Goal: Complete application form: Complete application form

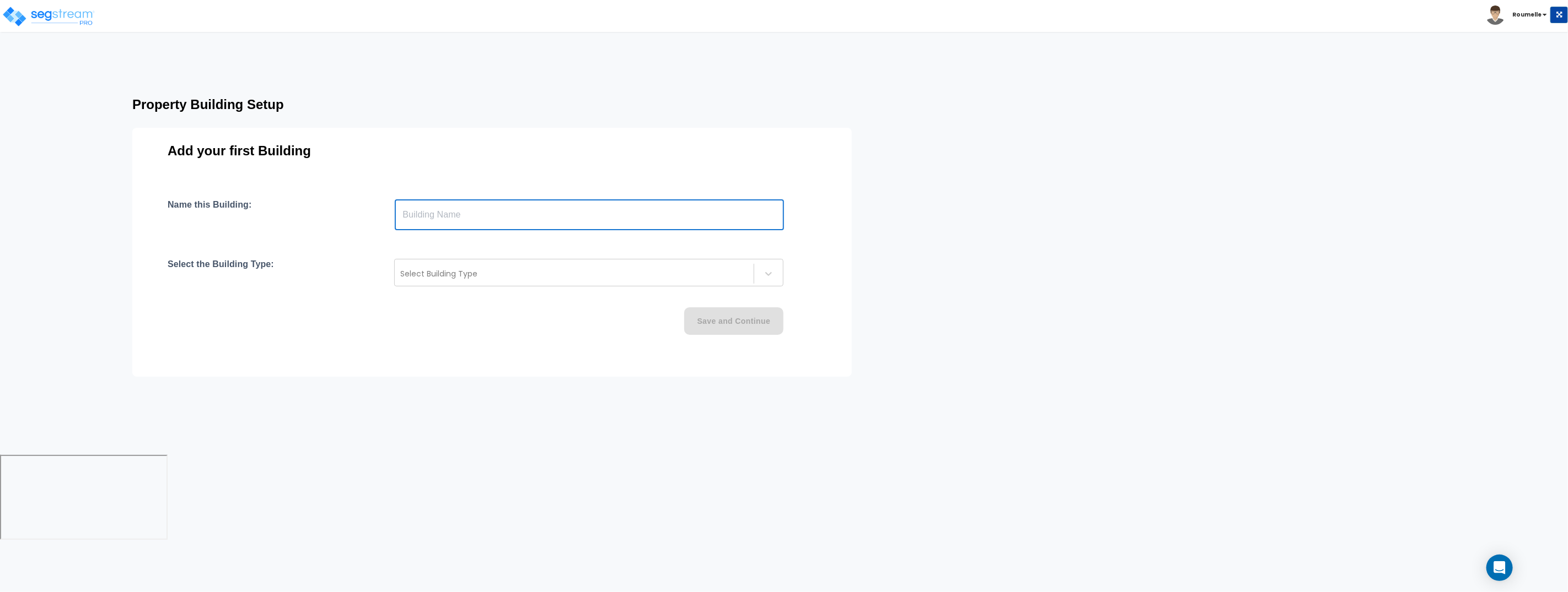
click at [452, 217] on input "text" at bounding box center [589, 214] width 389 height 31
click at [497, 276] on div at bounding box center [574, 274] width 348 height 13
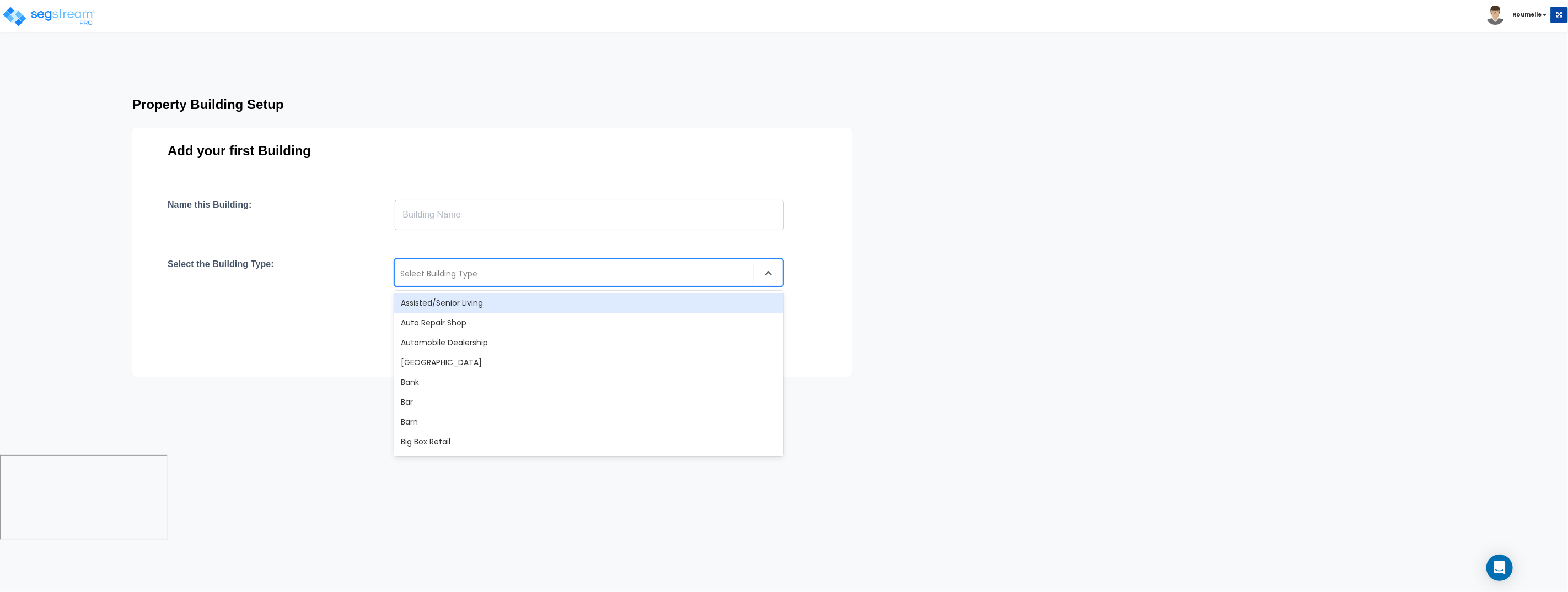
click at [463, 215] on input "text" at bounding box center [589, 214] width 389 height 31
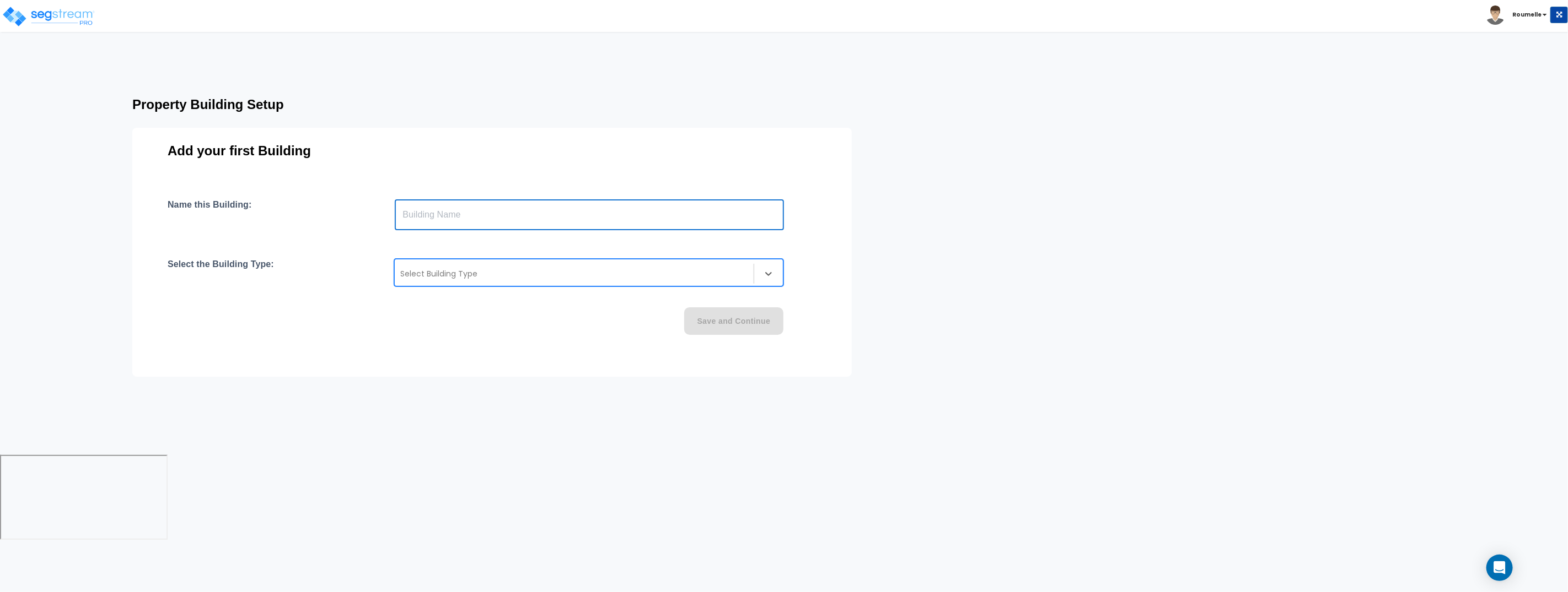
click at [463, 215] on input "text" at bounding box center [589, 214] width 389 height 31
click at [456, 276] on div at bounding box center [574, 274] width 348 height 13
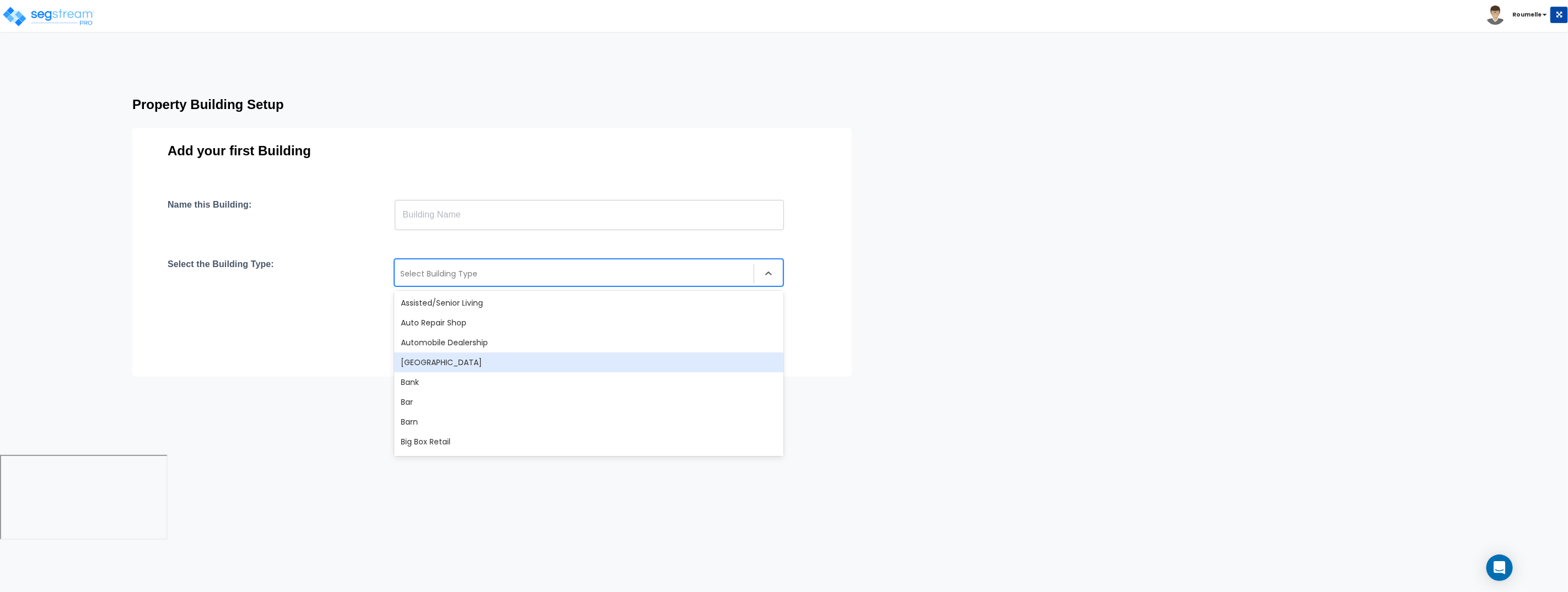
scroll to position [46, 0]
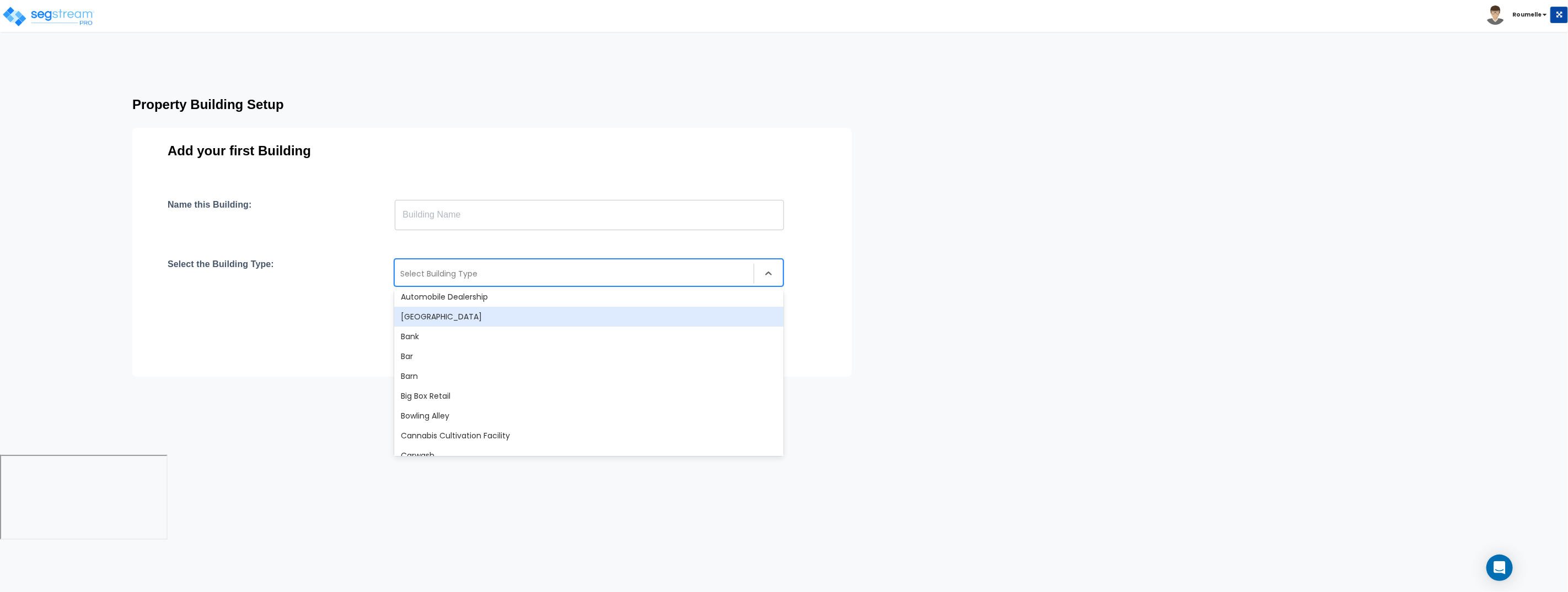
click at [468, 269] on div at bounding box center [574, 274] width 348 height 13
click at [484, 213] on input "text" at bounding box center [589, 214] width 389 height 31
paste input "text"
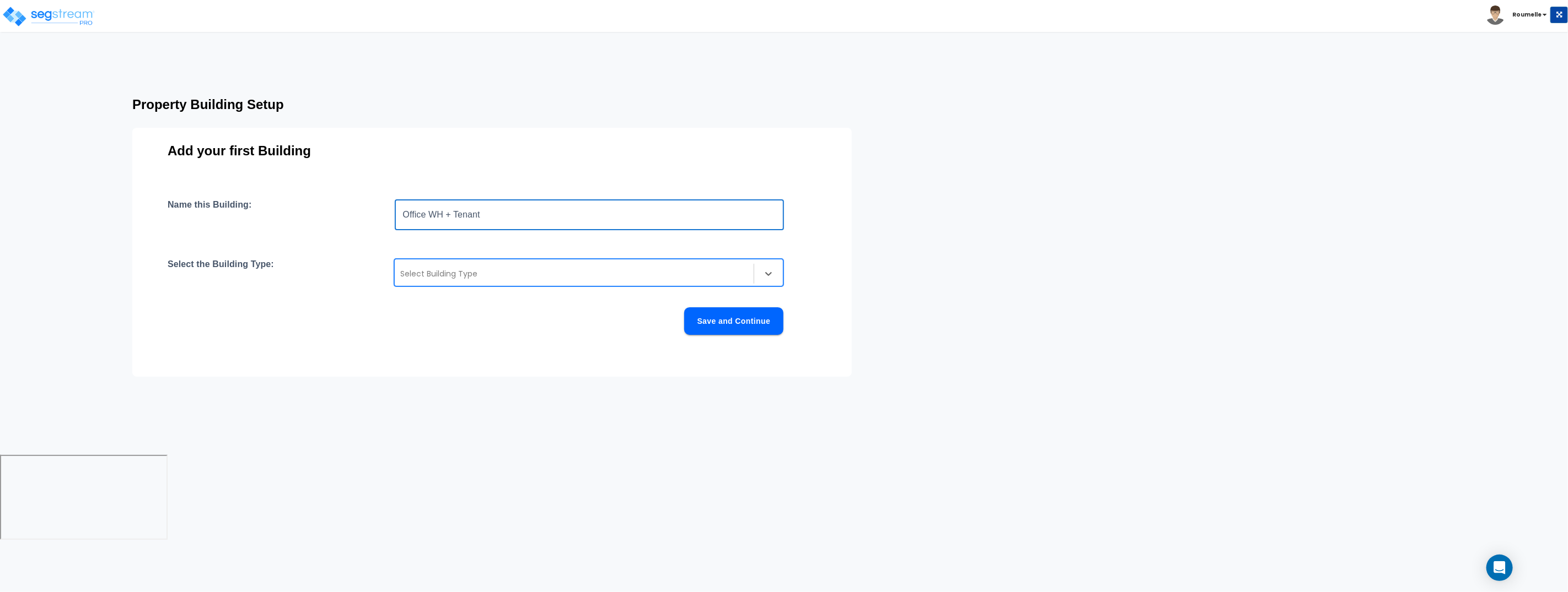
click at [509, 276] on div at bounding box center [574, 274] width 348 height 13
type input "Office WH + Tenant"
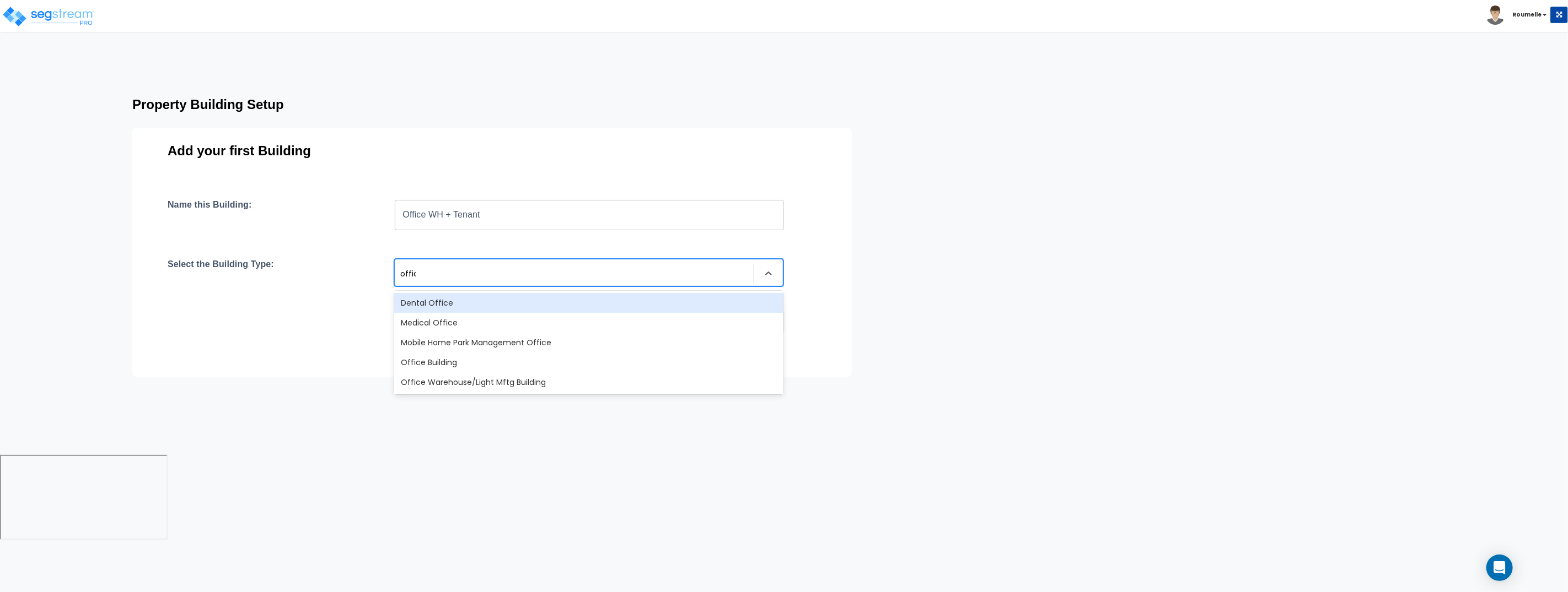
type input "office"
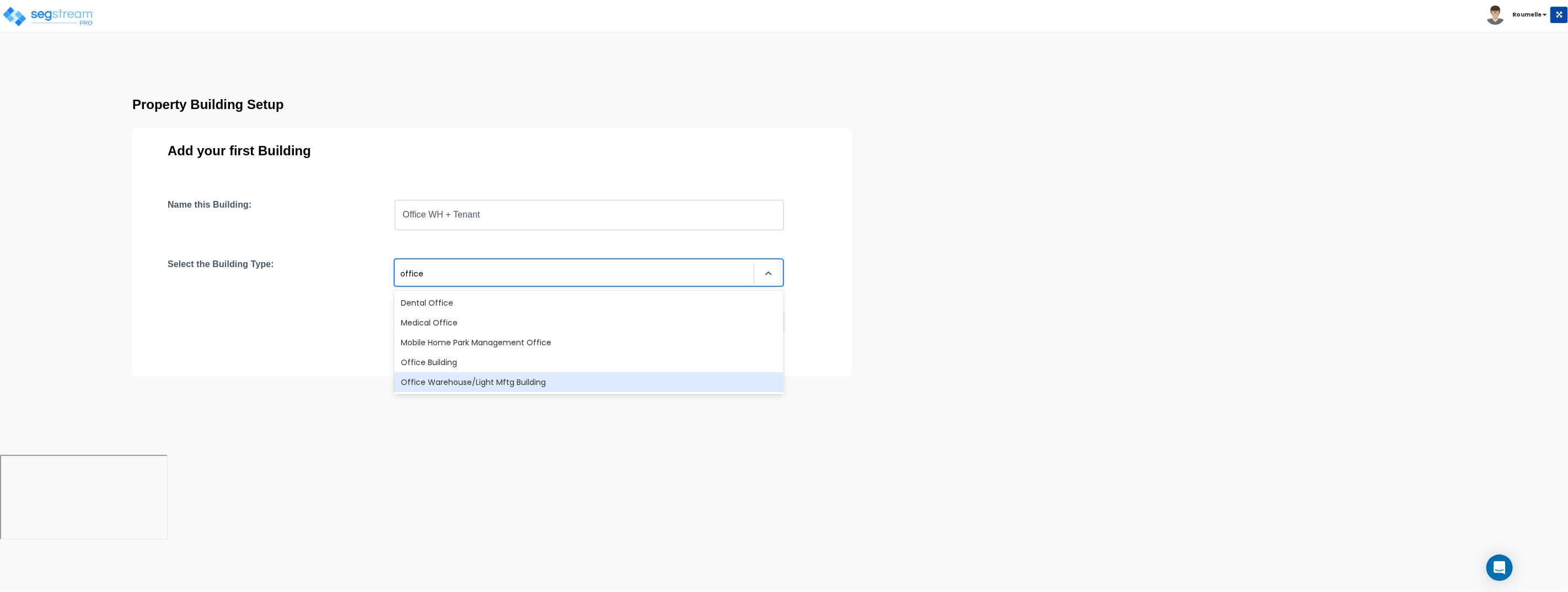
click at [545, 378] on div "Office Warehouse/Light Mftg Building" at bounding box center [588, 382] width 389 height 20
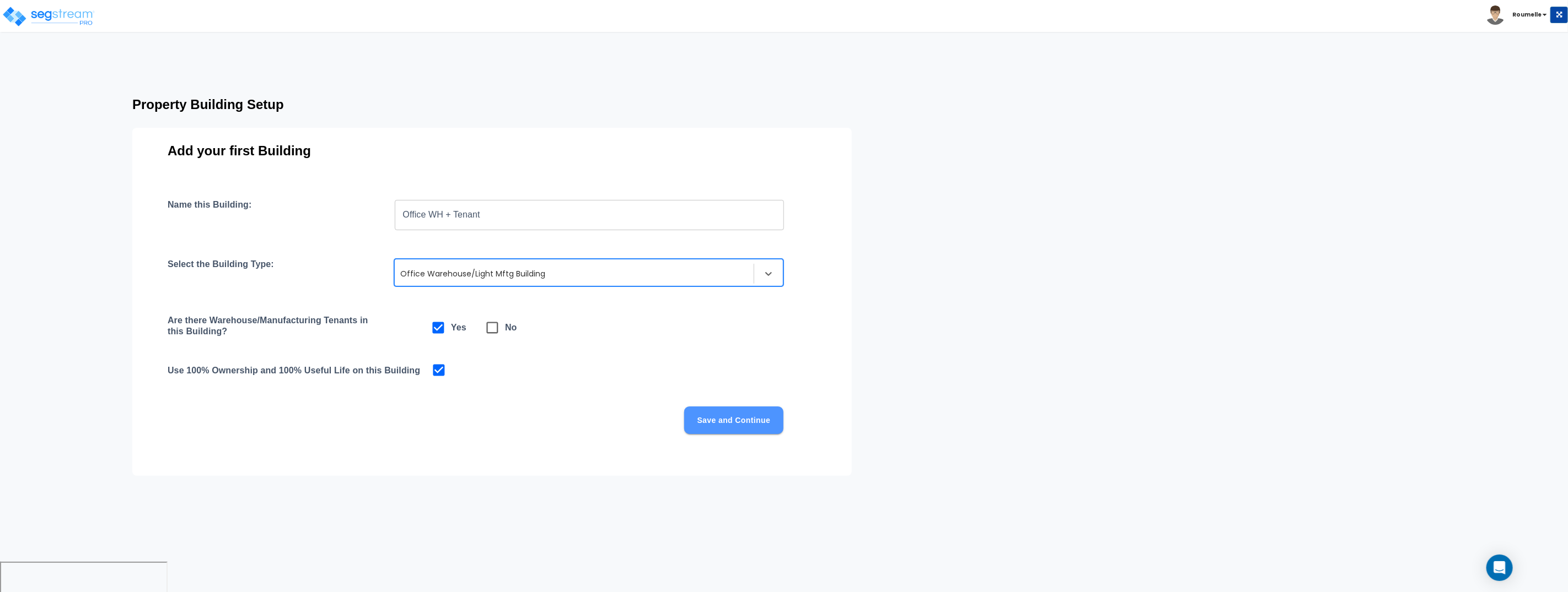
click at [735, 410] on button "Save and Continue" at bounding box center [733, 420] width 99 height 27
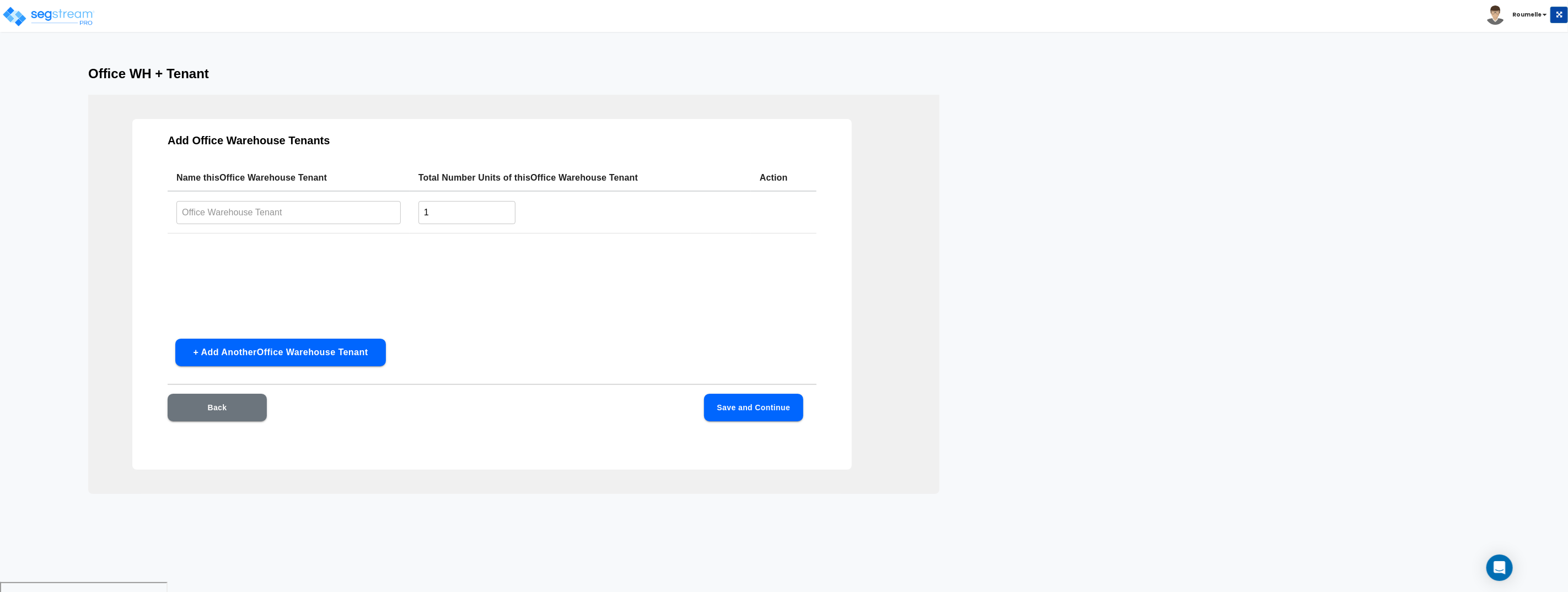
drag, startPoint x: 284, startPoint y: 366, endPoint x: 292, endPoint y: 355, distance: 13.6
click at [286, 364] on div "Add Office Warehouse Tenants Name this Office Warehouse Tenant Total Number Uni…" at bounding box center [492, 294] width 719 height 351
click at [292, 209] on input "text" at bounding box center [289, 212] width 224 height 23
click at [227, 177] on th "Name this Office Warehouse Tenant" at bounding box center [289, 178] width 242 height 27
drag, startPoint x: 227, startPoint y: 177, endPoint x: 357, endPoint y: 178, distance: 130.0
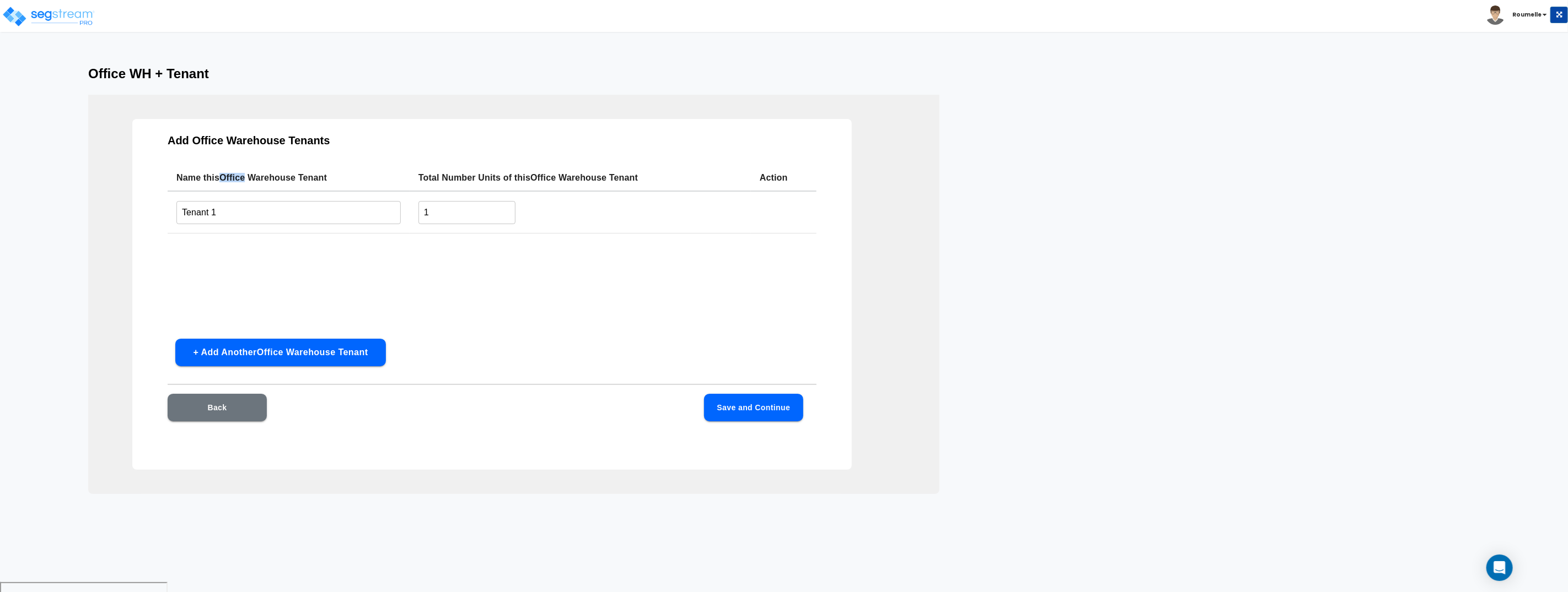
click at [227, 177] on th "Name this Office Warehouse Tenant" at bounding box center [289, 178] width 242 height 27
click at [357, 178] on th "Name this Office Warehouse Tenant" at bounding box center [289, 178] width 242 height 27
copy th "Office Warehouse Tenant"
click at [271, 213] on input "Tenant 1" at bounding box center [289, 212] width 224 height 23
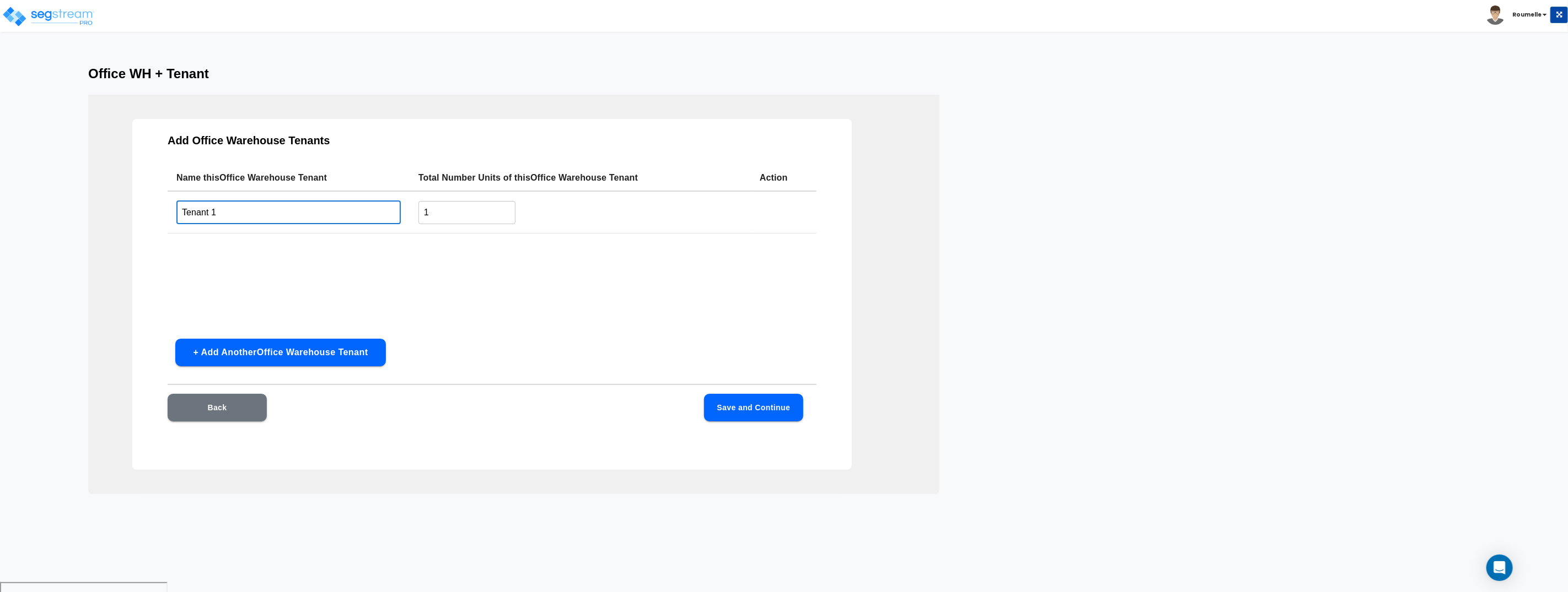
click at [271, 213] on input "Tenant 1" at bounding box center [289, 212] width 224 height 23
paste input "Office Warehouse Tenant"
drag, startPoint x: 306, startPoint y: 215, endPoint x: 276, endPoint y: 212, distance: 30.1
click at [0, 199] on div "Office WH + Tenant Add Office Warehouse Tenants Name this Office Warehouse Tena…" at bounding box center [784, 280] width 1568 height 428
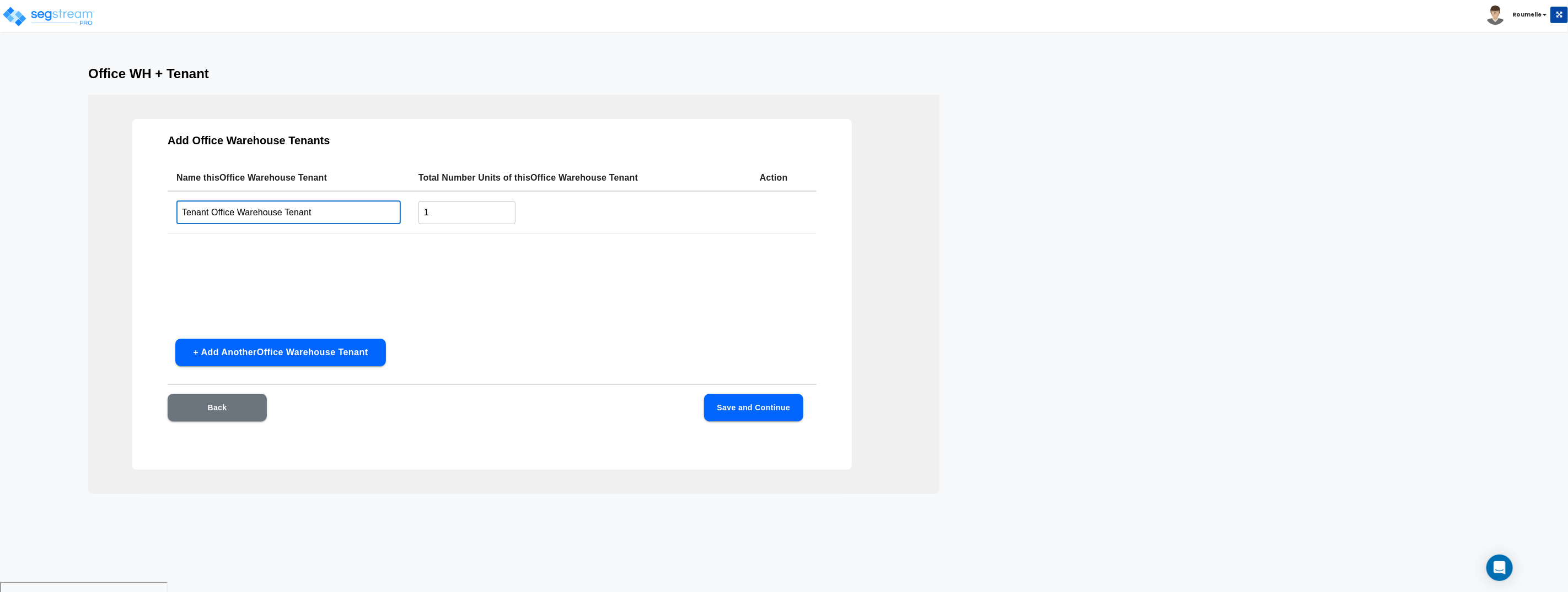
paste input "text"
type input "Office Warehouse Tenant 1"
click at [318, 245] on div "Name this Office Warehouse Tenant Total Number Units of this Office Warehouse T…" at bounding box center [492, 247] width 649 height 165
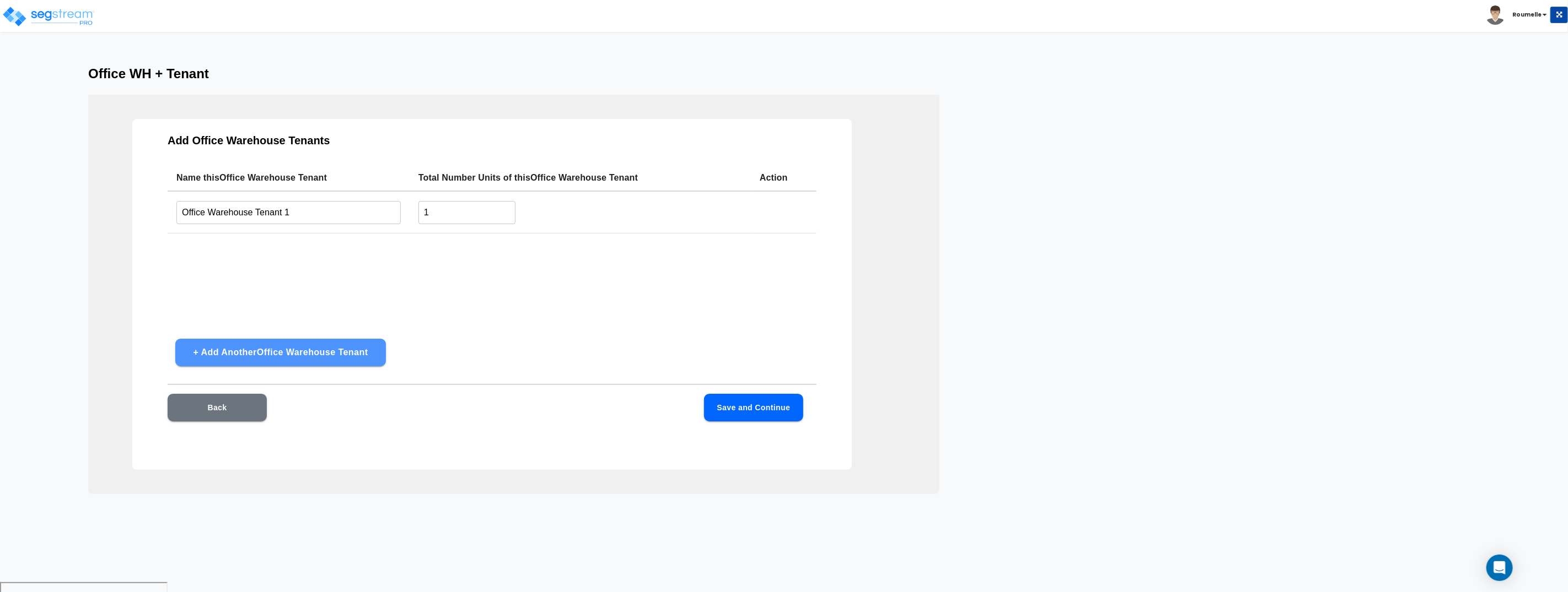
click at [330, 349] on button "+ Add Another Office Warehouse Tenant" at bounding box center [280, 353] width 211 height 27
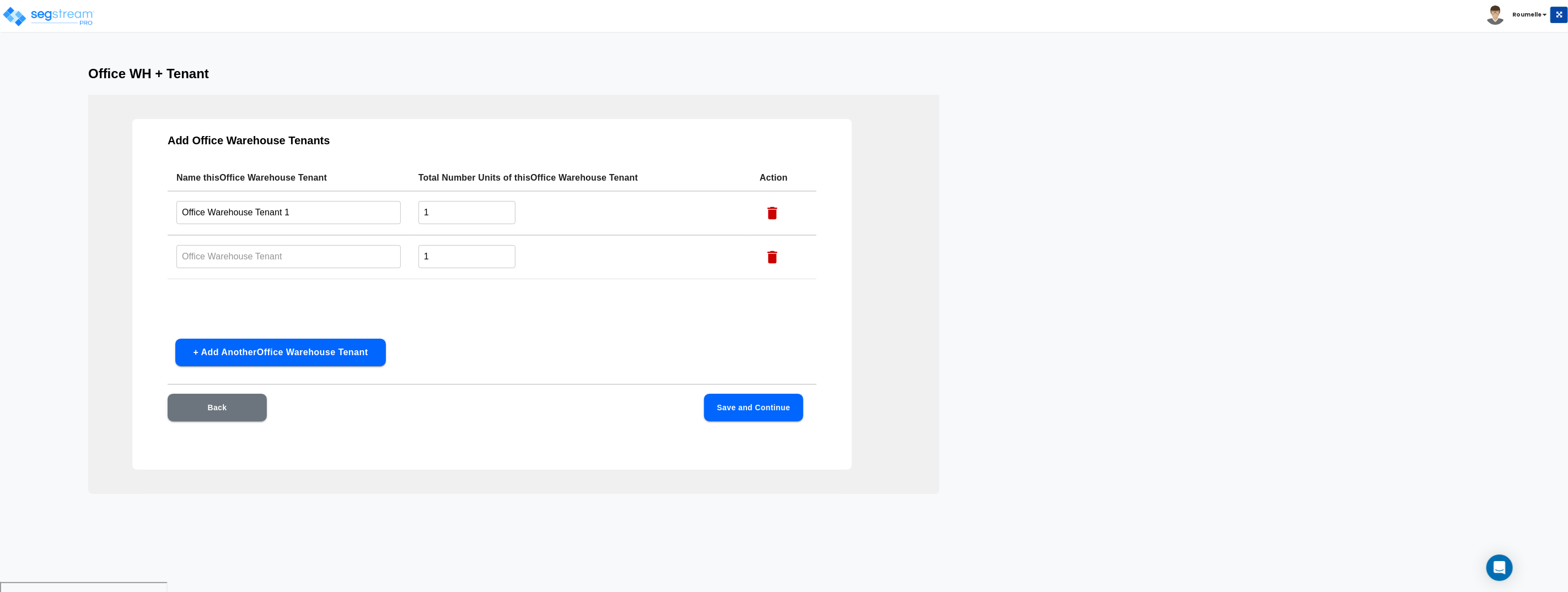
click at [282, 251] on input "text" at bounding box center [289, 256] width 224 height 23
paste input "Office Warehouse Tenant"
type input "Office Warehouse Tenant 2"
click at [492, 216] on input "1" at bounding box center [467, 212] width 97 height 23
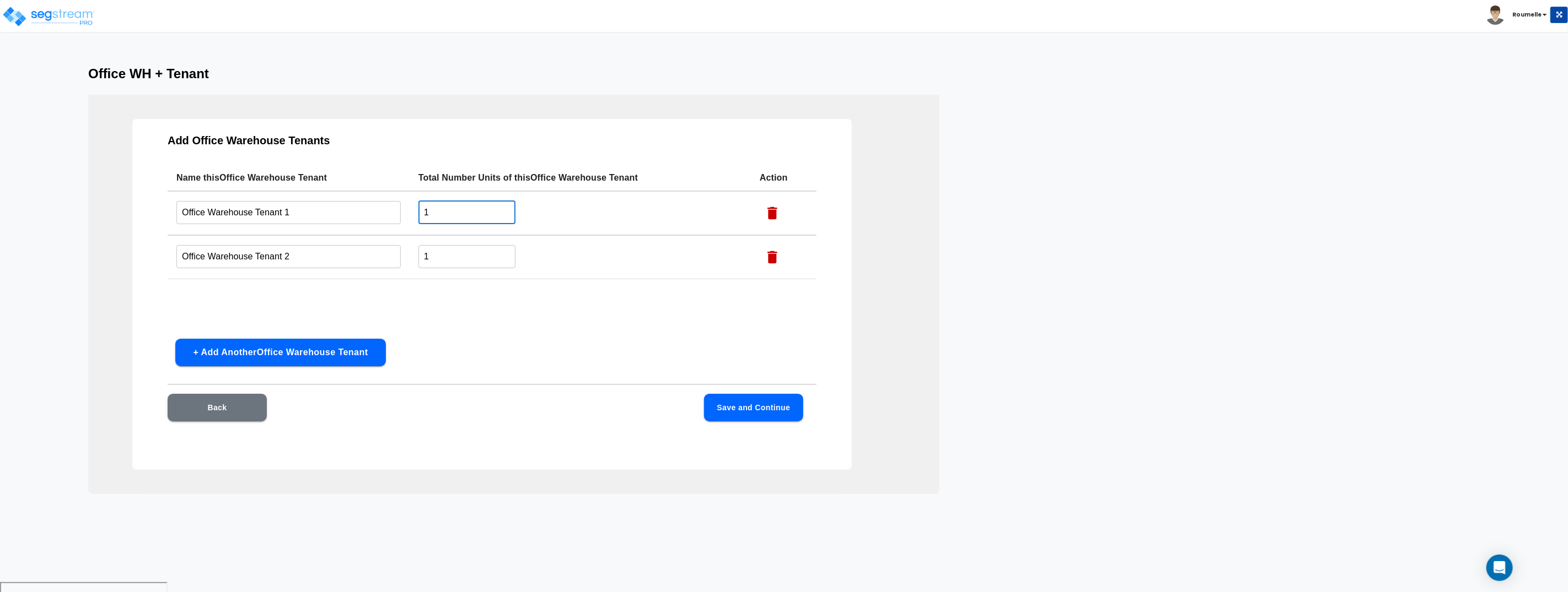
click at [492, 216] on input "1" at bounding box center [467, 212] width 97 height 23
click at [489, 214] on input "100" at bounding box center [467, 212] width 97 height 23
type input "5"
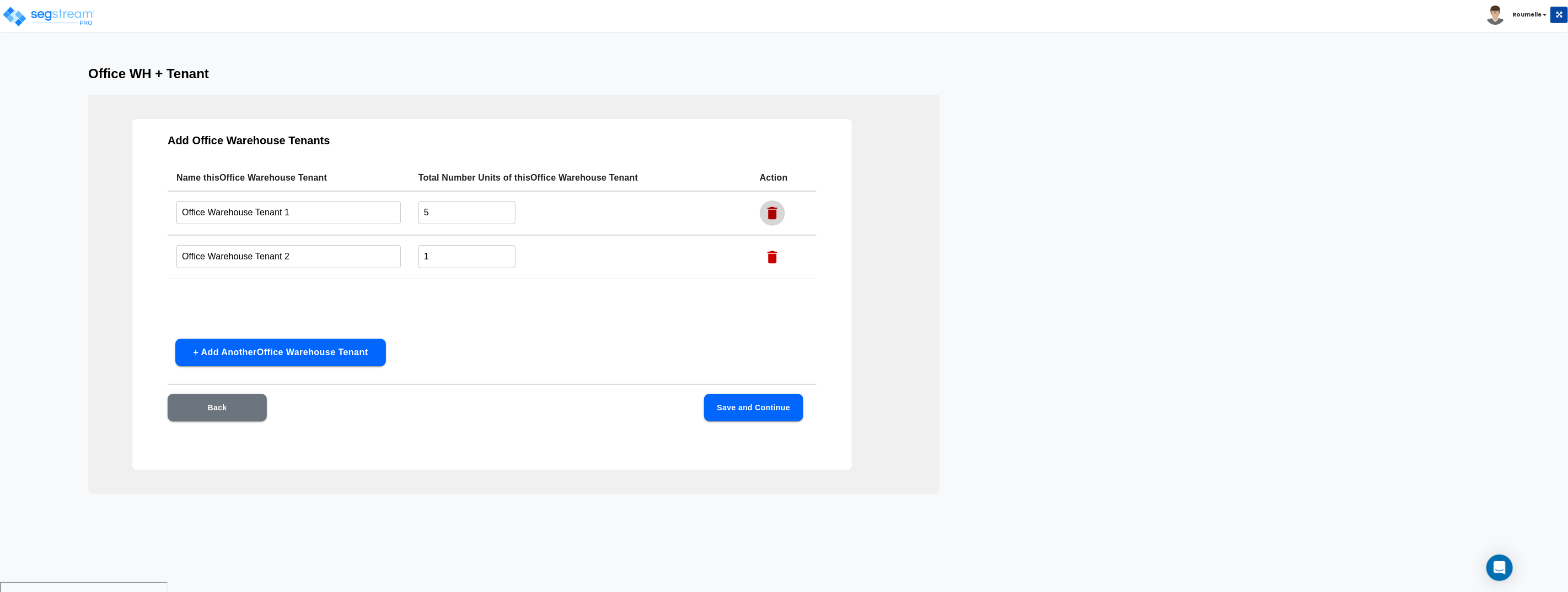
click at [469, 245] on input "1" at bounding box center [467, 256] width 97 height 23
type input "5"
click at [751, 413] on button "Save and Continue" at bounding box center [753, 407] width 99 height 27
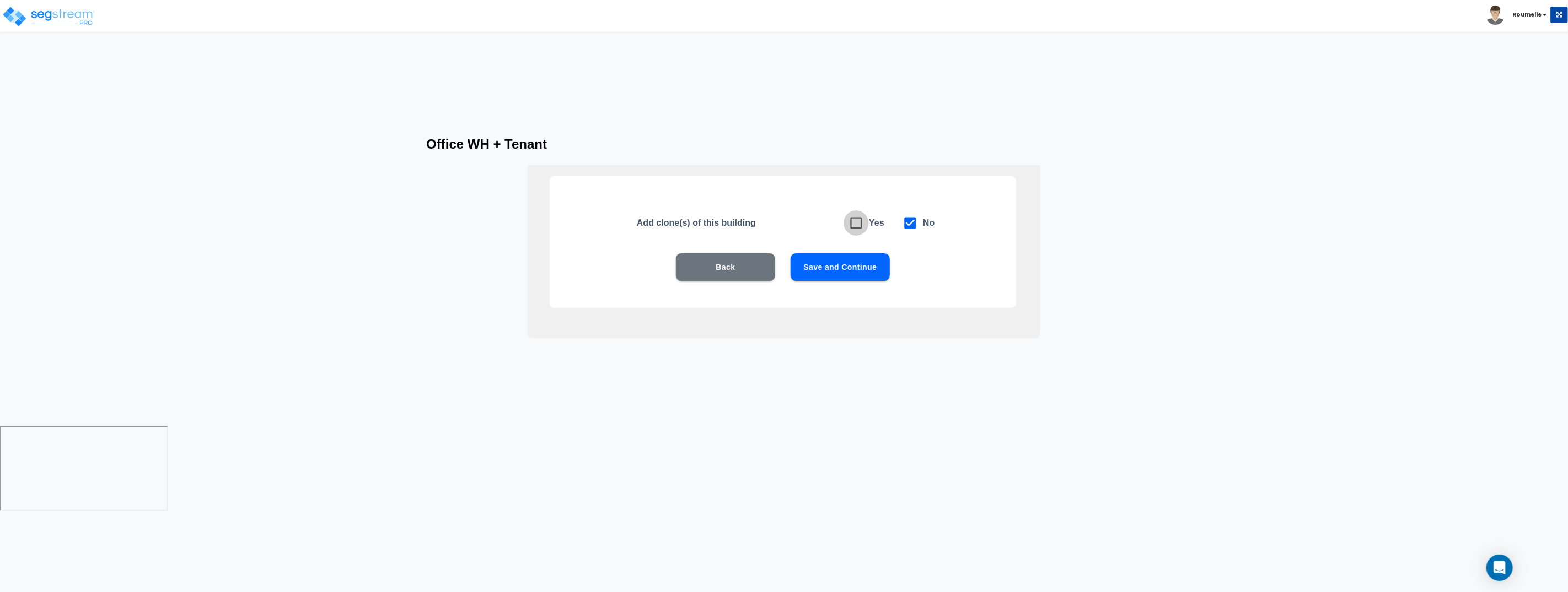
click at [861, 226] on icon at bounding box center [856, 223] width 11 height 11
checkbox input "true"
checkbox input "false"
click at [831, 275] on button "Save and Continue" at bounding box center [840, 267] width 99 height 27
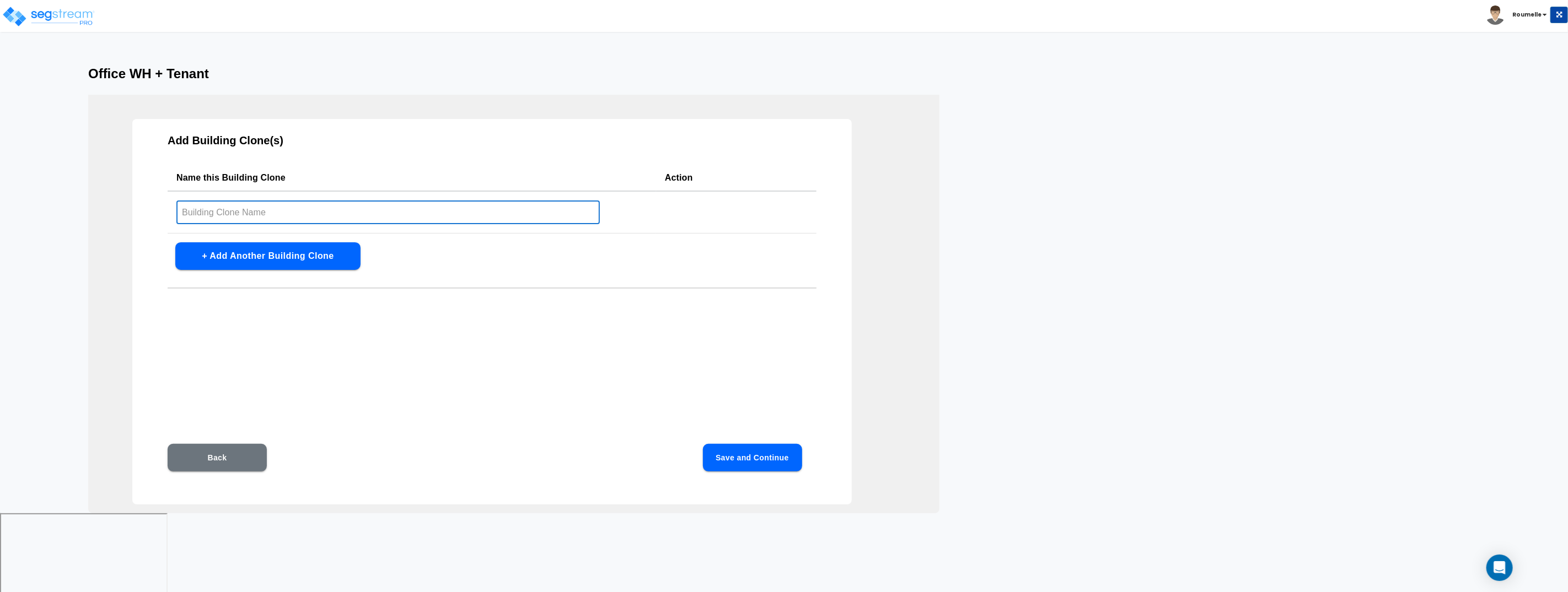
click at [294, 212] on input "text" at bounding box center [388, 212] width 424 height 23
paste input "Office Warehouse Tenant"
drag, startPoint x: 256, startPoint y: 211, endPoint x: 225, endPoint y: 210, distance: 31.0
click at [72, 199] on div "Office WH + Tenant Add Building Clone(s) Name this Building Clone Action Office…" at bounding box center [784, 289] width 1568 height 447
click at [258, 213] on input "Tenant" at bounding box center [388, 212] width 424 height 23
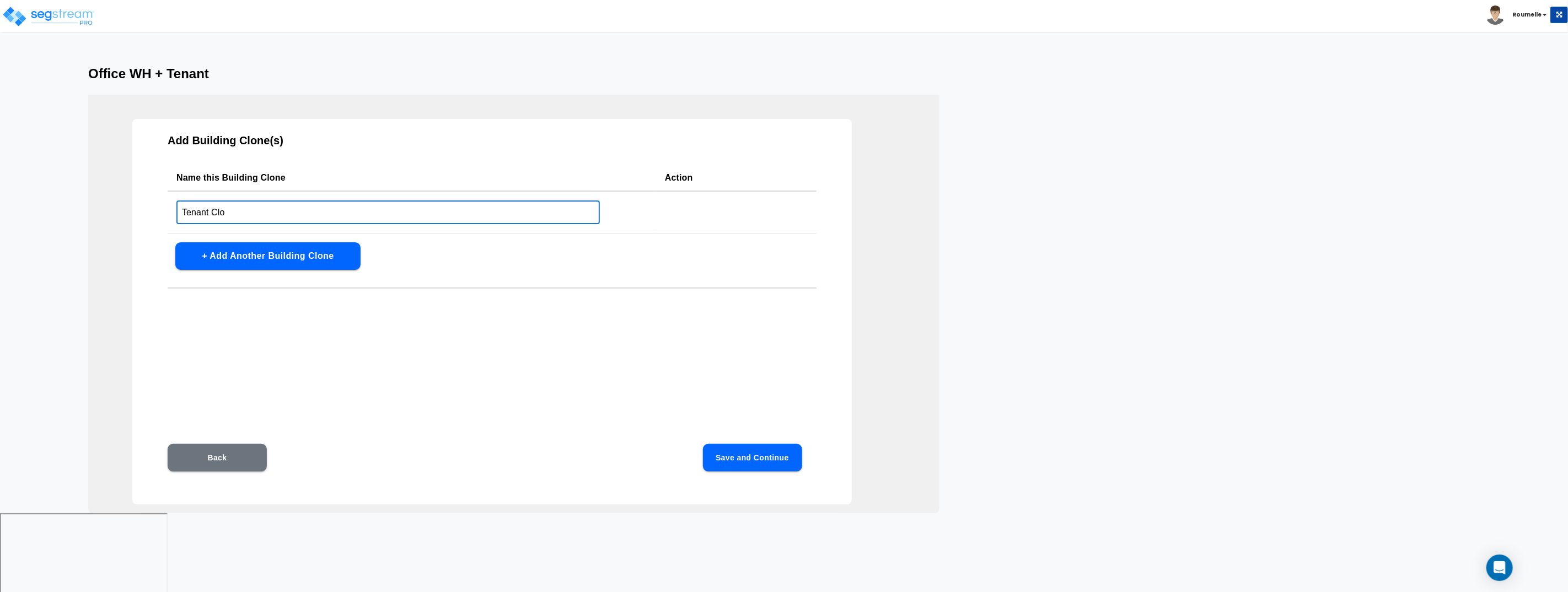
type input "Tenant Clon"
type input "Building Clone One"
drag, startPoint x: 784, startPoint y: 460, endPoint x: 1493, endPoint y: 390, distance: 712.4
click at [789, 458] on button "Save and Continue" at bounding box center [752, 458] width 99 height 27
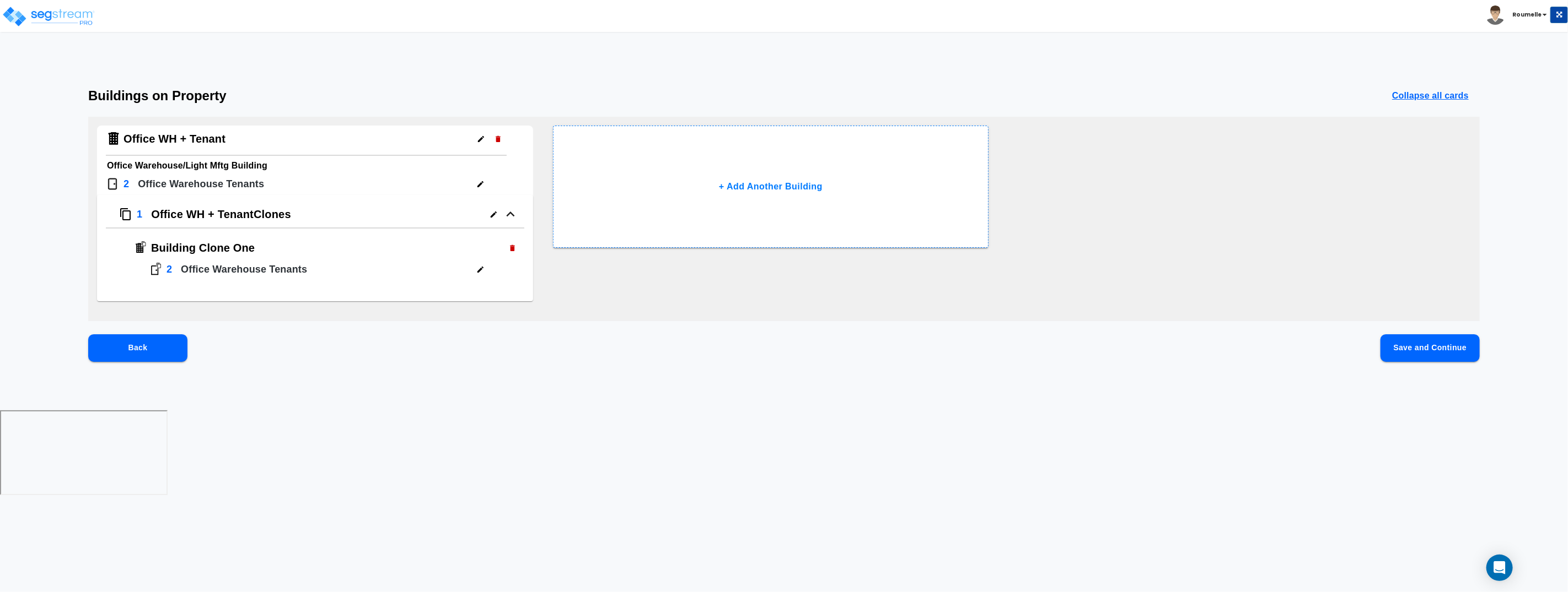
click at [1092, 445] on html "Toggle navigation Roumelle" at bounding box center [784, 249] width 1568 height 498
click at [1433, 350] on button "Save and Continue" at bounding box center [1430, 348] width 99 height 27
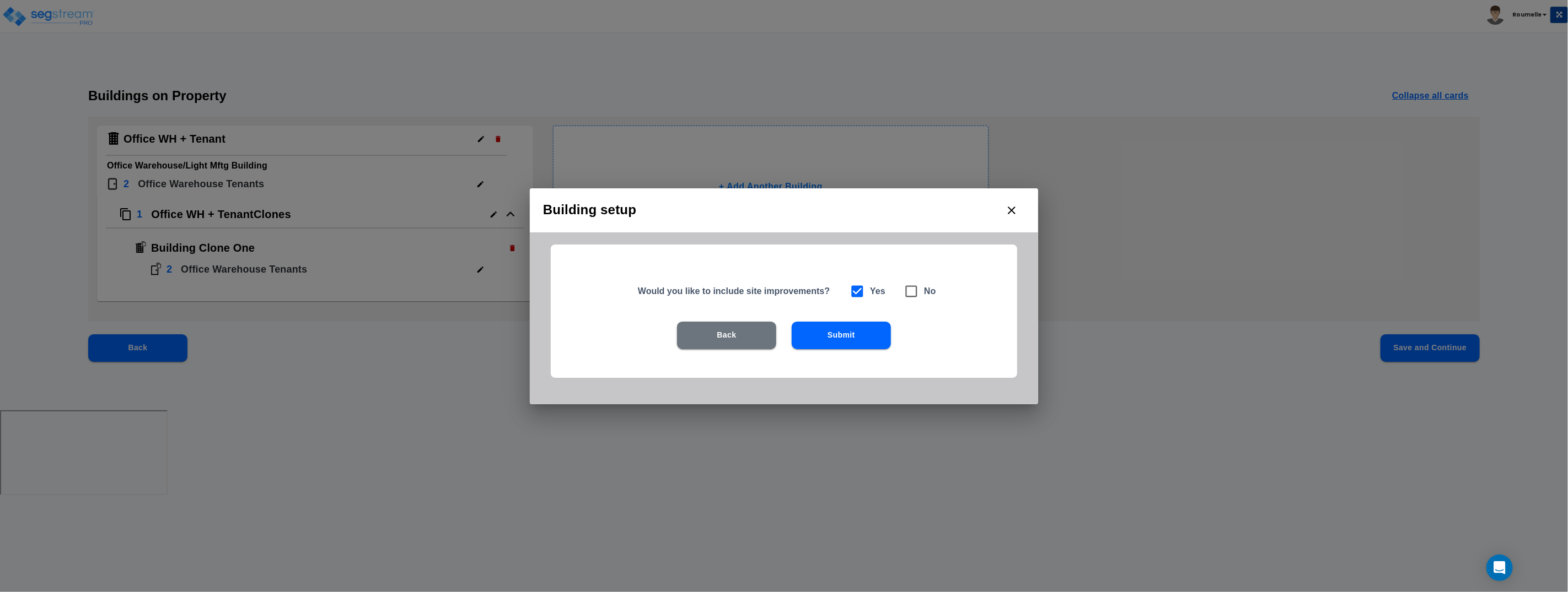
click at [842, 331] on button "Submit" at bounding box center [841, 336] width 99 height 27
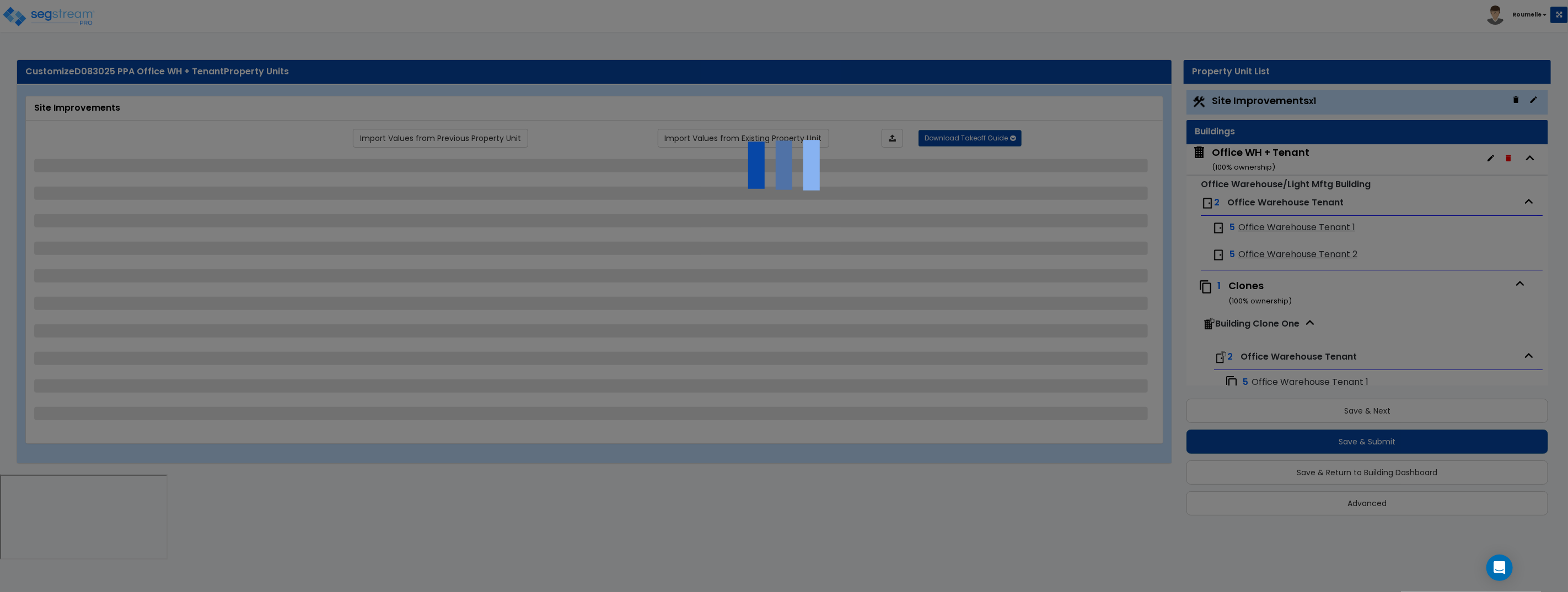
scroll to position [0, 0]
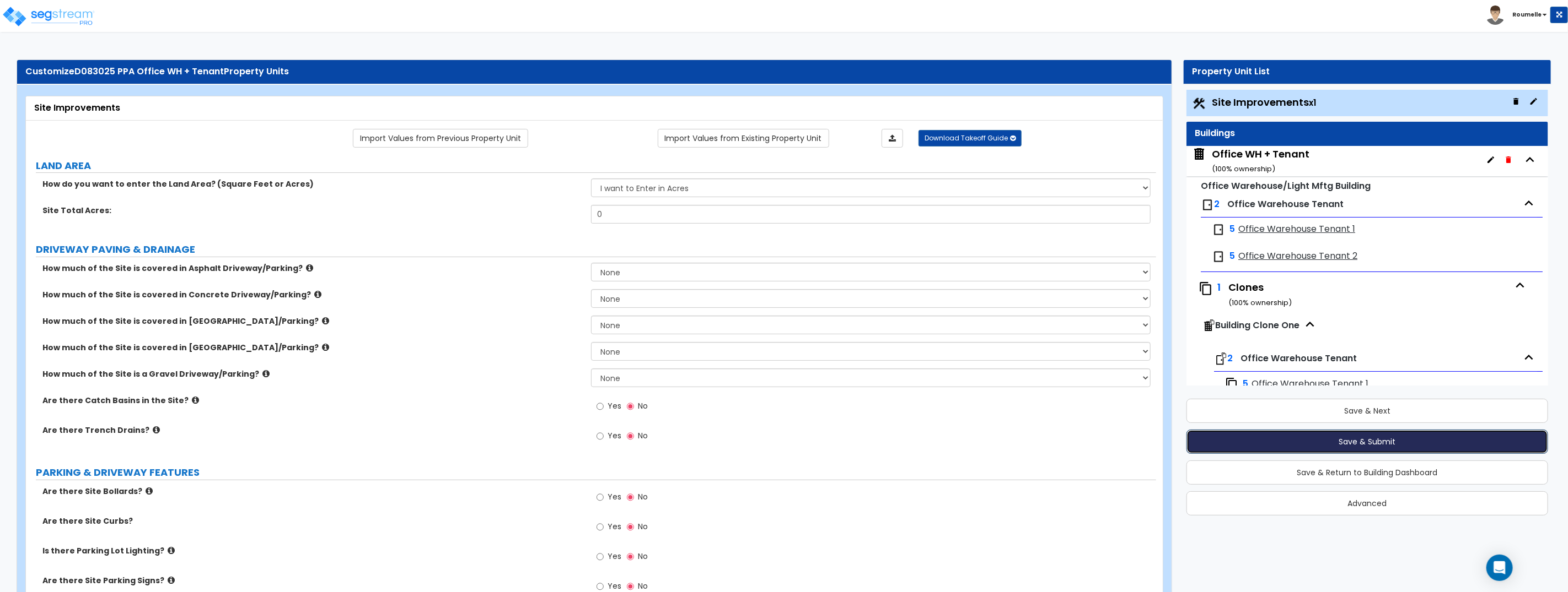
click at [1324, 445] on button "Save & Submit" at bounding box center [1367, 442] width 362 height 24
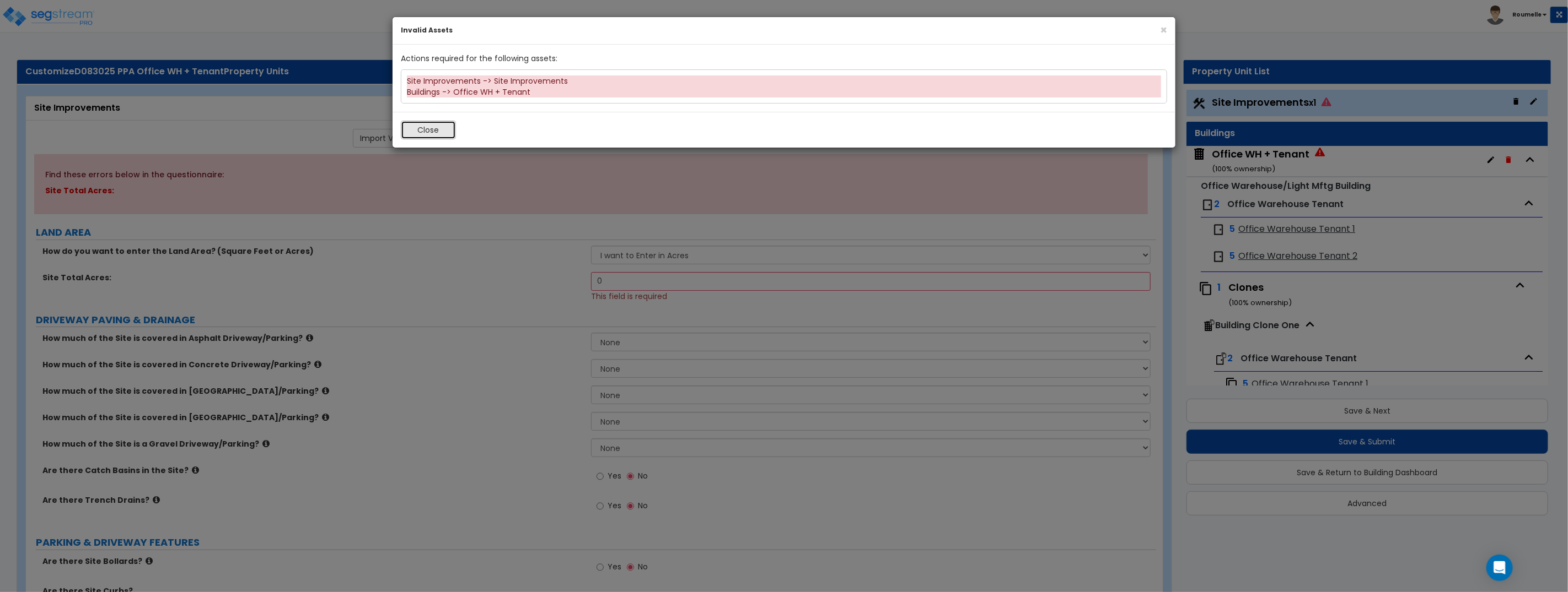
click at [432, 131] on button "Close" at bounding box center [428, 129] width 55 height 18
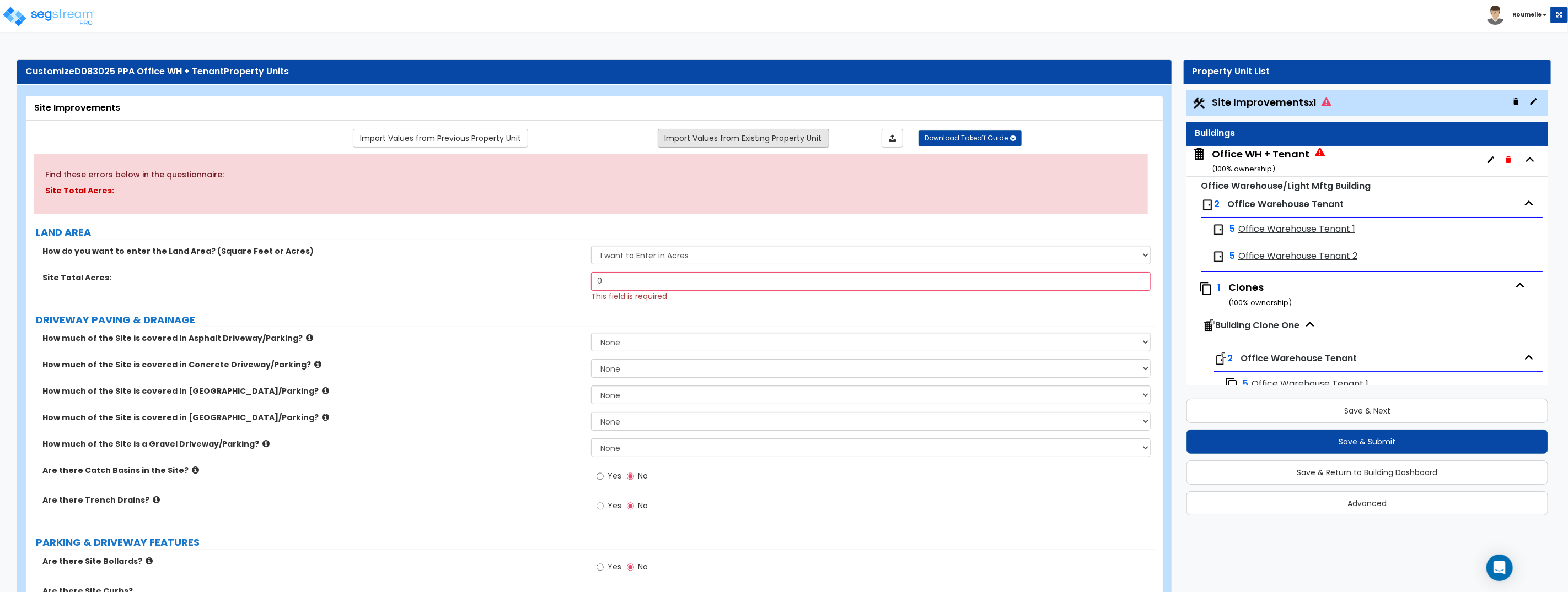
click at [722, 141] on link "Import Values from Existing Property Unit" at bounding box center [743, 138] width 171 height 18
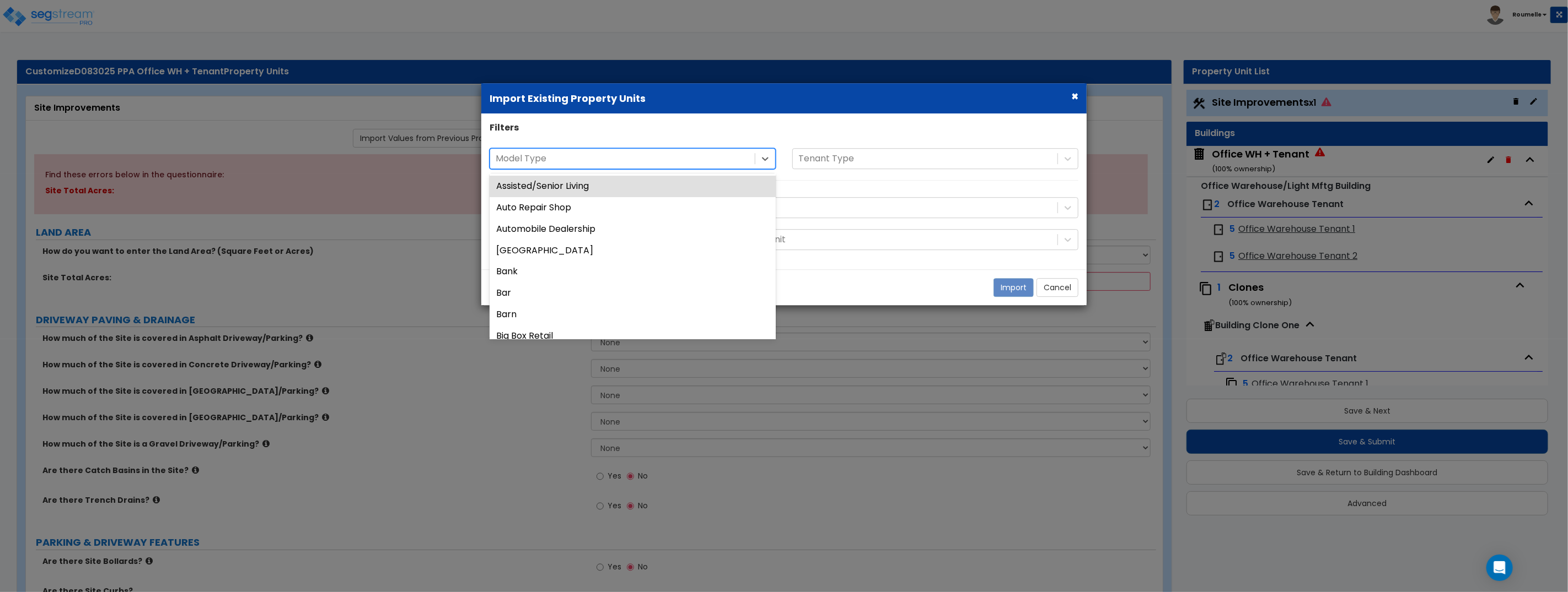
click at [673, 162] on div at bounding box center [623, 159] width 254 height 15
click at [673, 161] on div at bounding box center [623, 159] width 254 height 15
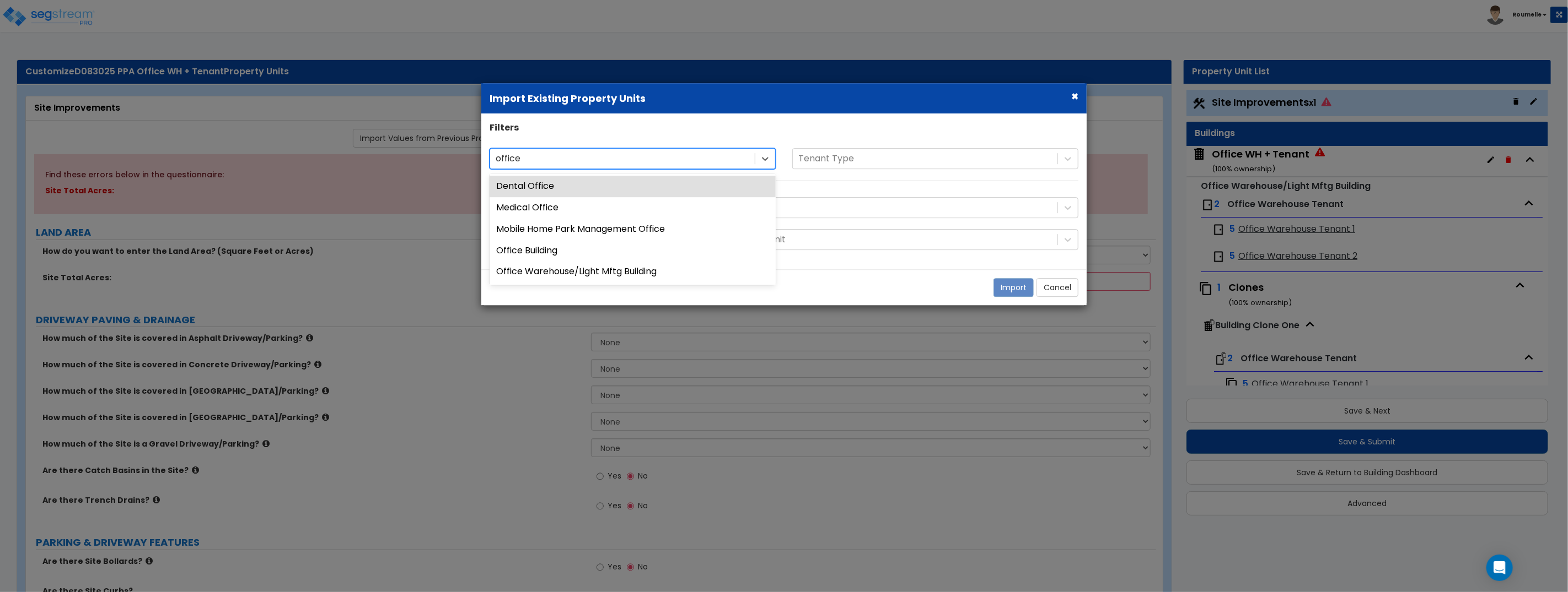
type input "office"
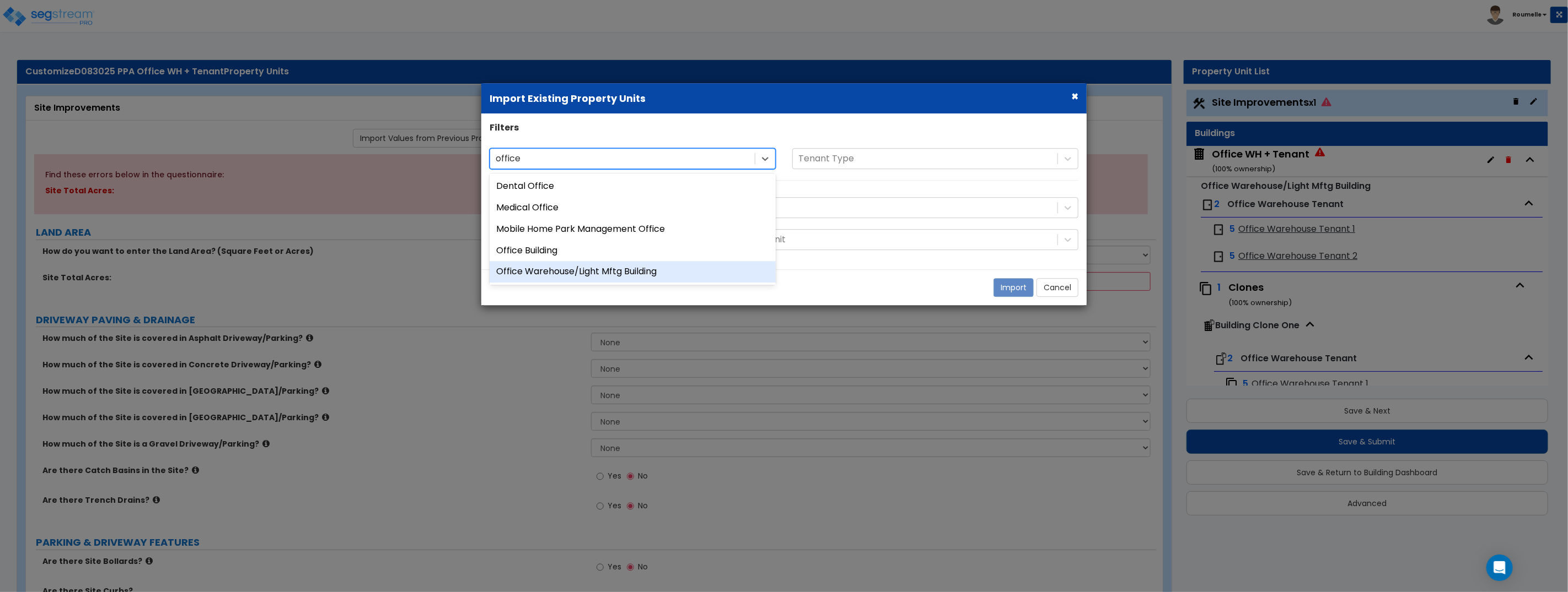
click at [669, 274] on div "Office Warehouse/Light Mftg Building" at bounding box center [633, 272] width 286 height 22
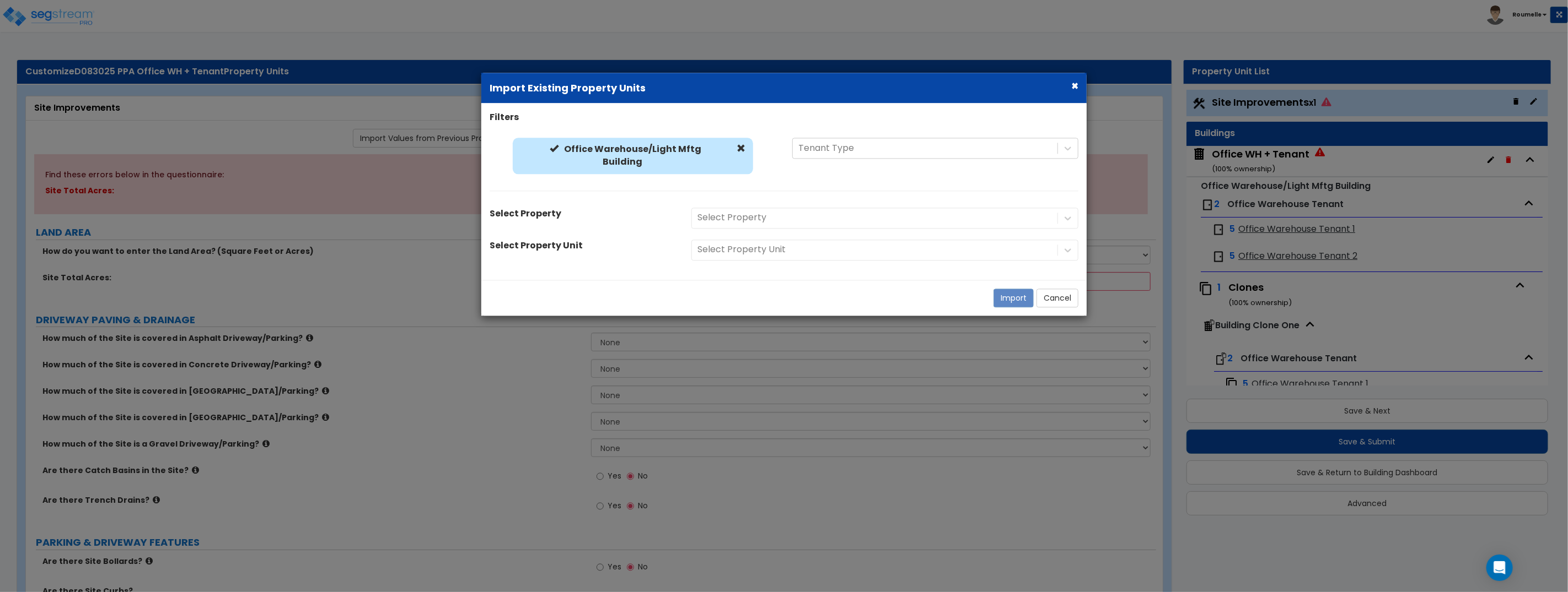
click at [778, 208] on div "Select Property" at bounding box center [885, 218] width 403 height 21
click at [843, 145] on div at bounding box center [925, 149] width 254 height 15
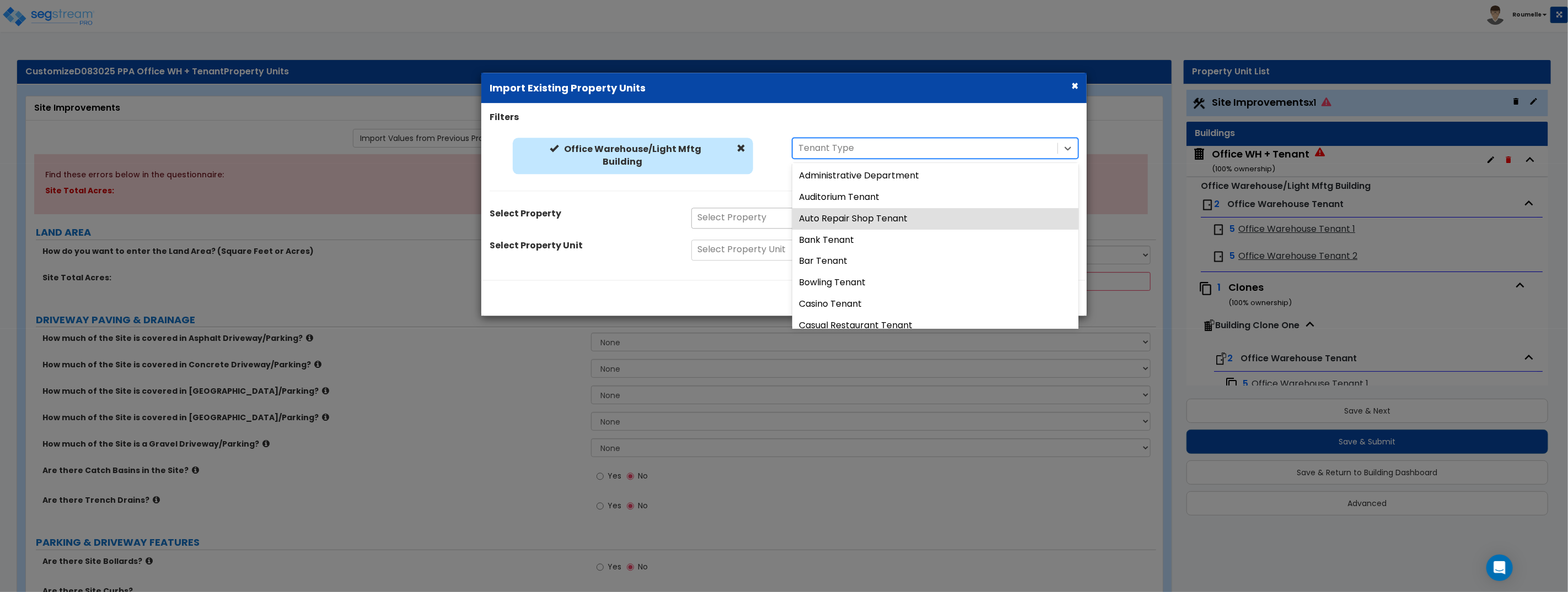
click at [751, 220] on div at bounding box center [874, 218] width 354 height 15
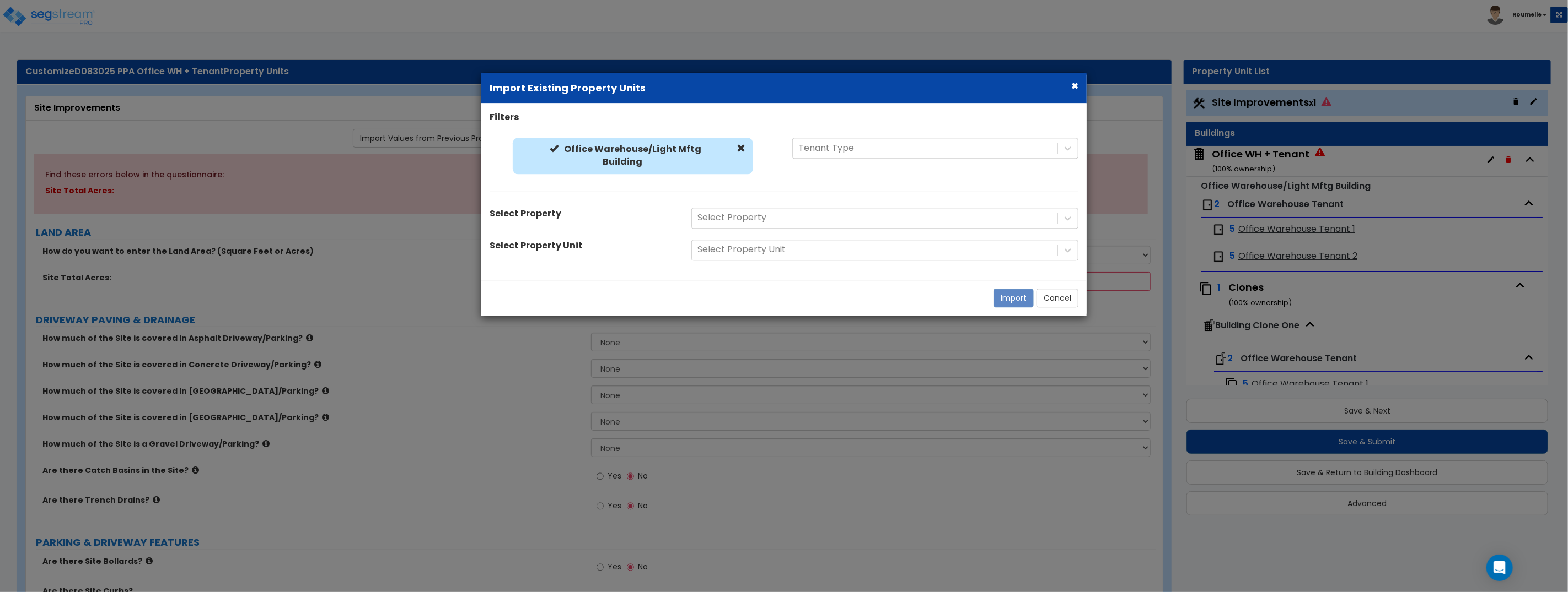
click at [786, 187] on div "Office Warehouse/Light Mftg Building Office Warehouse/Light Mftg Building Tenan…" at bounding box center [784, 169] width 605 height 64
click at [776, 217] on div at bounding box center [874, 218] width 354 height 15
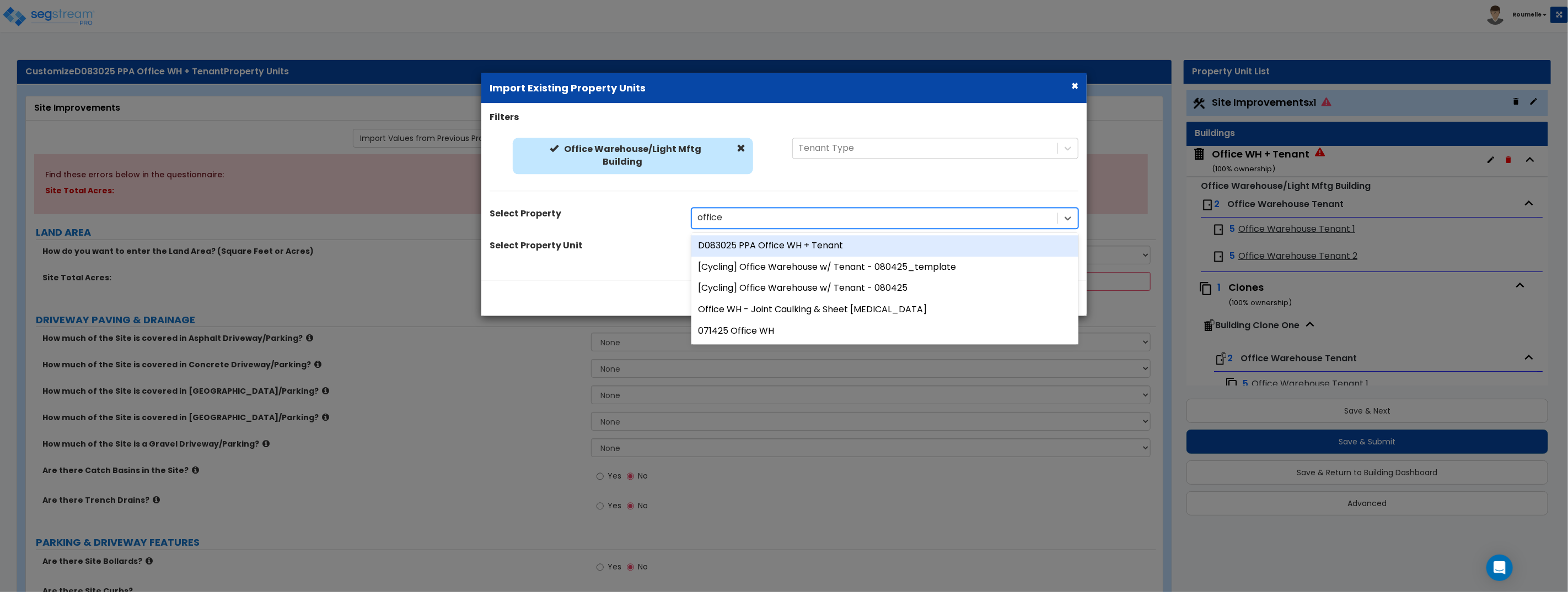
type input "offic"
click at [850, 264] on div "[Cycling] Office Warehouse w/ Tenant - 080425_template" at bounding box center [885, 267] width 387 height 22
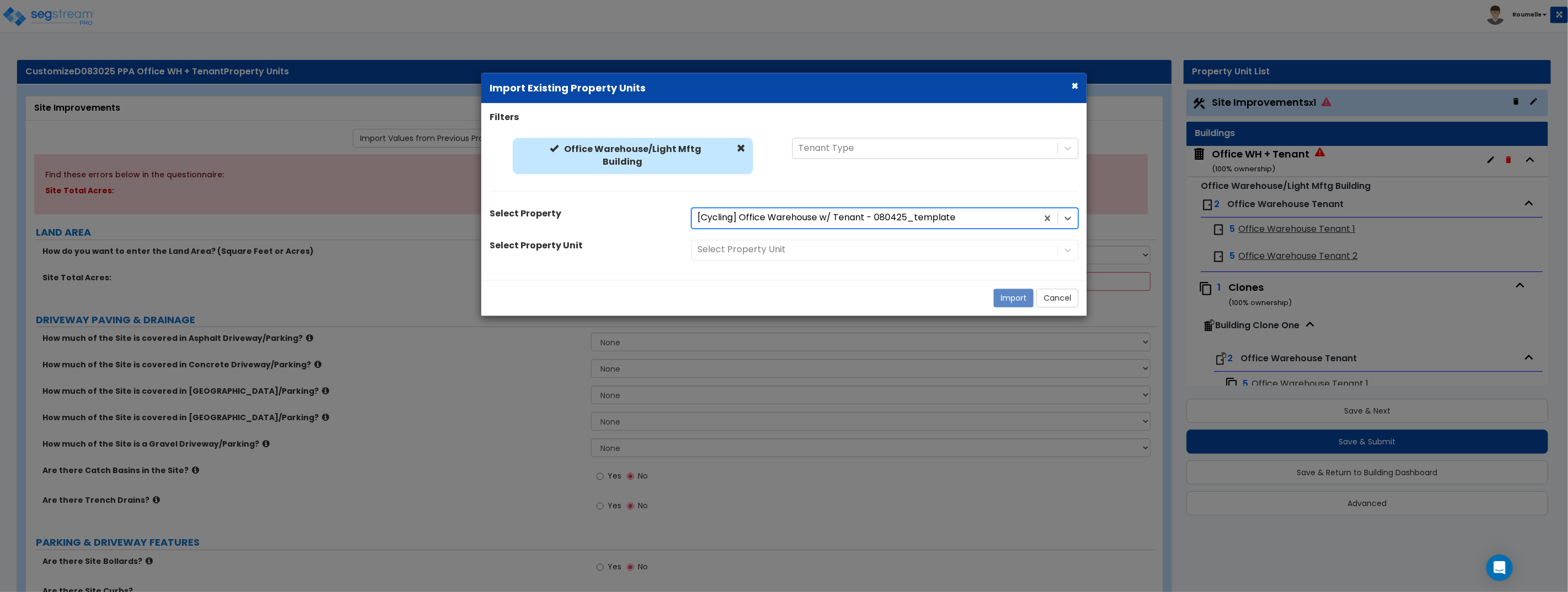
click at [853, 252] on div "Select Property Unit" at bounding box center [885, 250] width 403 height 21
click at [808, 251] on div "Select Property Unit" at bounding box center [885, 250] width 403 height 21
click at [770, 254] on div at bounding box center [874, 251] width 354 height 15
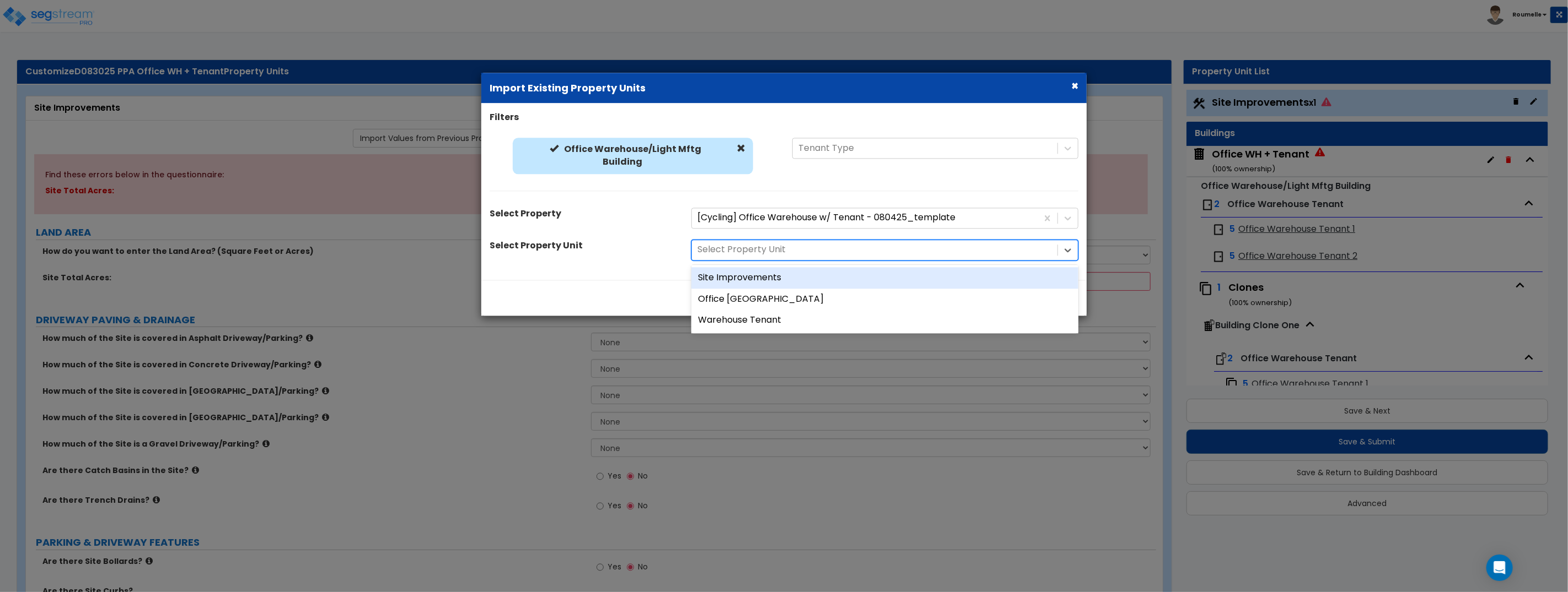
click at [776, 277] on div "Site Improvements" at bounding box center [885, 278] width 387 height 22
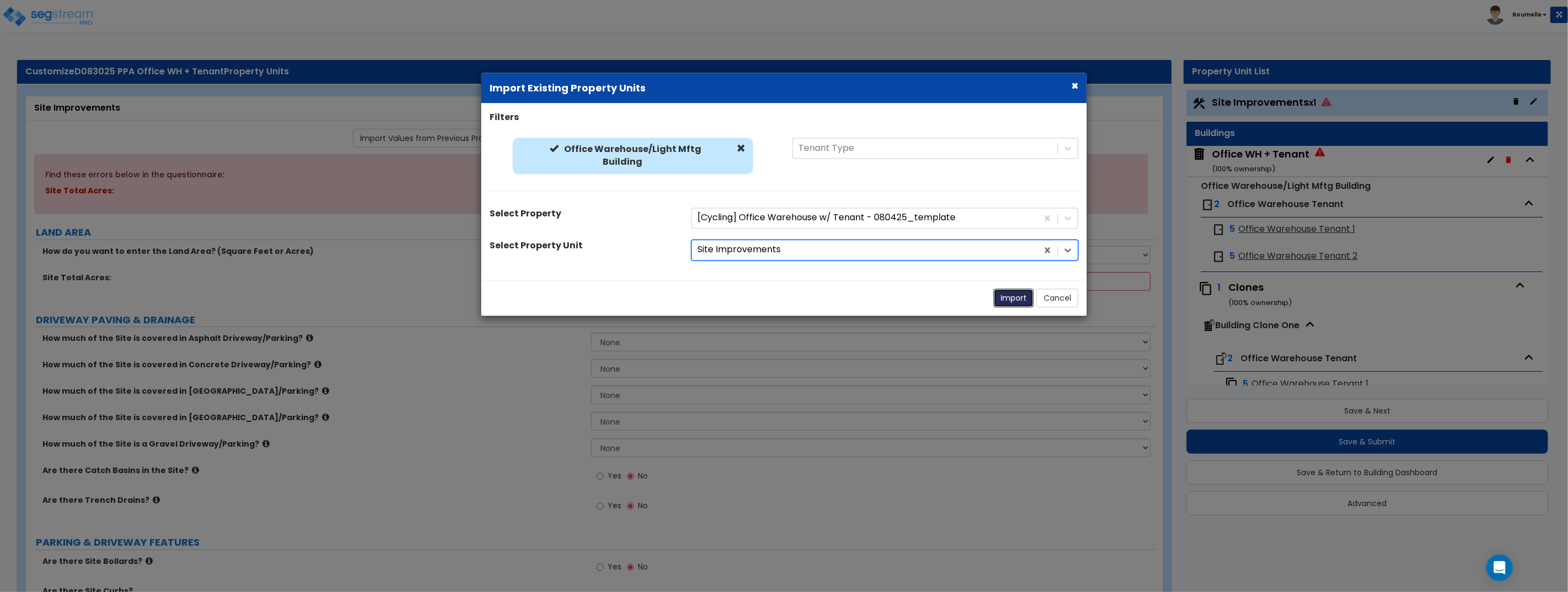
drag, startPoint x: 1014, startPoint y: 300, endPoint x: 1048, endPoint y: 258, distance: 54.0
click at [1014, 300] on button "Import" at bounding box center [1013, 297] width 40 height 18
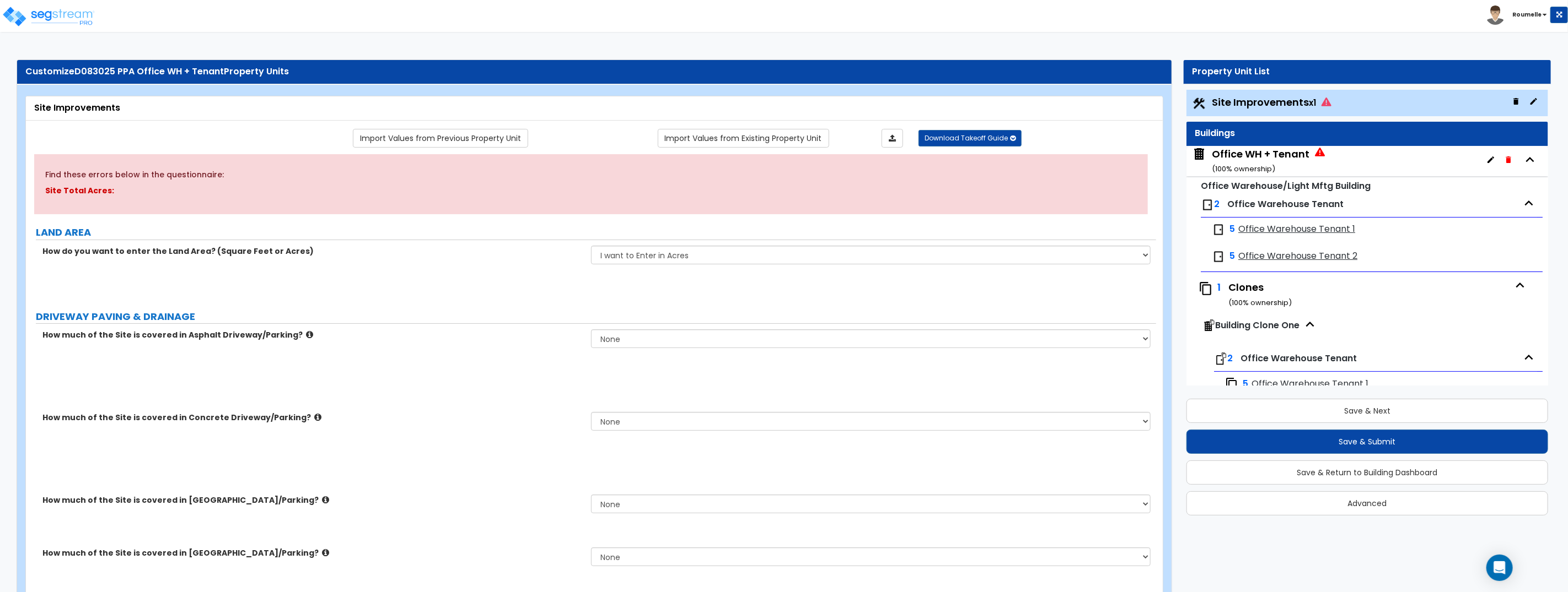
select select "2"
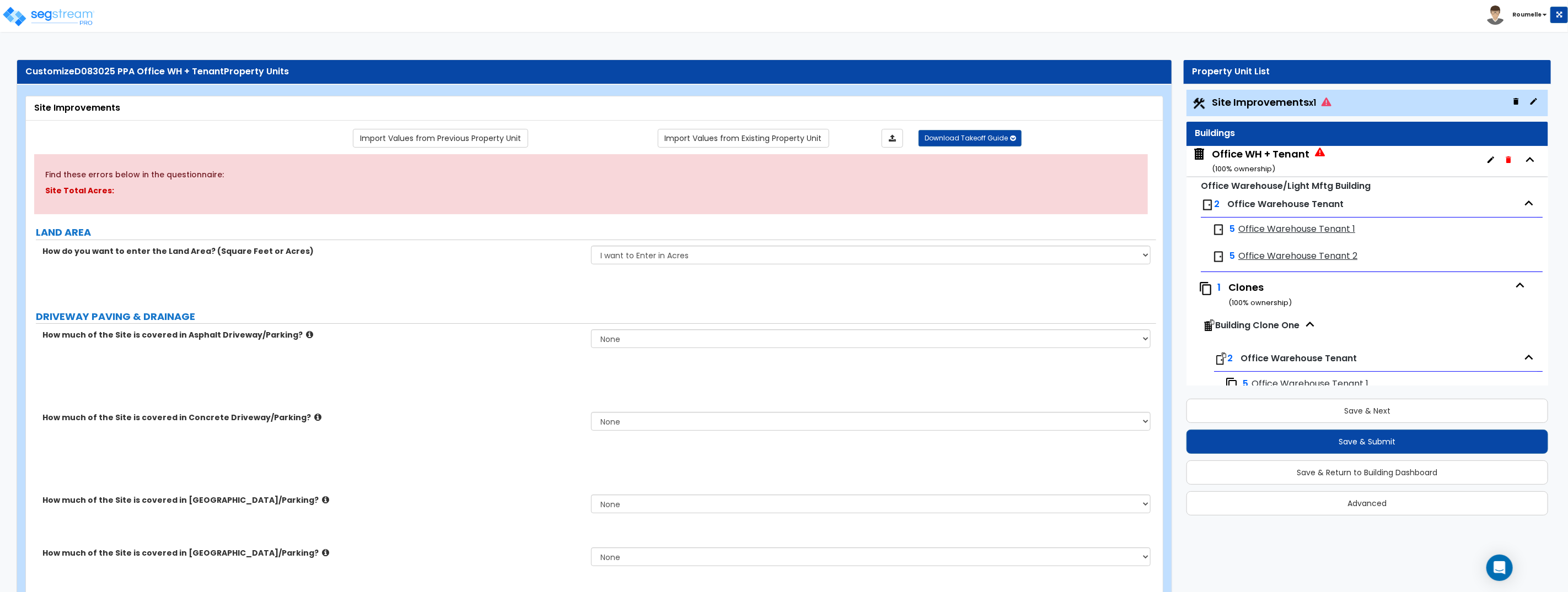
select select "2"
radio input "true"
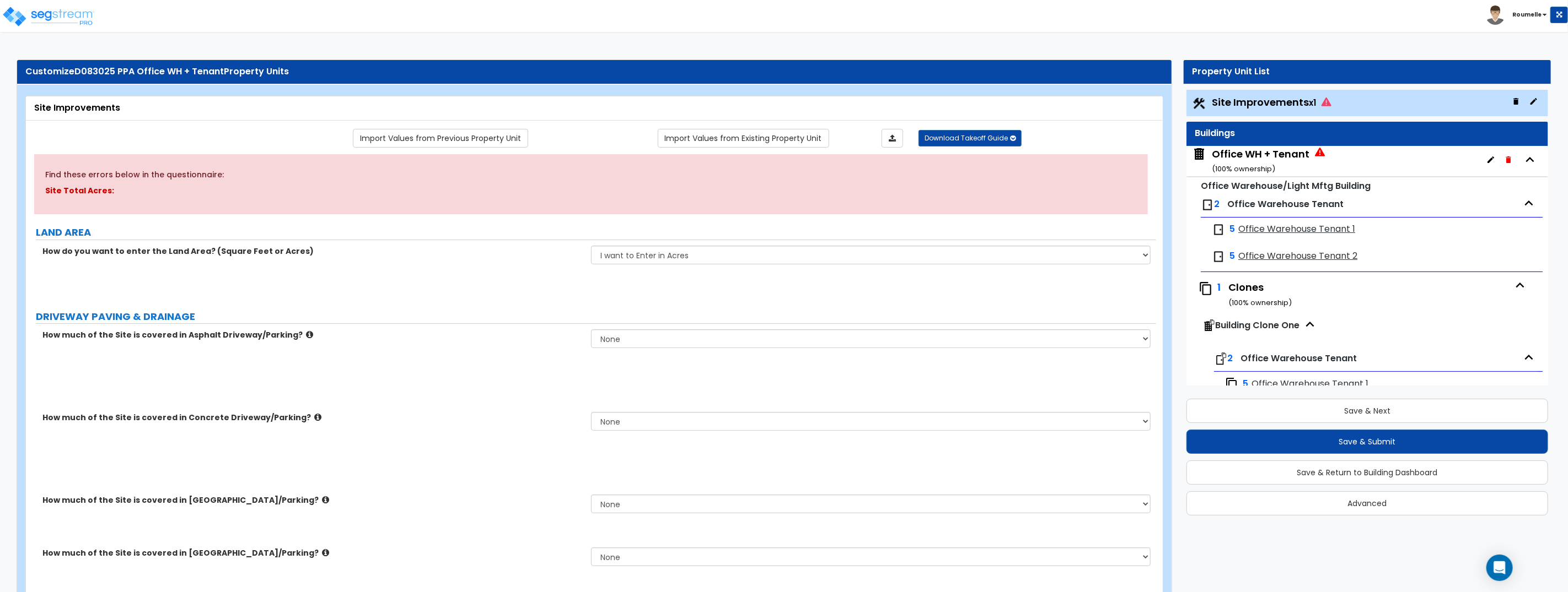
radio input "true"
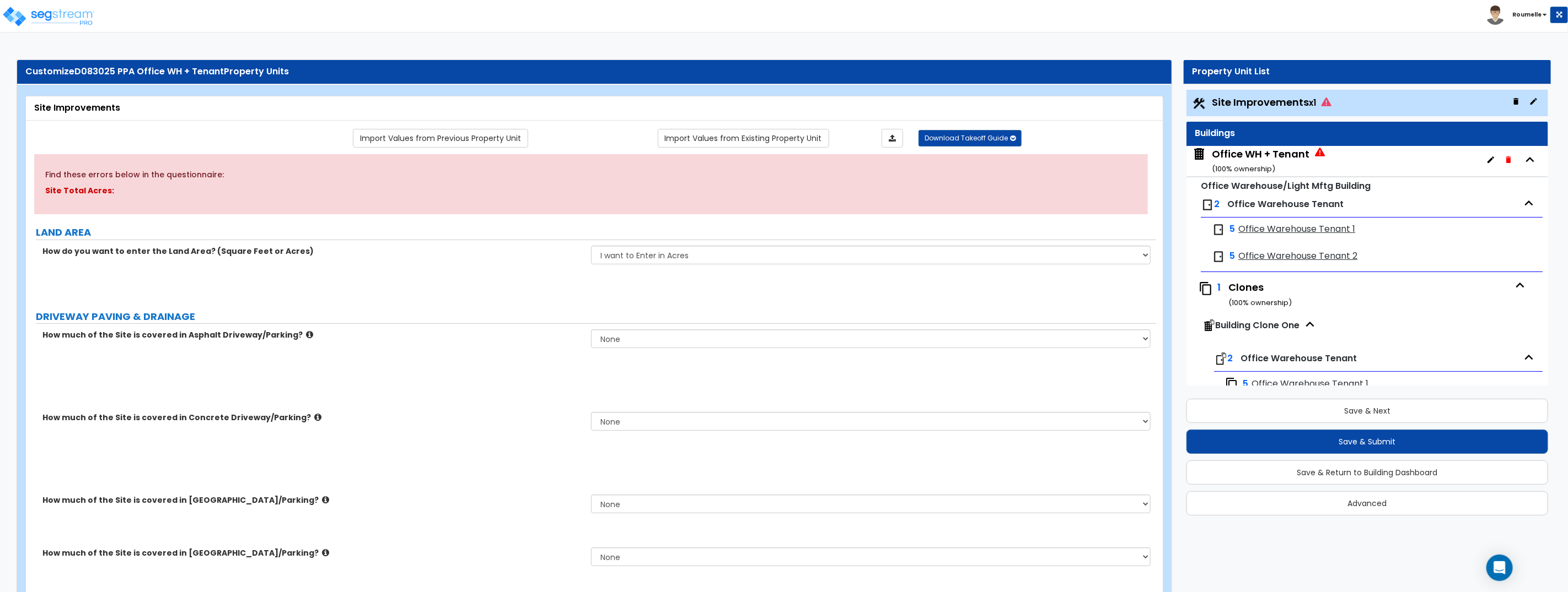
radio input "true"
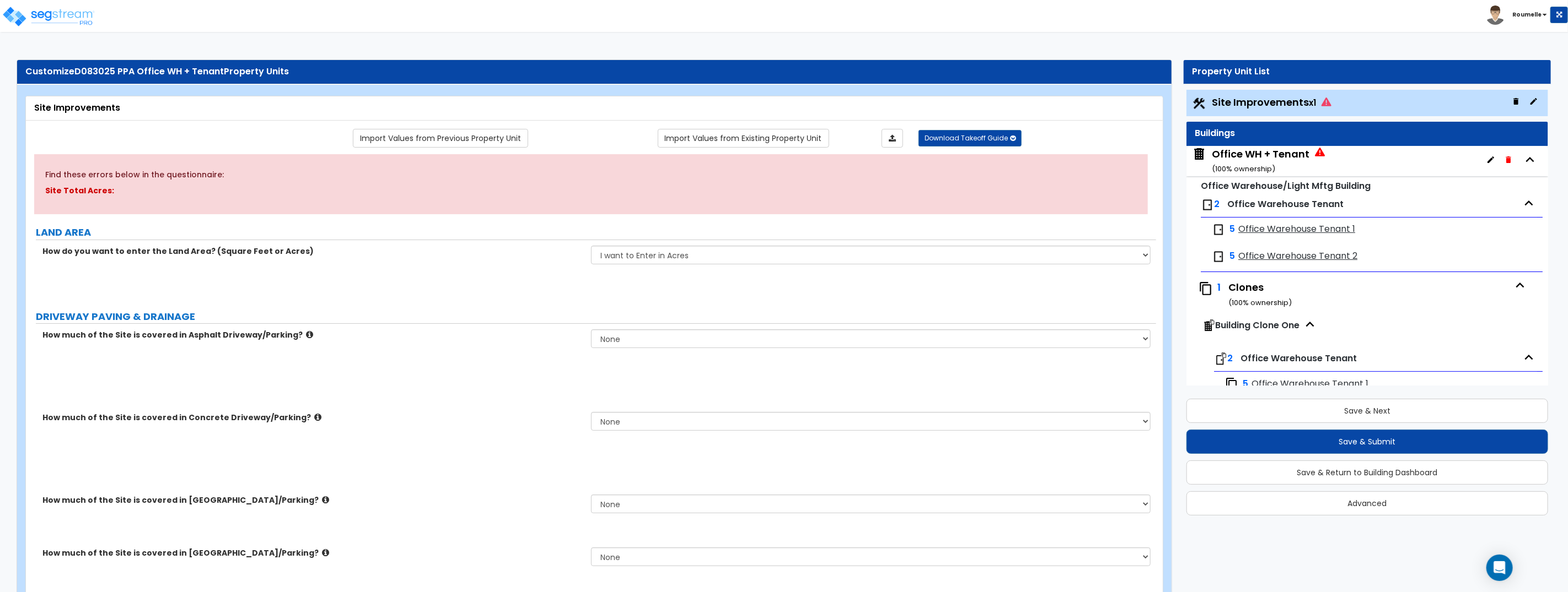
radio input "true"
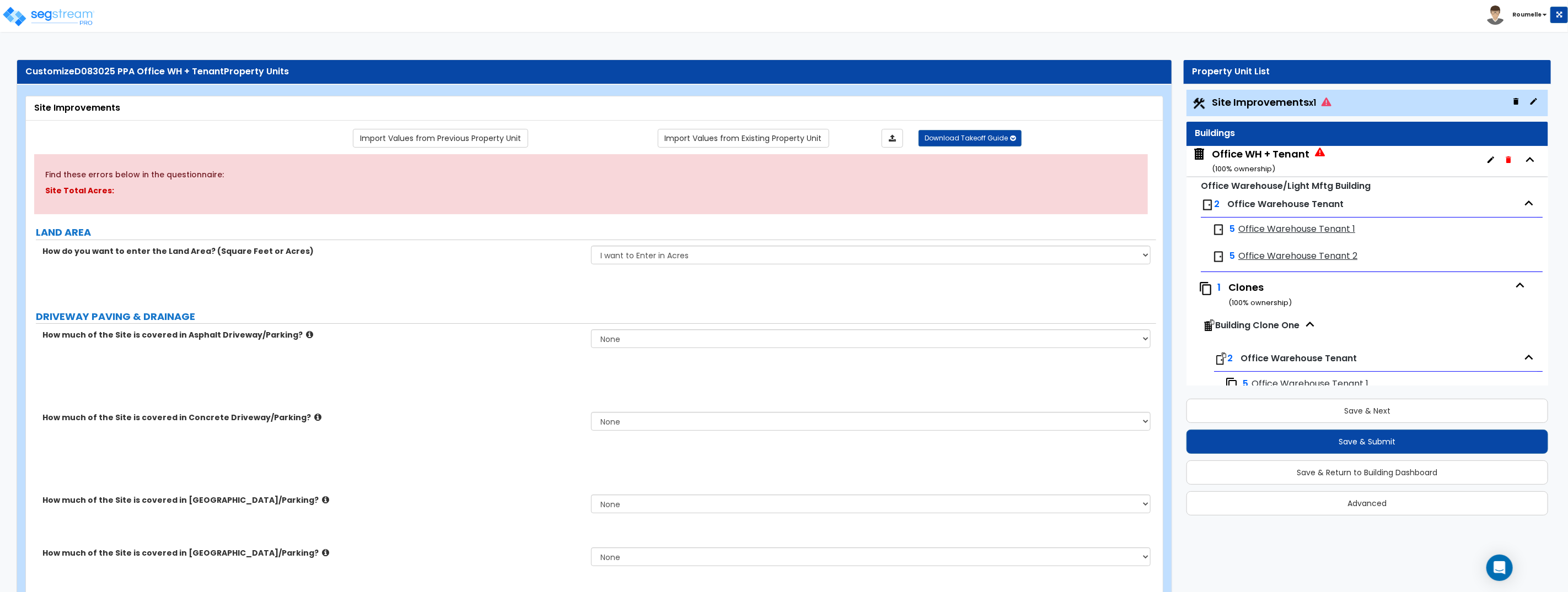
radio input "true"
select select "2"
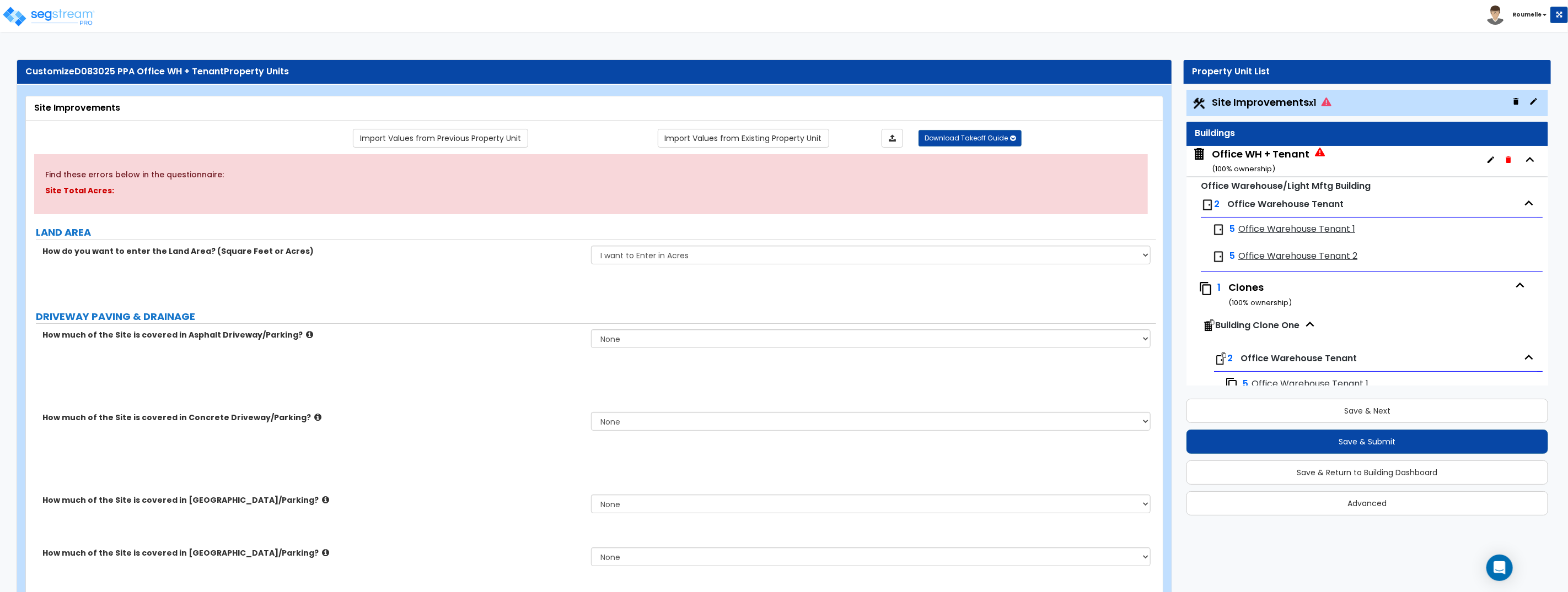
radio input "true"
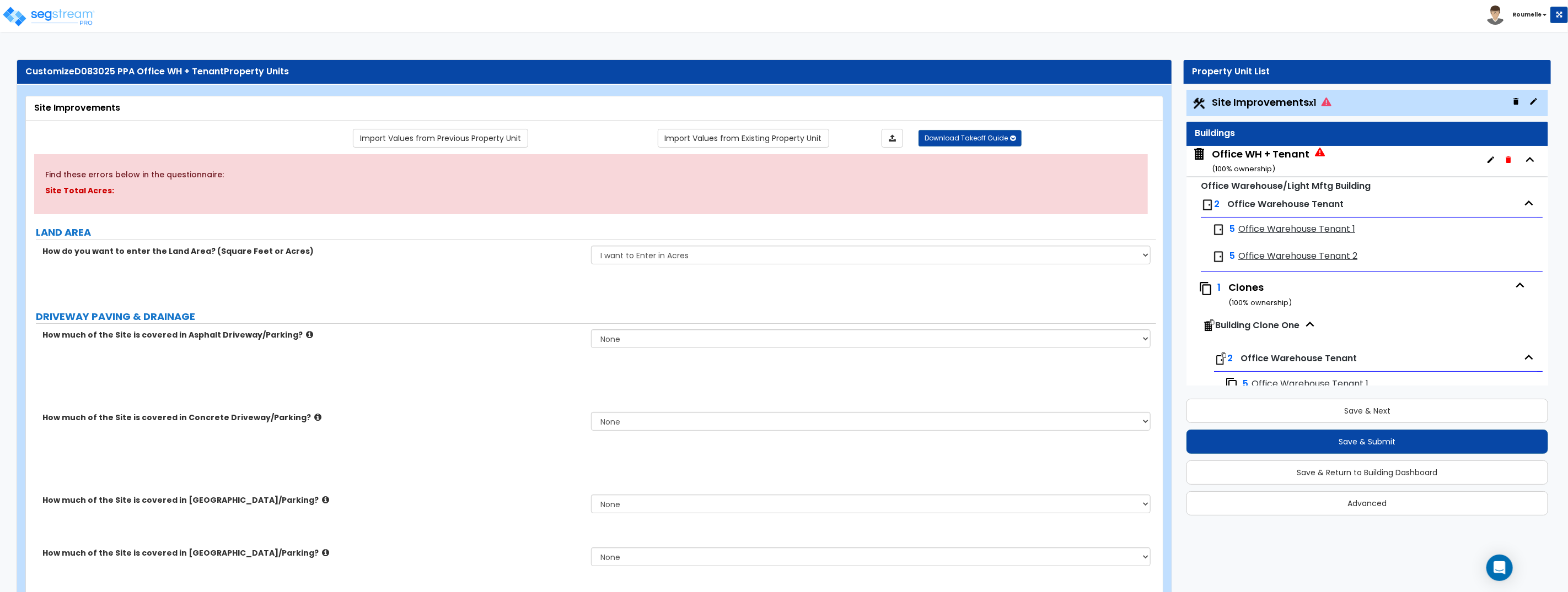
radio input "true"
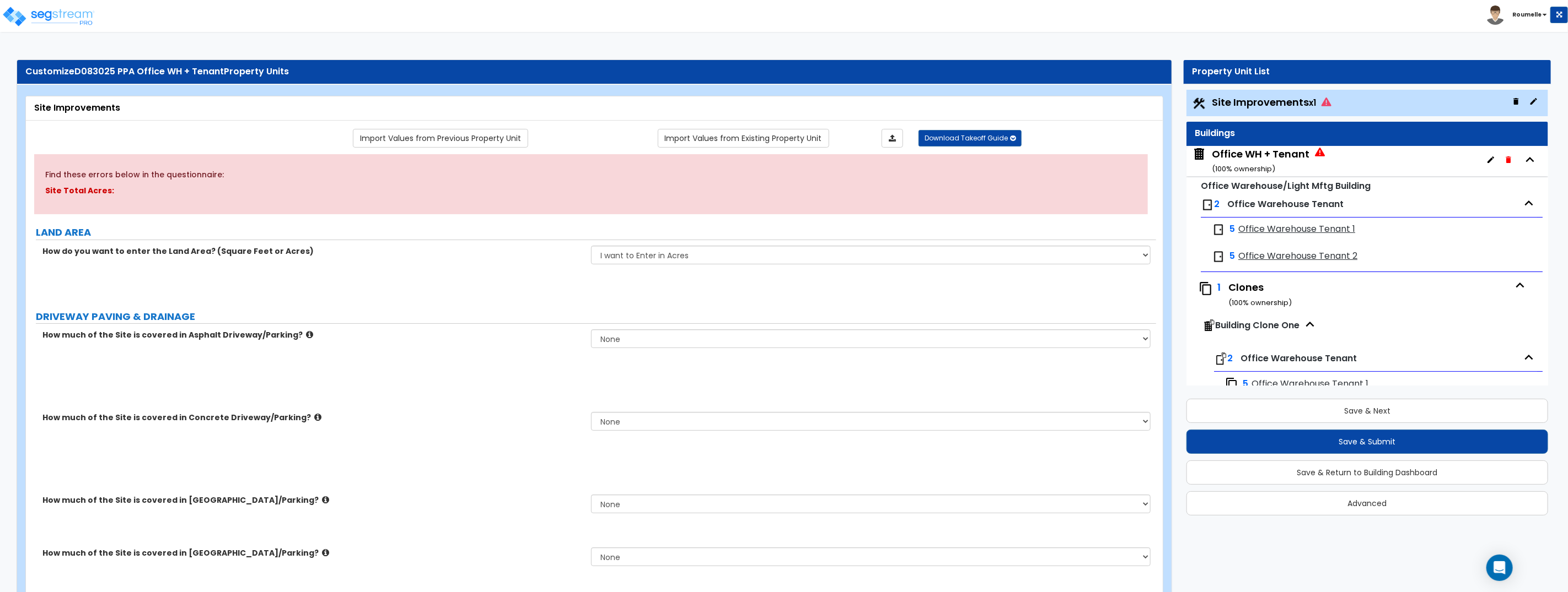
radio input "true"
type input "40000"
type input "500"
type input "400"
type input "250"
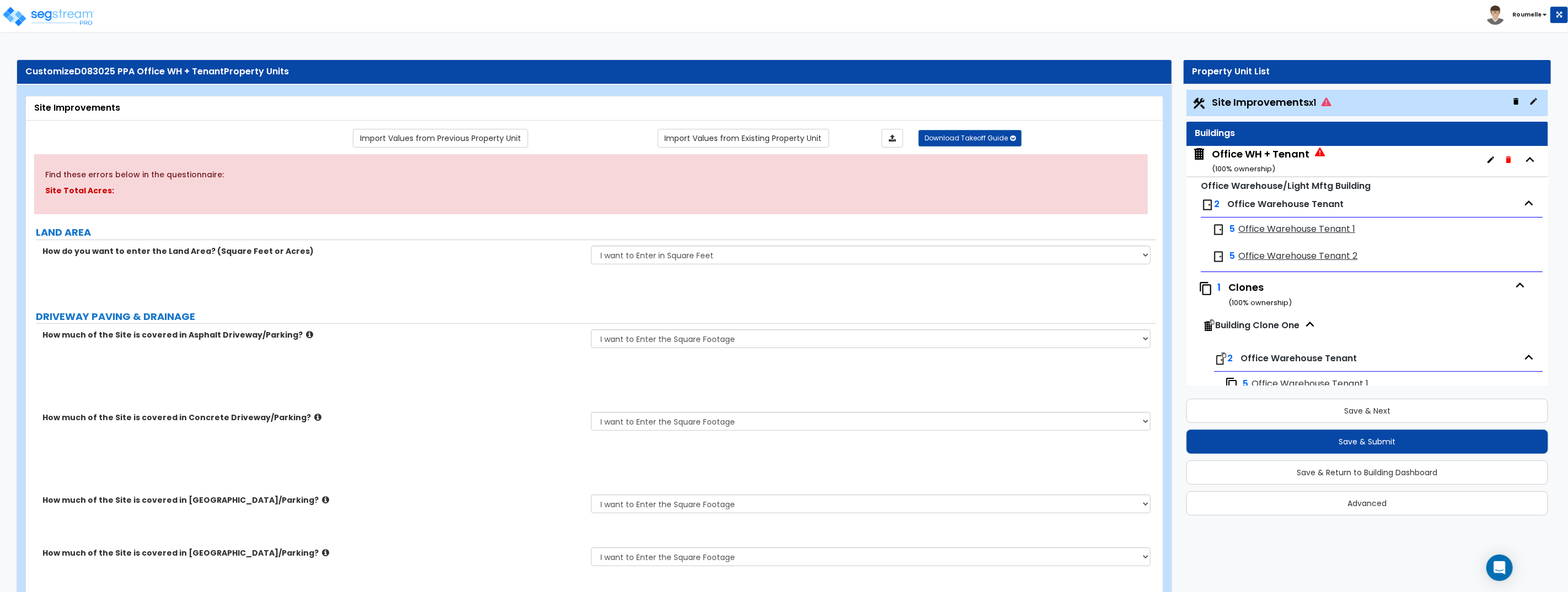
type input "350"
select select "2"
type input "275"
type input "8"
type input "10"
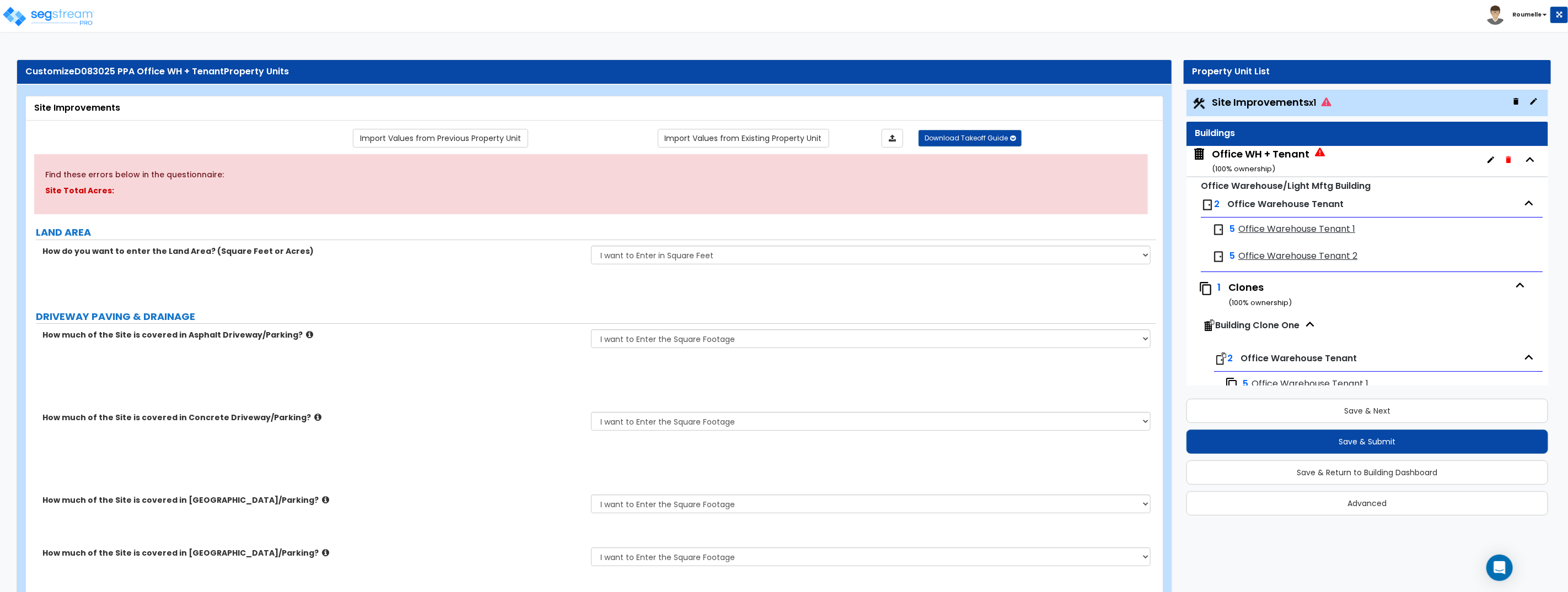
type input "25"
type input "20"
type input "10"
select select "1"
select select "2"
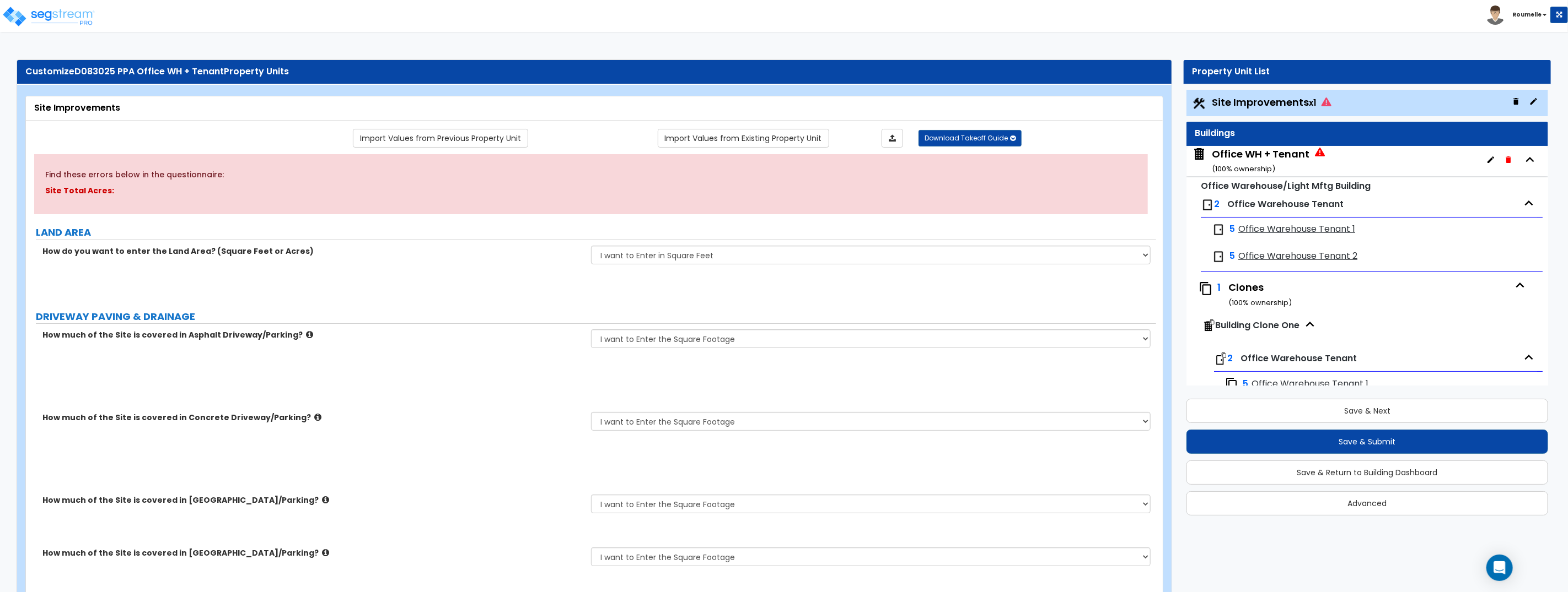
select select "1"
type input "5"
type input "2"
type input "3"
type input "1"
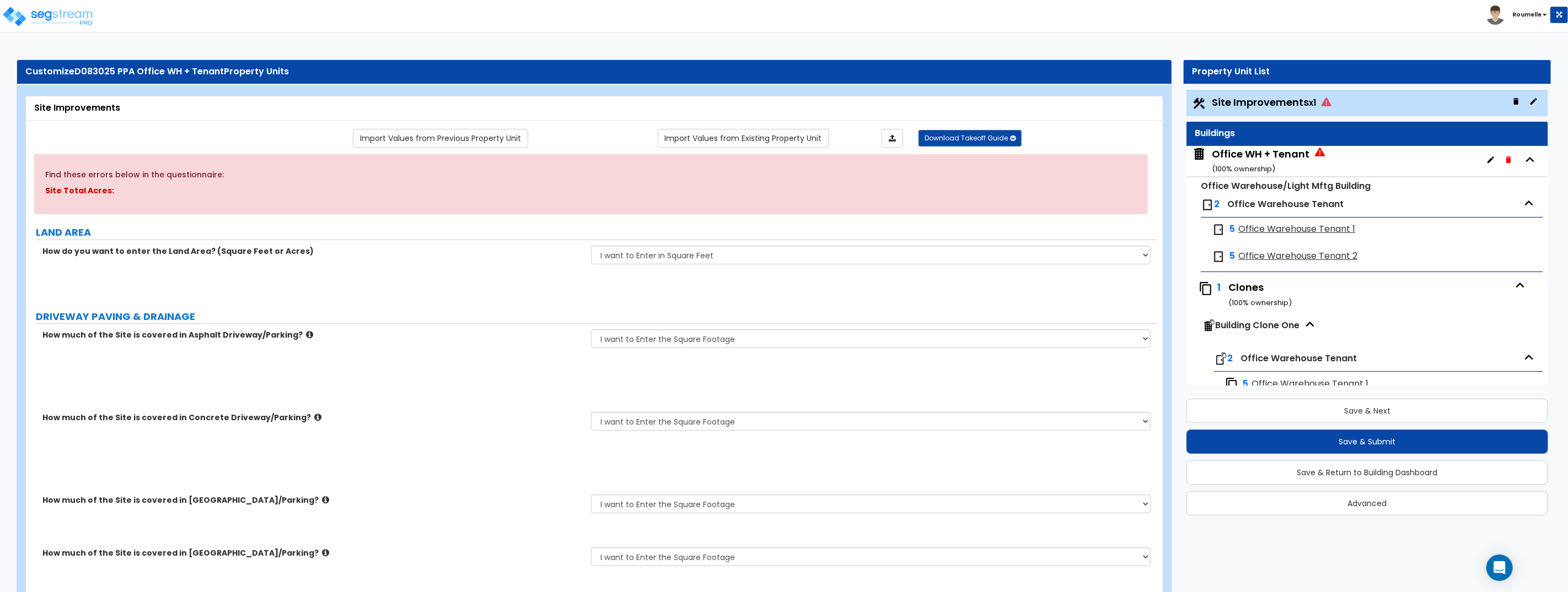
type input "15"
select select "1"
type input "20"
type input "150"
select select "1"
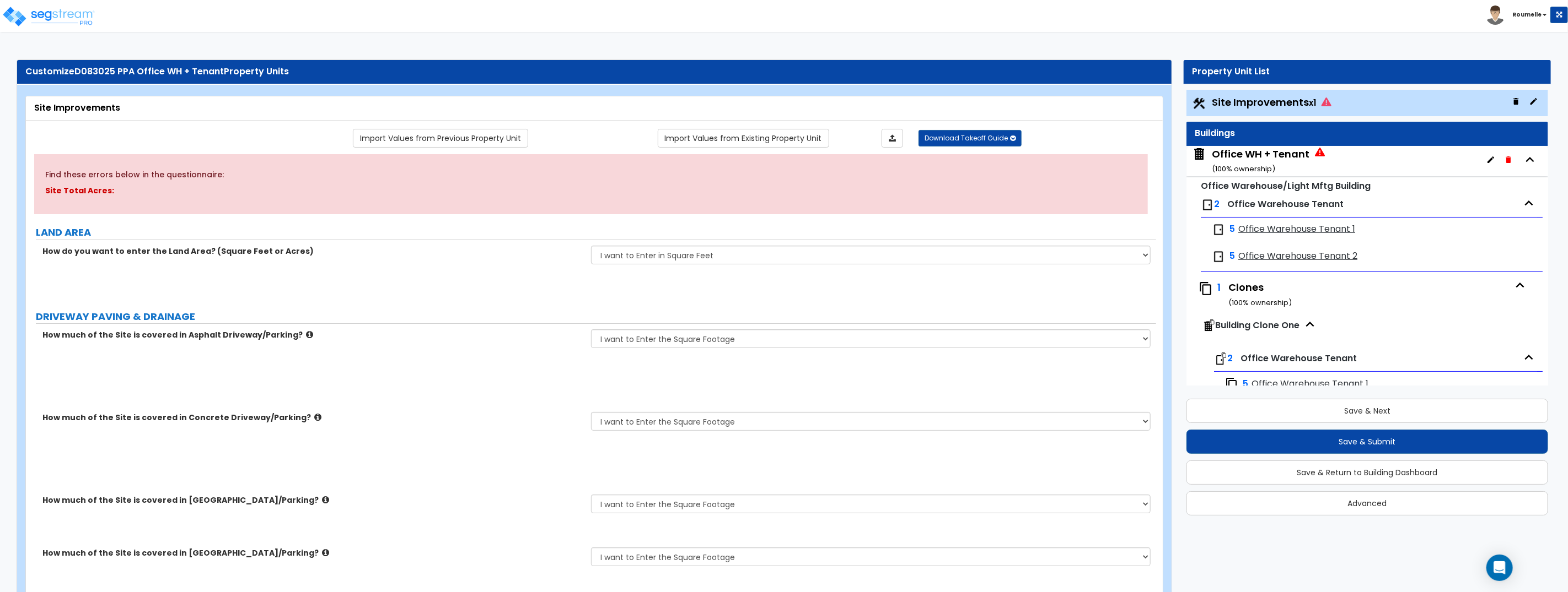
type input "20"
type input "2"
type input "5"
select select "1"
radio input "true"
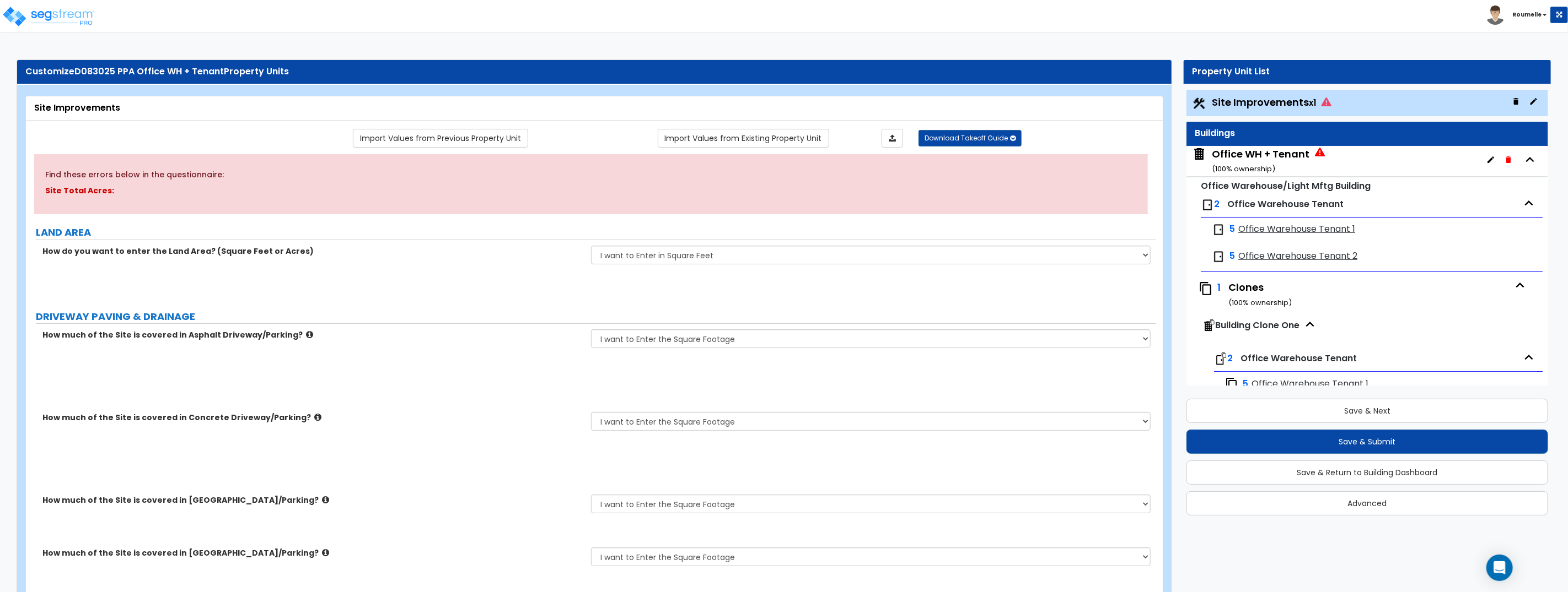
select select "2"
radio input "true"
select select "2"
type input "100"
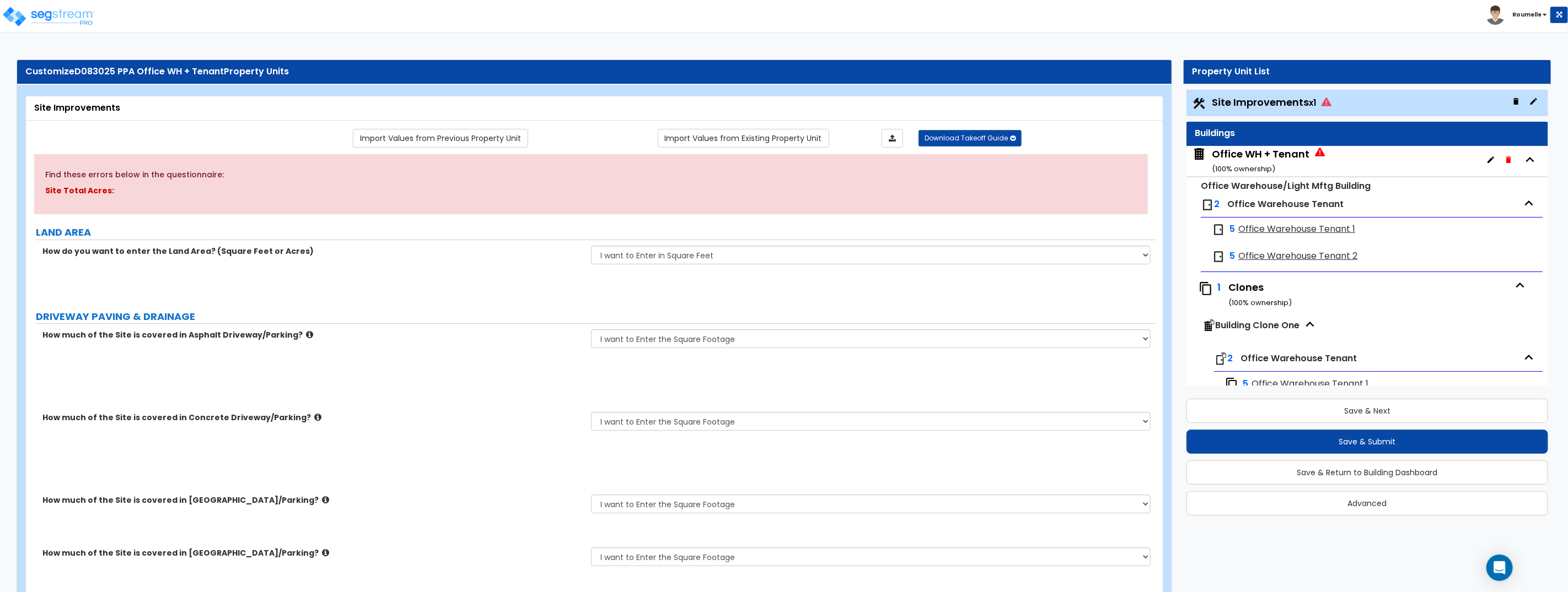
select select "2"
select select "1"
select select "10"
type input "60"
type input "6"
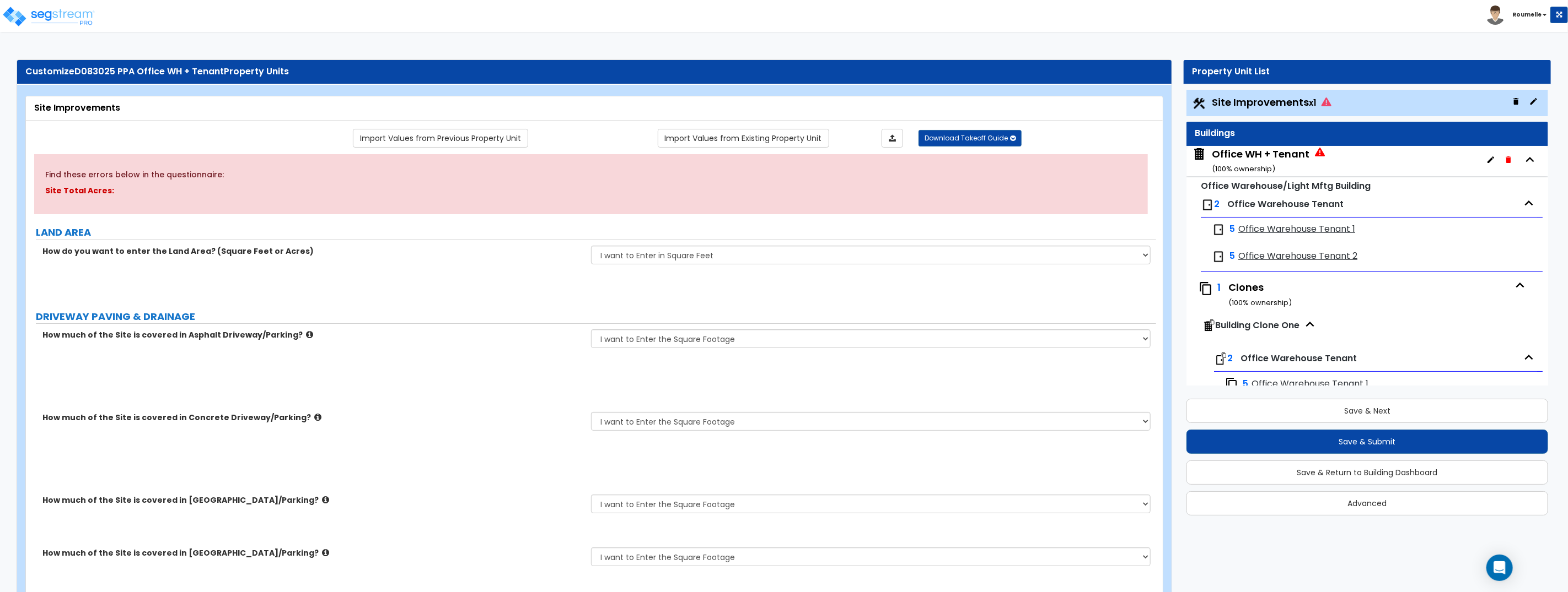
select select "1"
type input "250"
type input "150"
type input "2"
radio input "true"
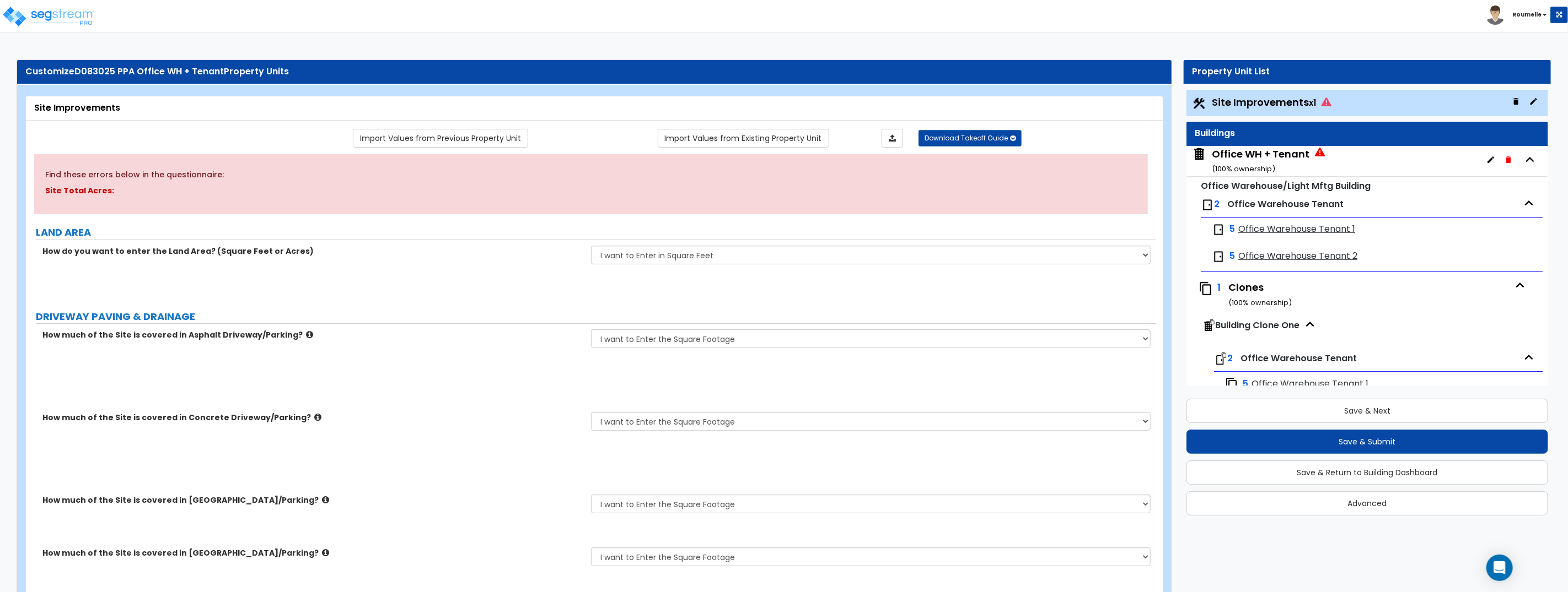
select select "1"
type input "5"
type input "7"
radio input "true"
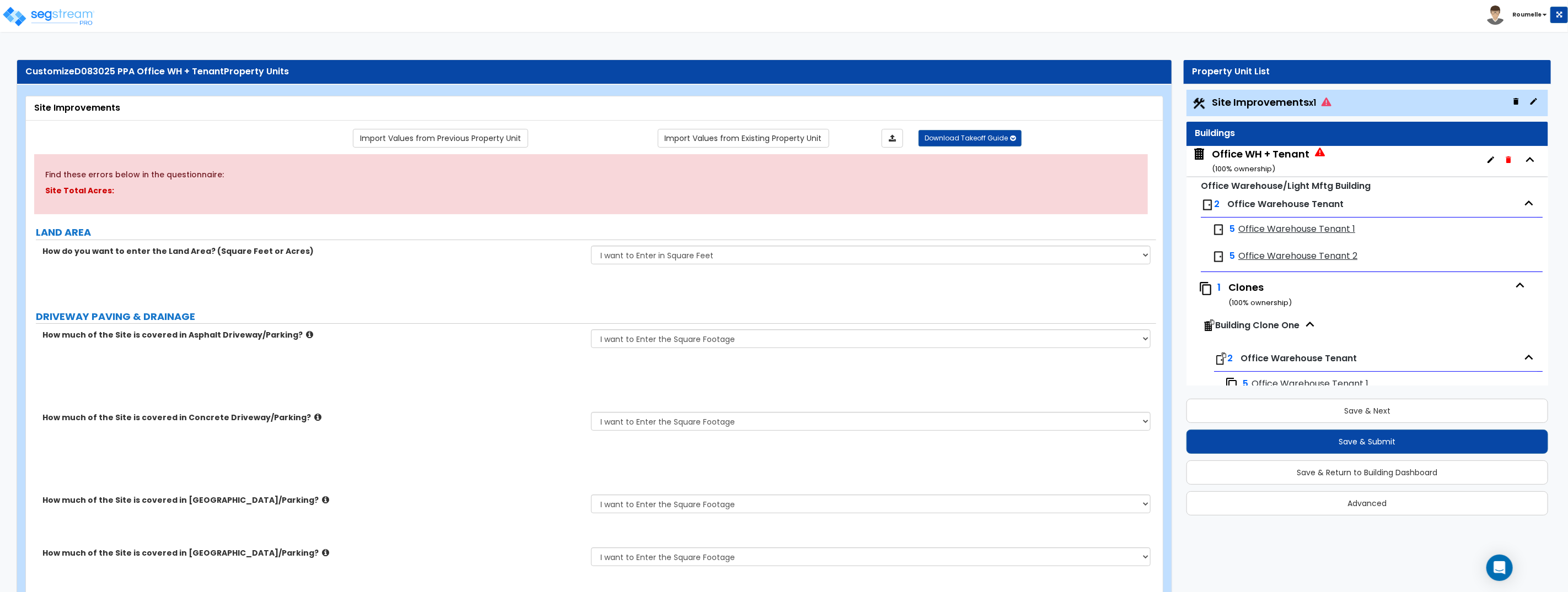
select select "1"
type input "4"
type input "5"
radio input "true"
select select "3"
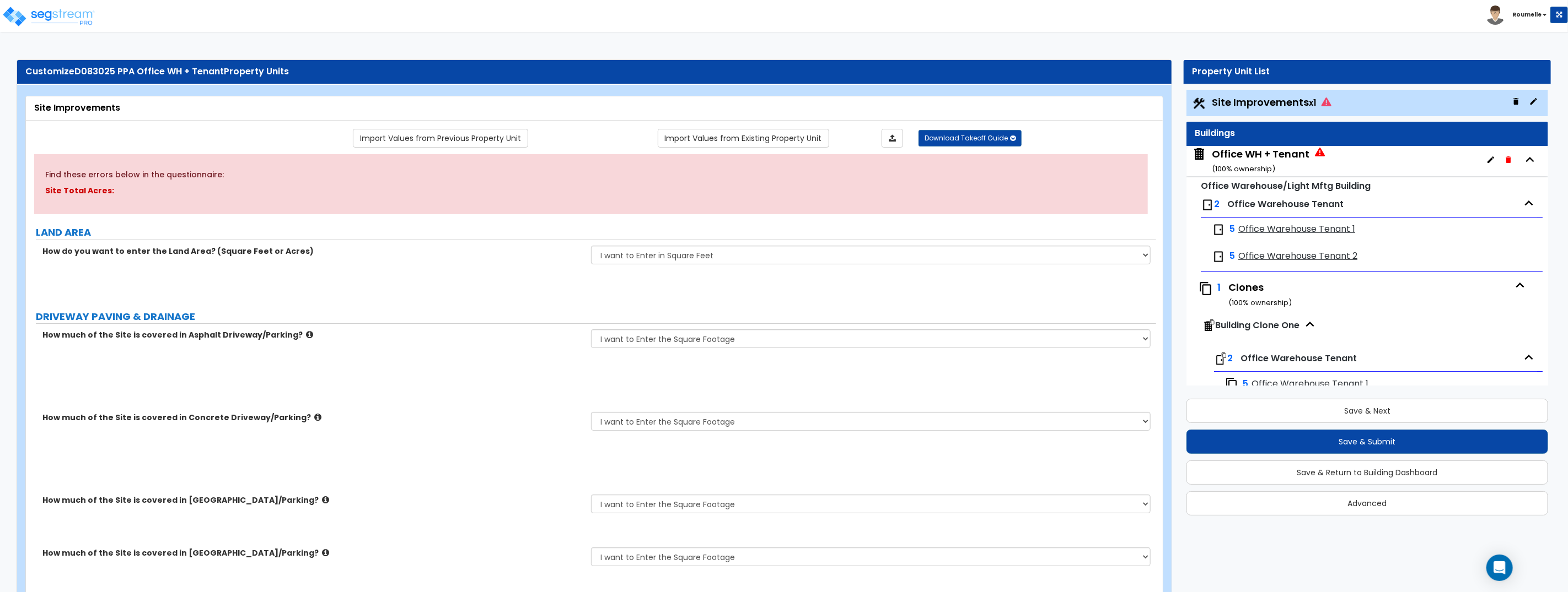
select select "2"
type input "15"
type input "45"
type input "85"
radio input "true"
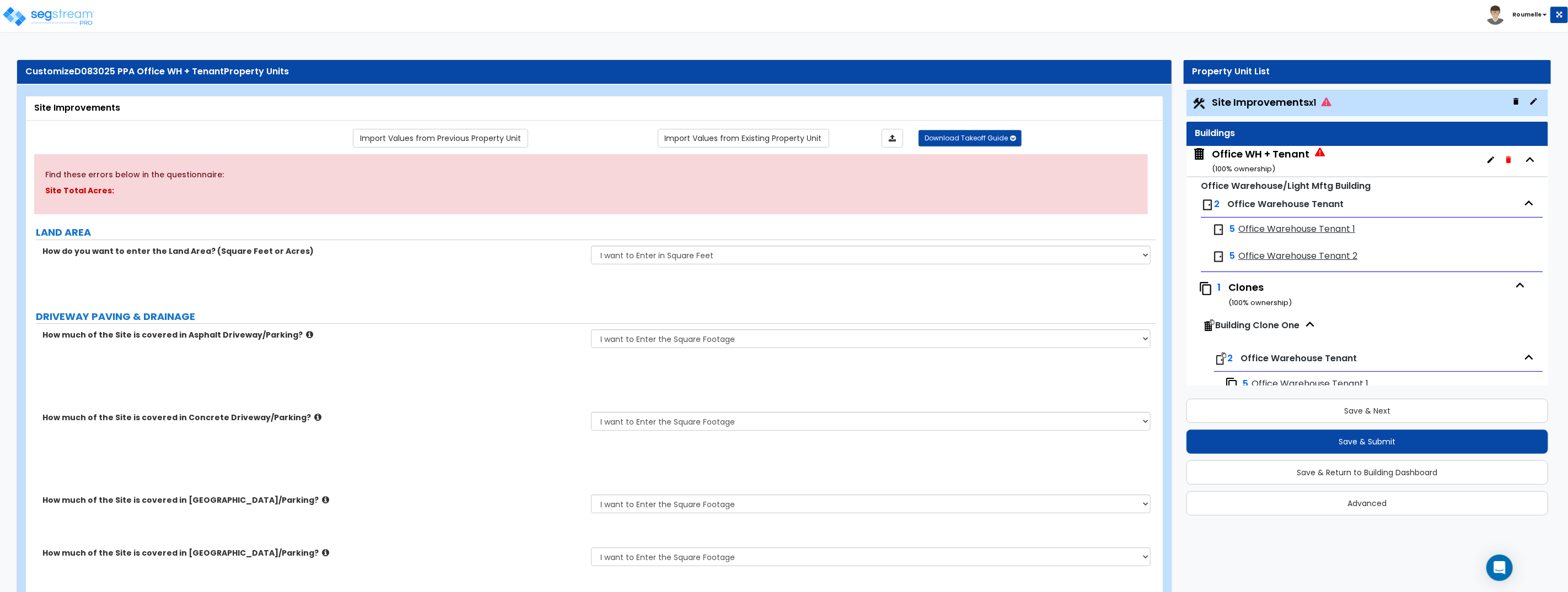
radio input "true"
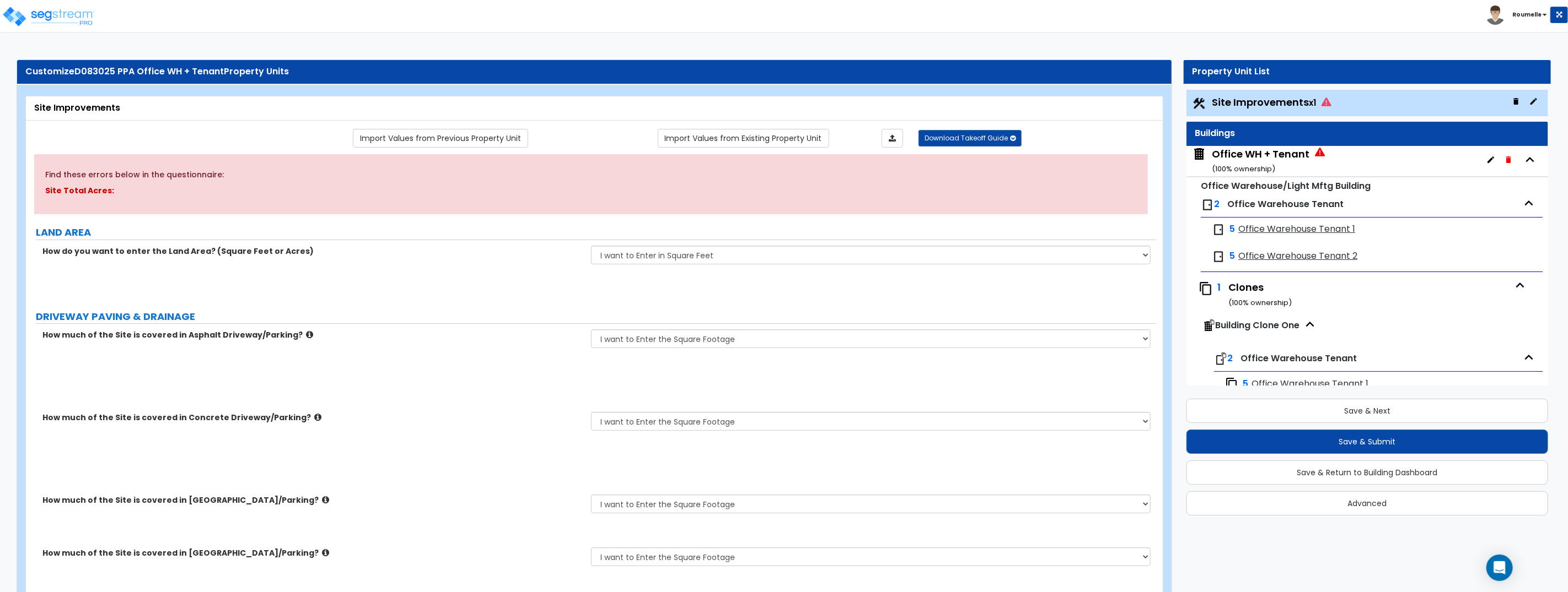
radio input "true"
select select "4"
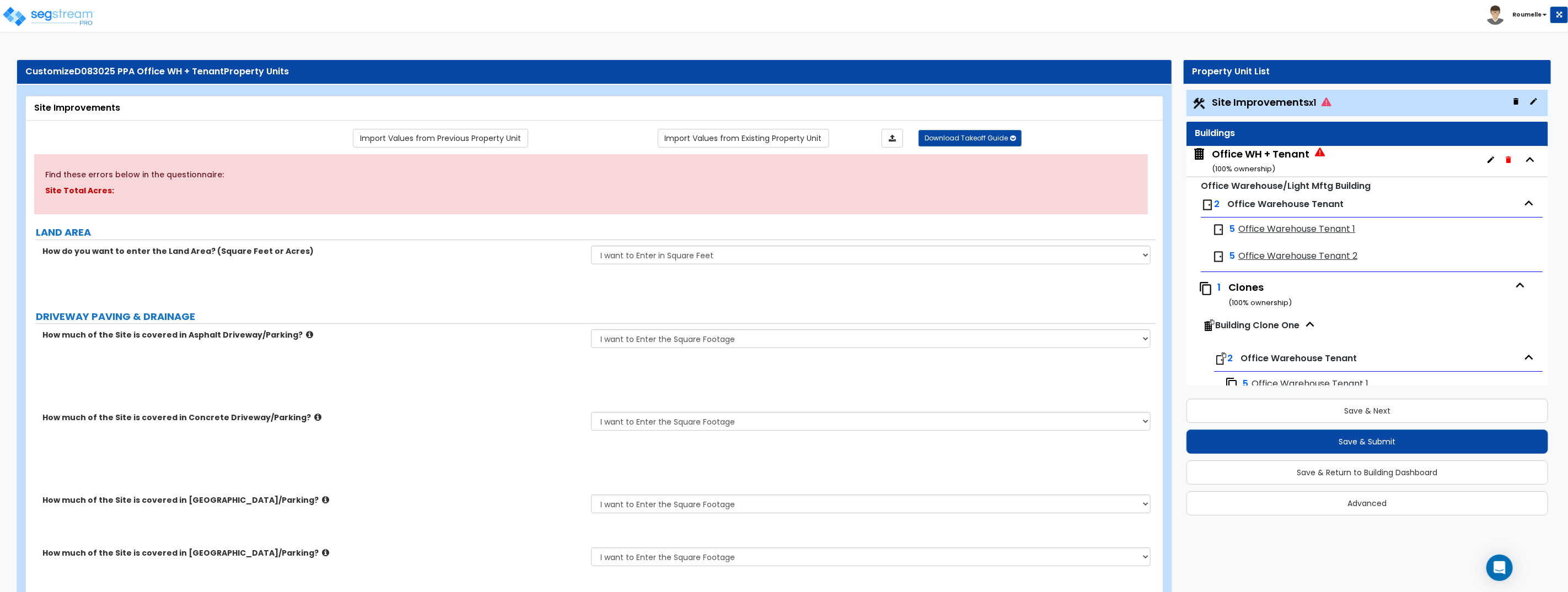
type input "100"
type input "50"
select select "4"
type input "80"
type input "75"
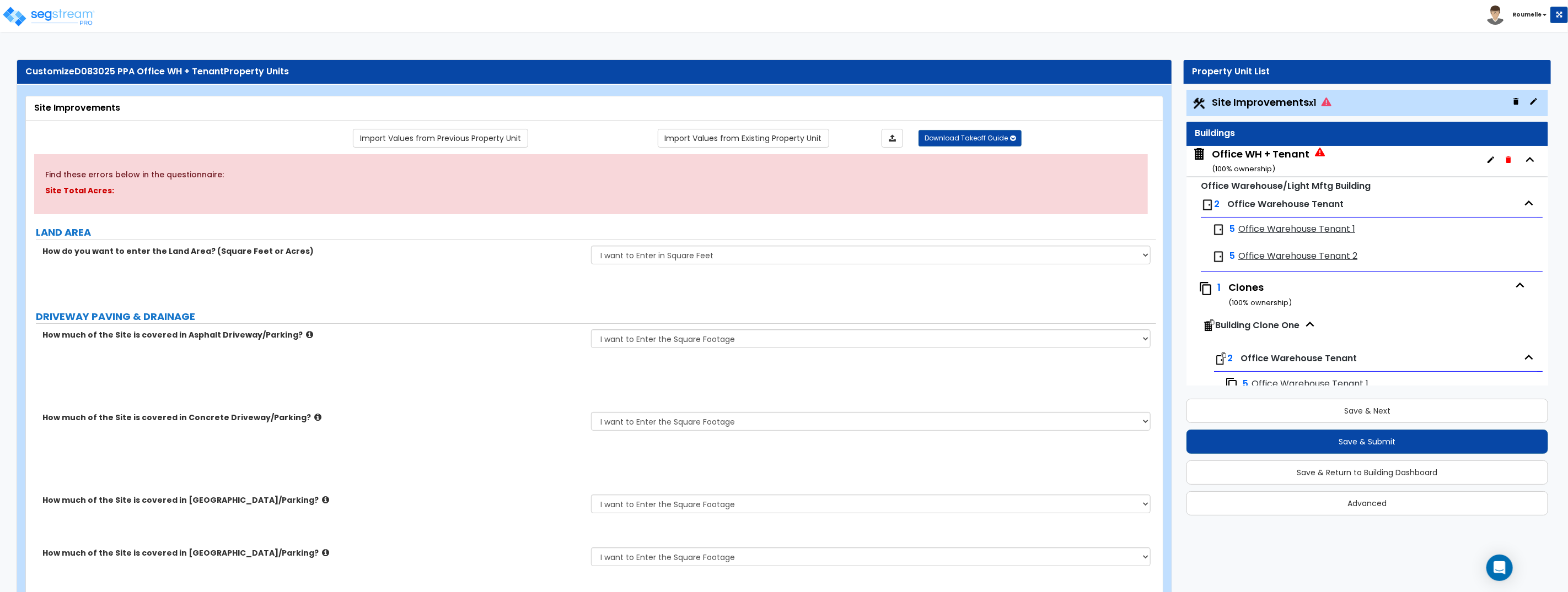
type input "7"
type input "65"
type input "7"
type input "90"
type input "6"
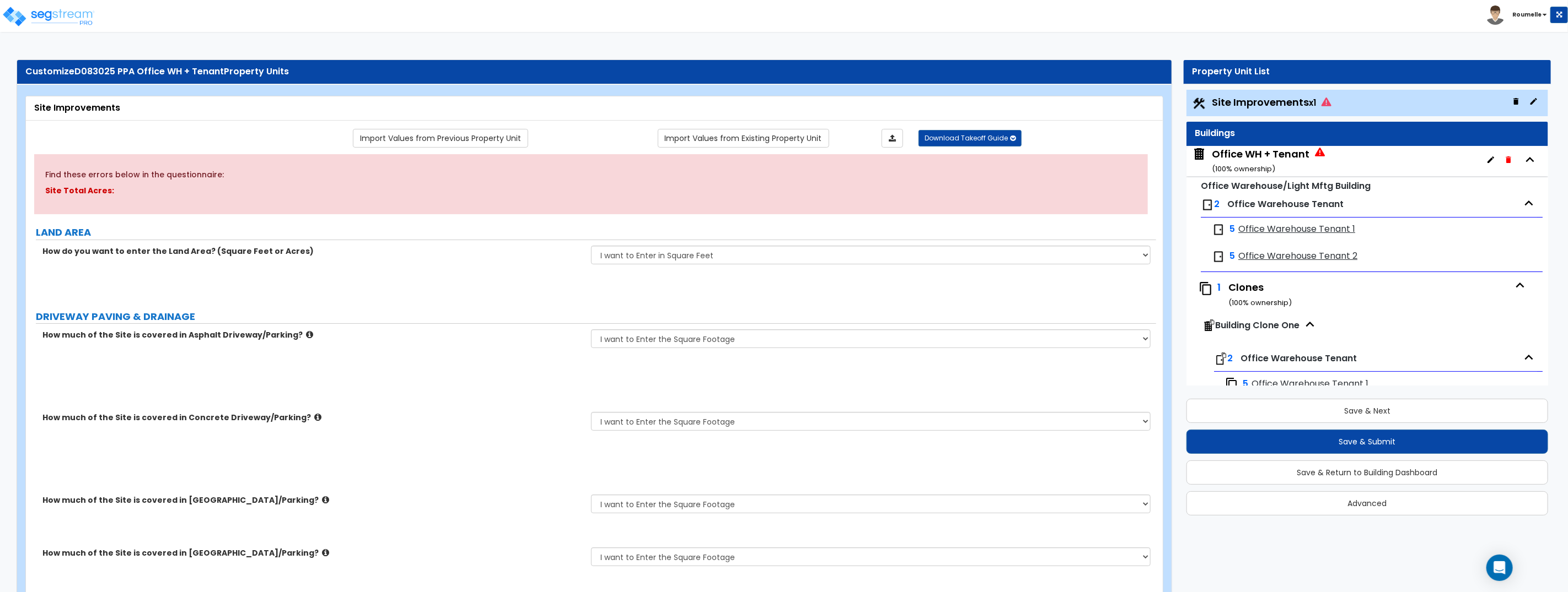
type input "55"
type input "7"
type input "60"
select select "1"
type input "45"
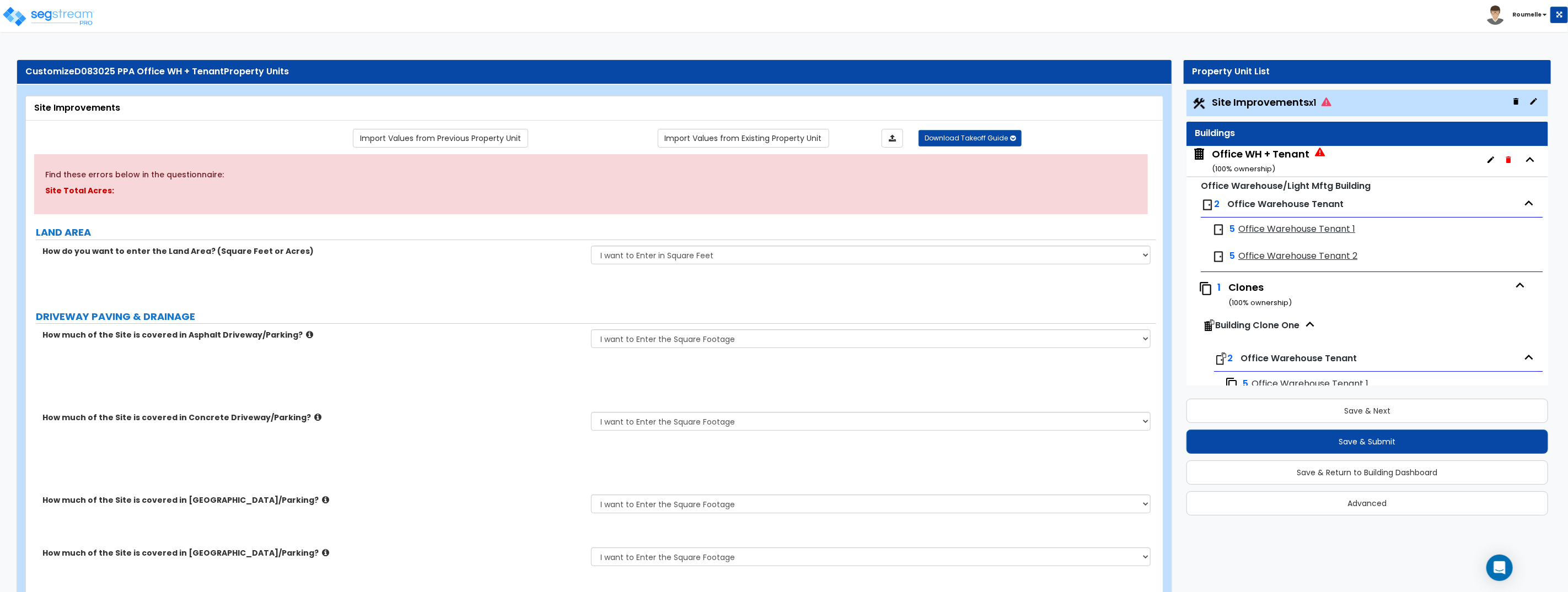
select select "1"
type input "50"
select select "1"
select select "6"
type input "3"
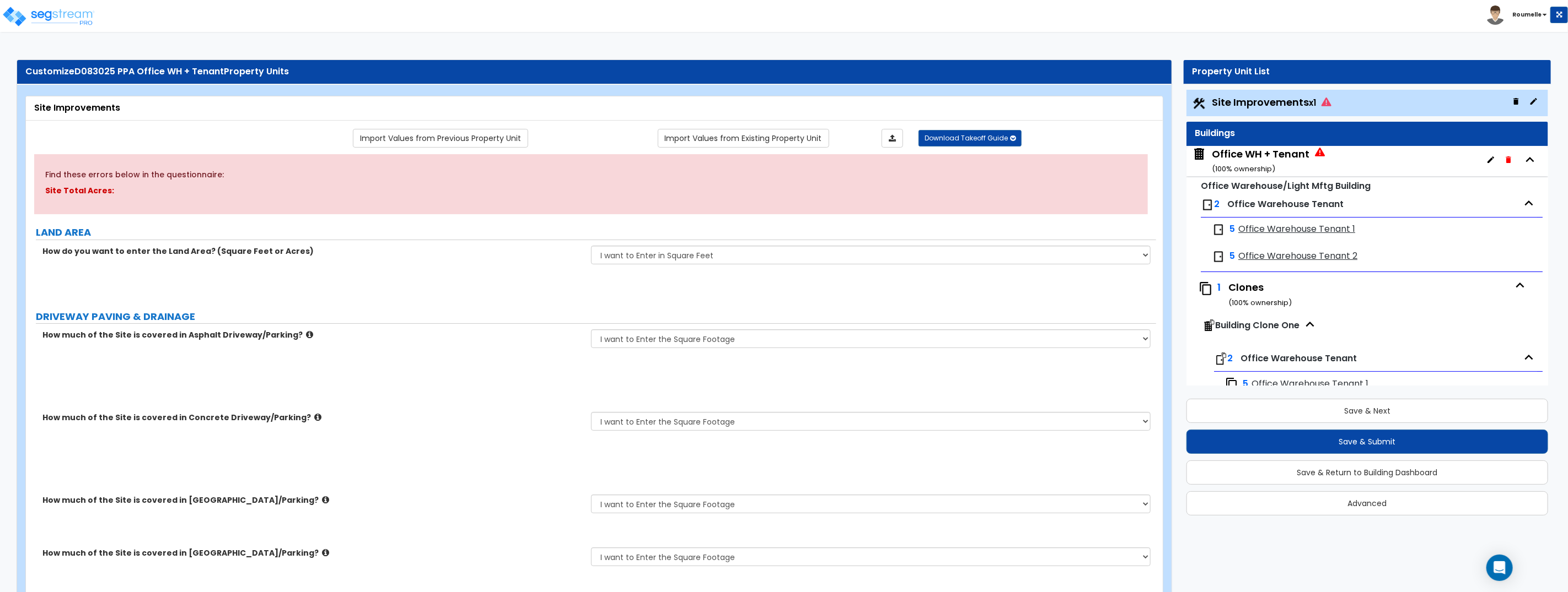
select select "2"
radio input "true"
select select "2"
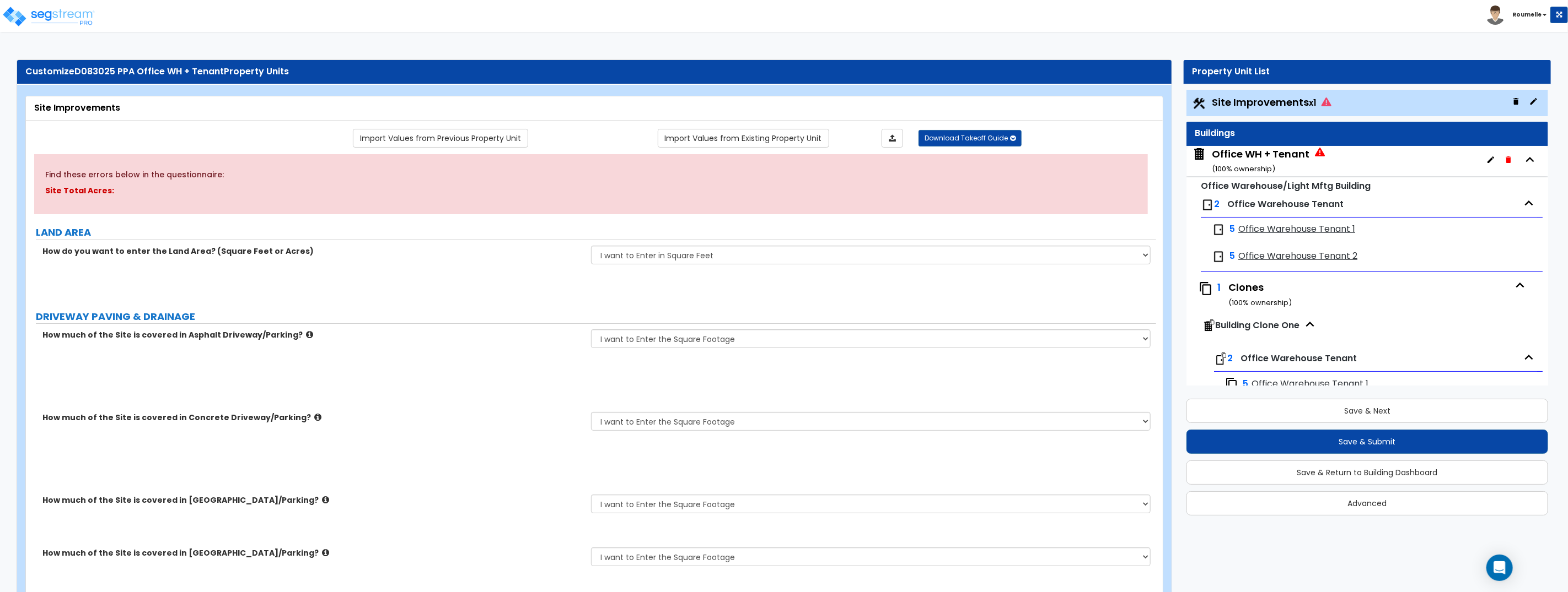
type input "2"
type input "500"
select select "1"
select select "2"
type input "5"
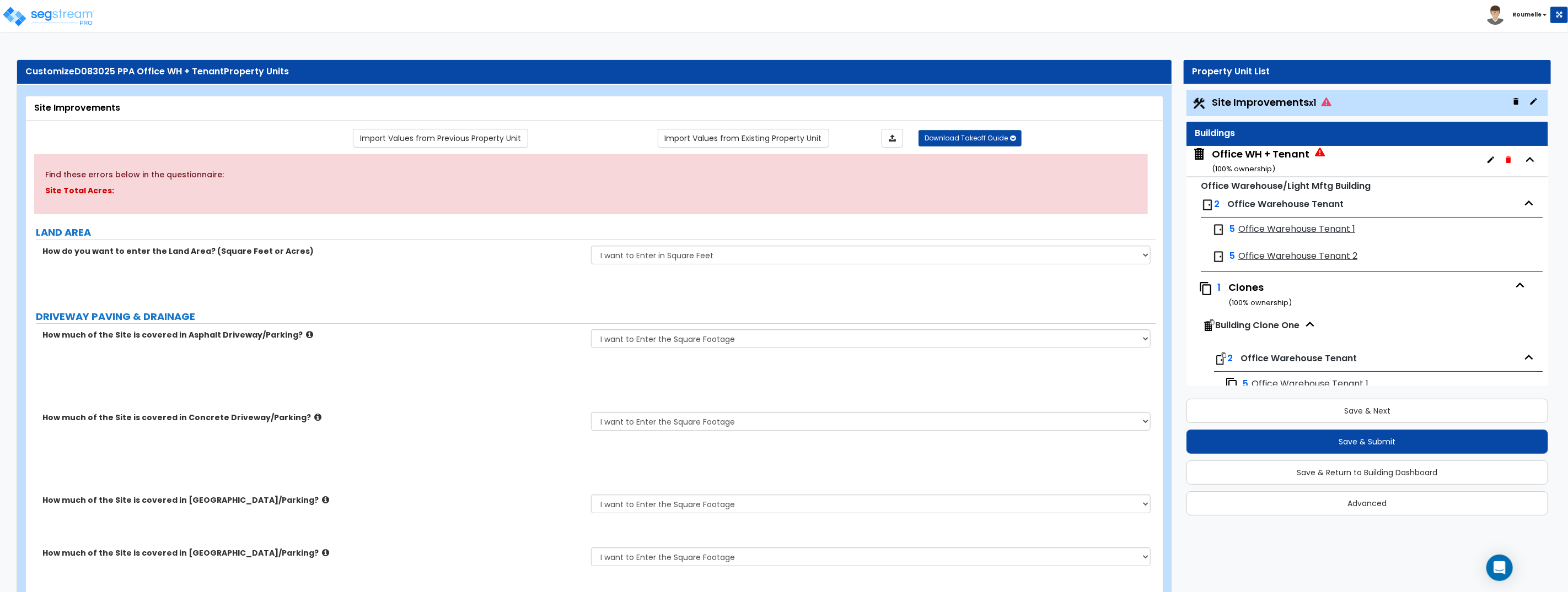
type input "3"
type input "4"
type input "80"
type input "10"
select select "2"
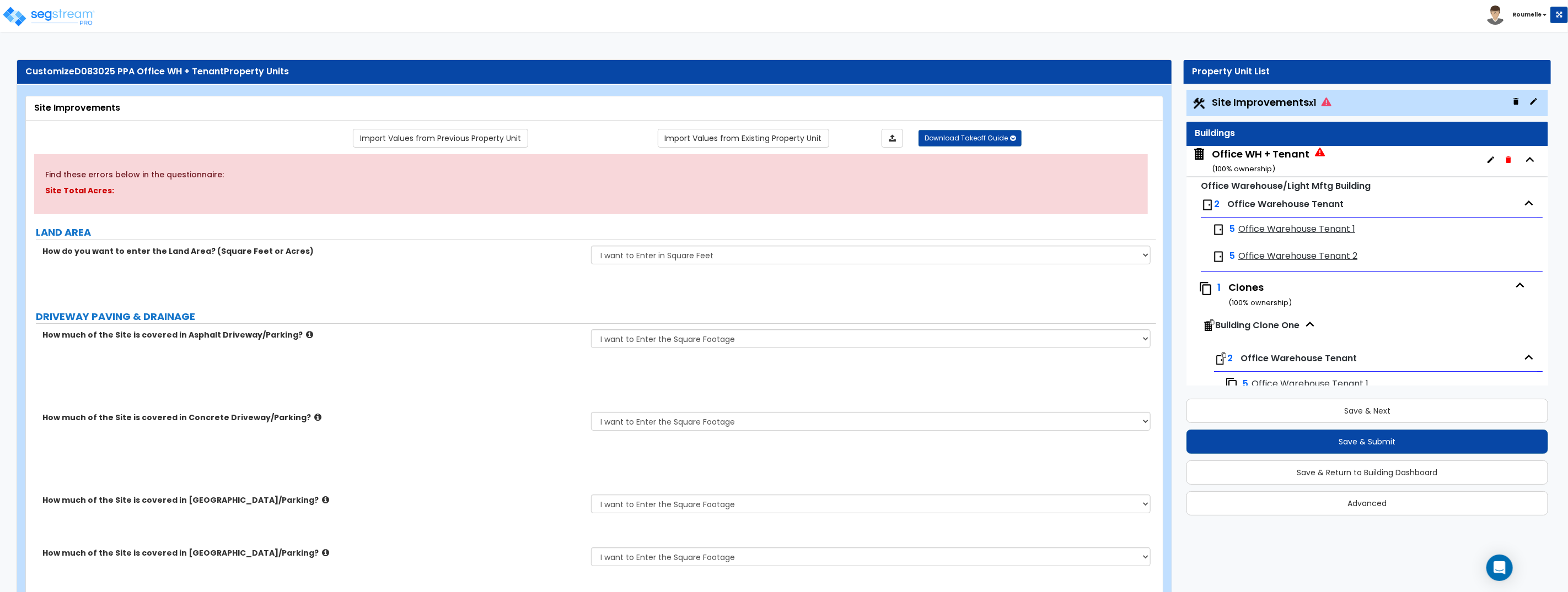
select select "2"
select select "1"
type input "1"
type input "2"
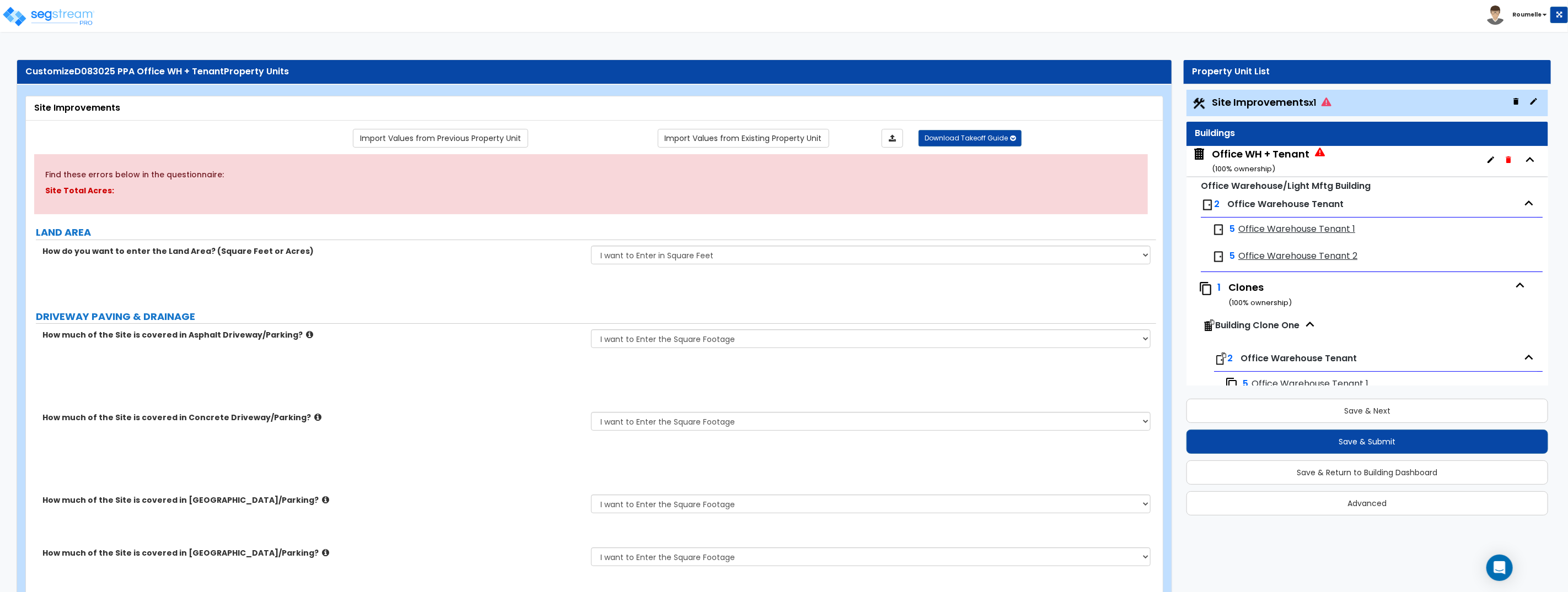
type input "200"
select select "8"
select select "2"
select select "4"
select select "1"
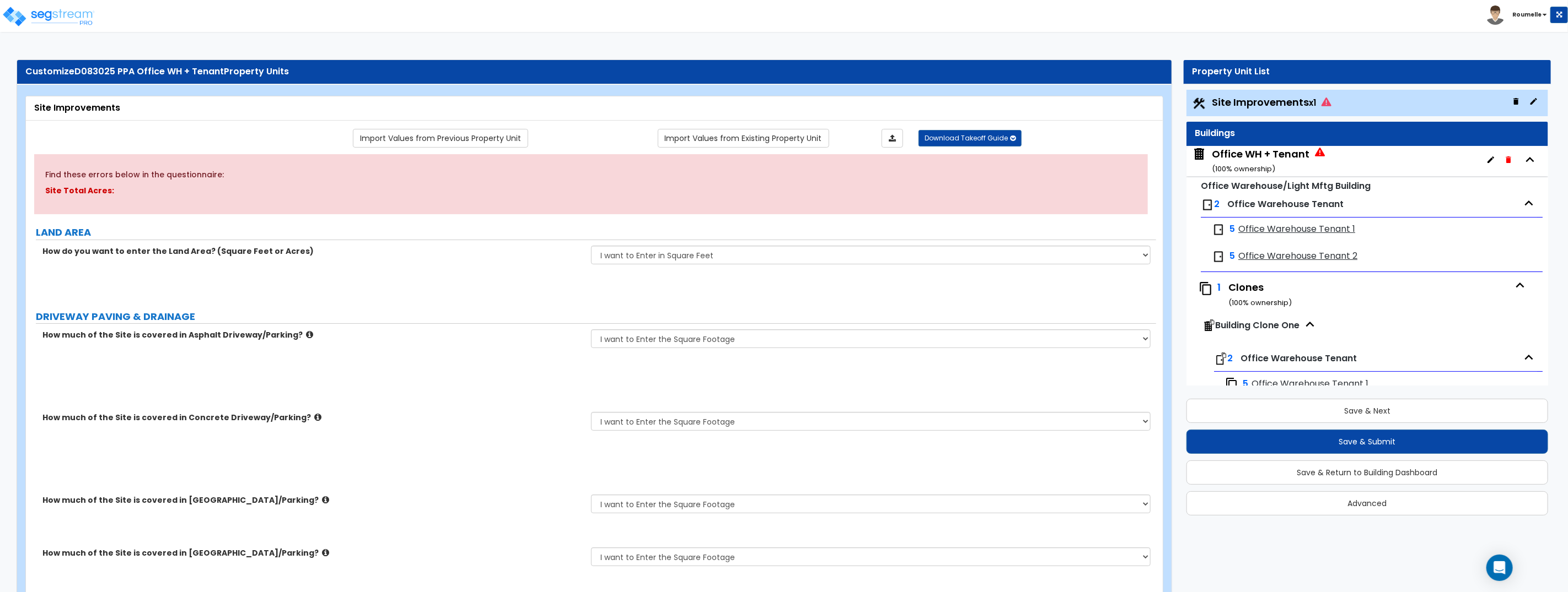
radio input "true"
select select "5"
select select "3"
select select "20"
select select "2"
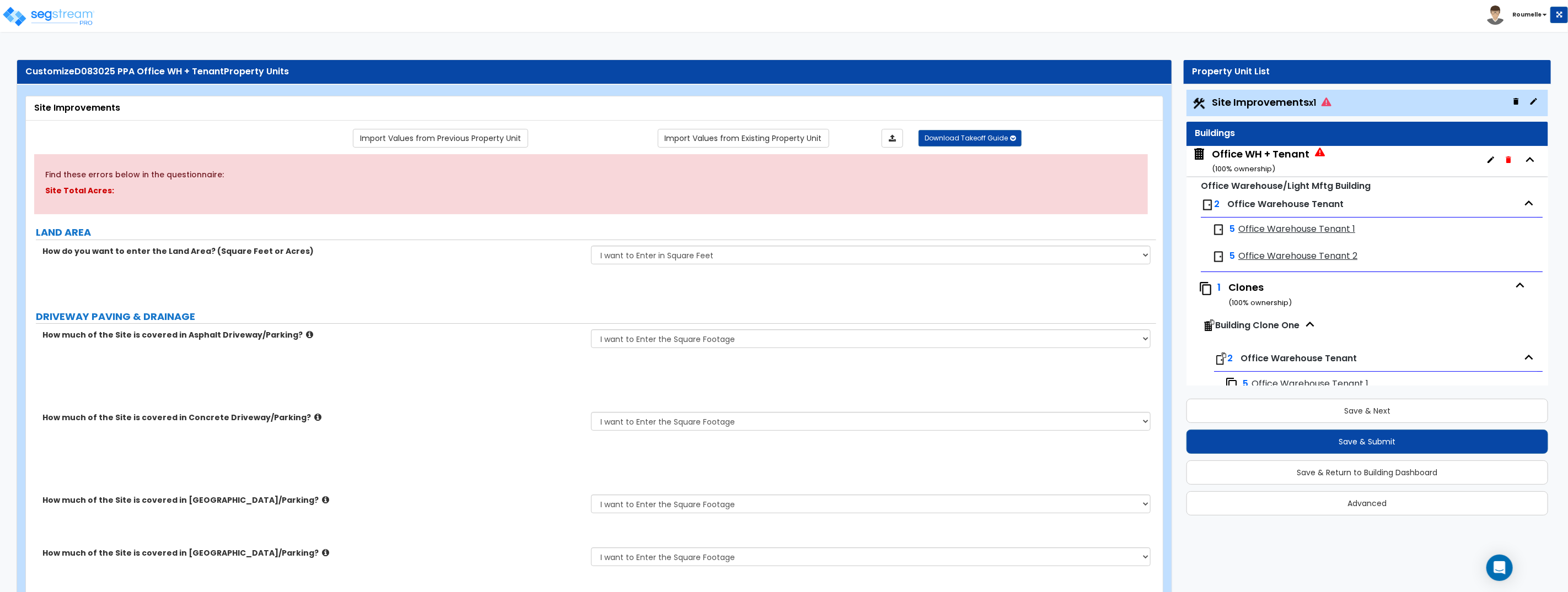
type input "2"
select select "1"
type input "10"
select select "1"
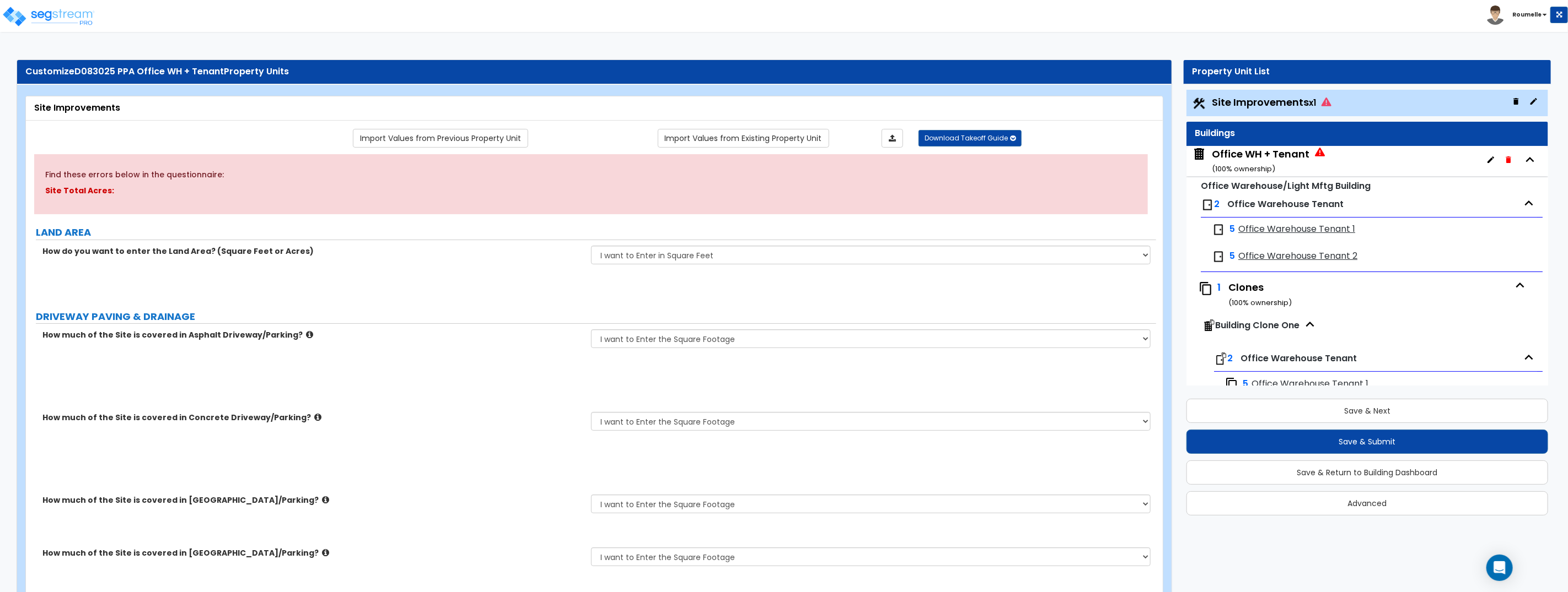
type input "2"
select select "1"
select select "2"
type input "2"
type input "40"
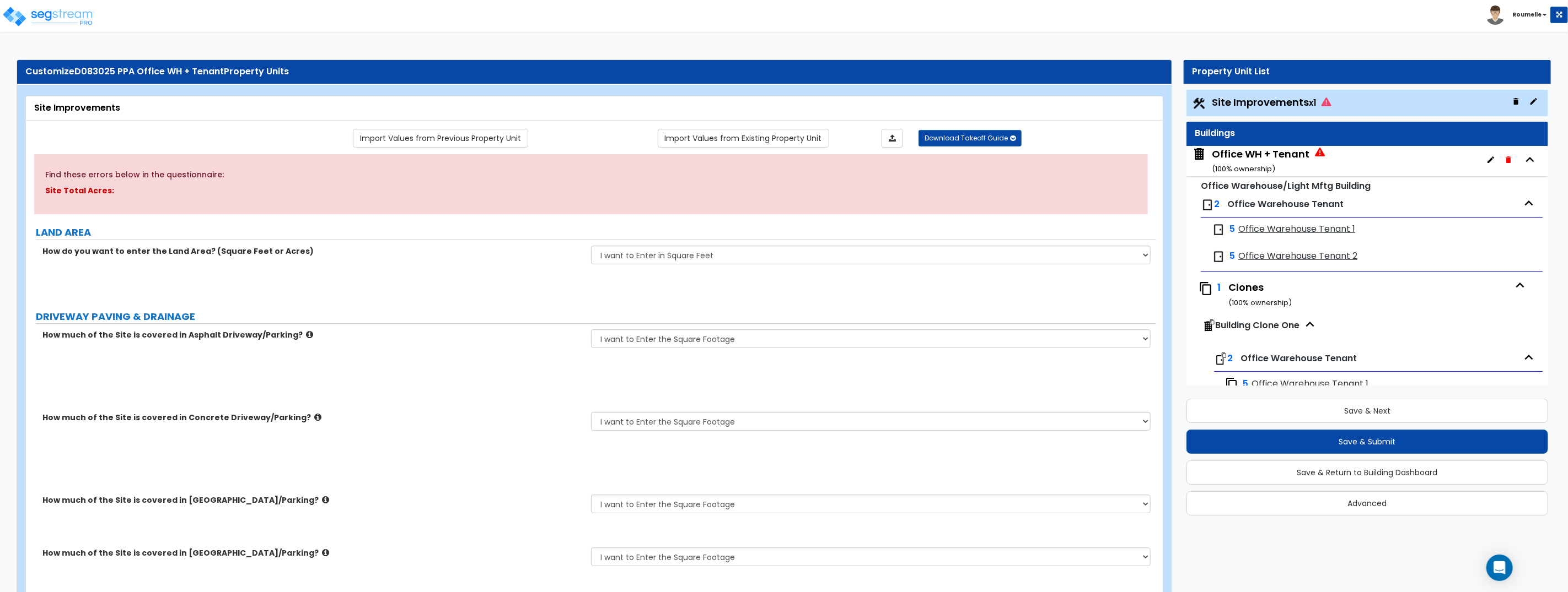
select select "1"
type input "2"
type input "80"
type input "6"
select select "4"
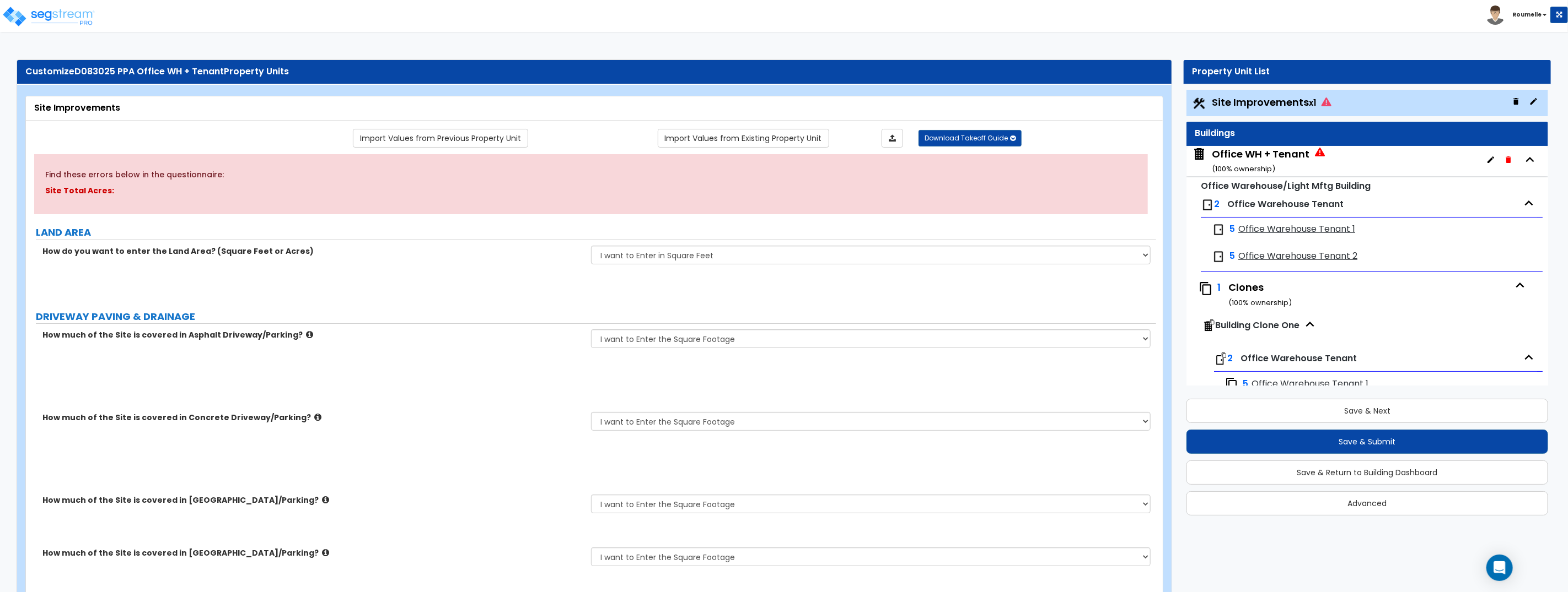
select select "4"
select select "2"
select select "1"
select select "2"
select select "1"
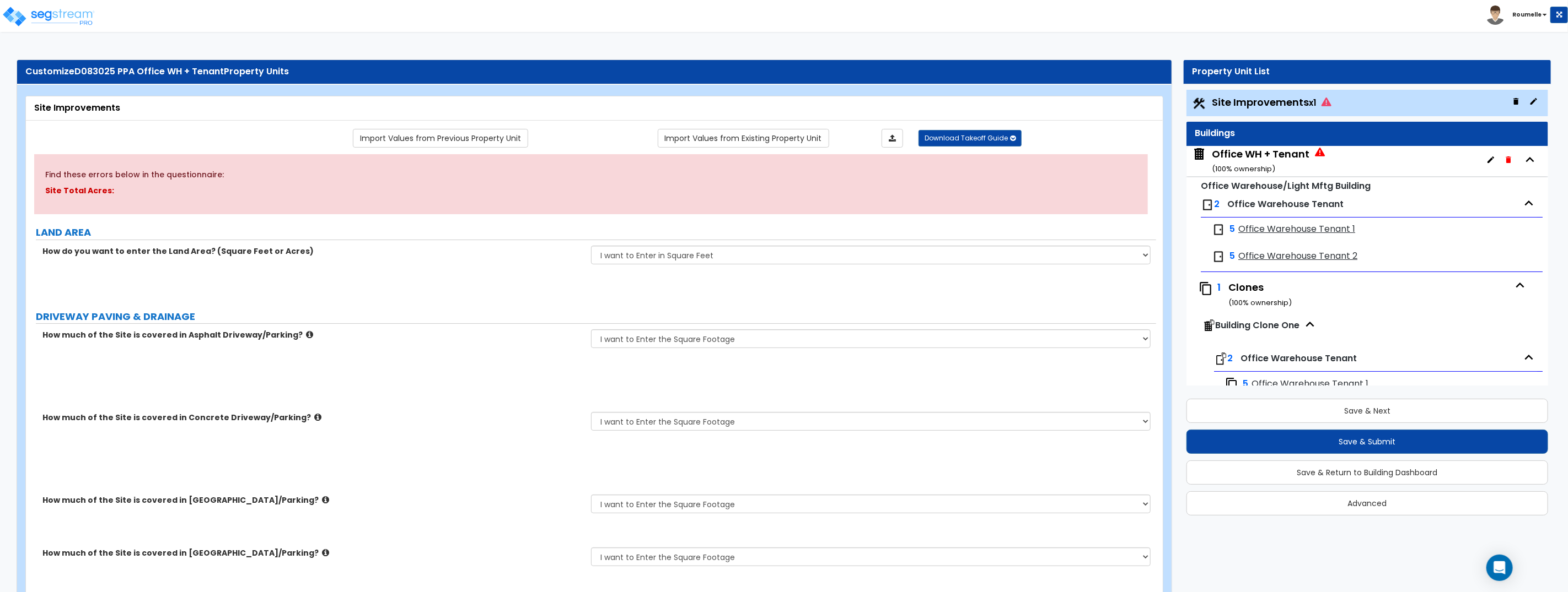
type input "2"
select select "2"
select select "6"
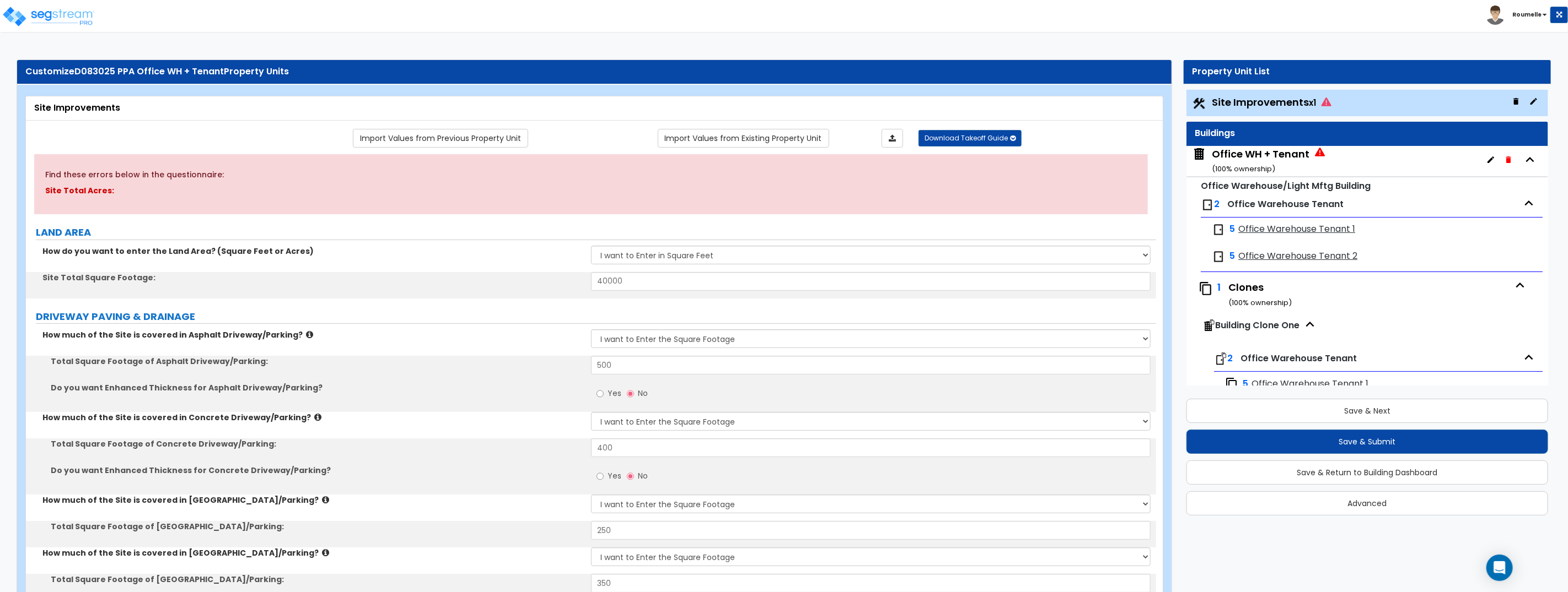
click at [1273, 103] on span "Site Improvements x1" at bounding box center [1271, 102] width 120 height 14
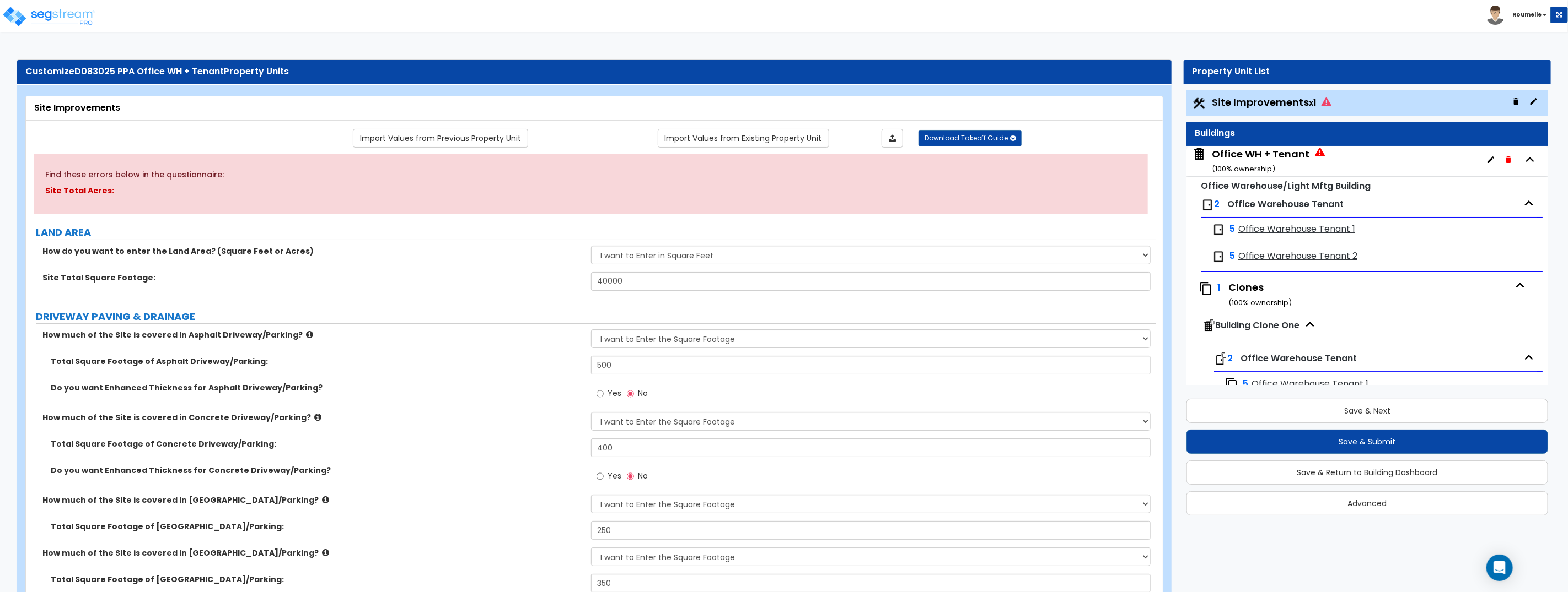
click at [1259, 104] on span "Site Improvements x1" at bounding box center [1271, 102] width 120 height 14
click at [1258, 153] on div "Office WH + Tenant ( 100 % ownership)" at bounding box center [1260, 161] width 97 height 28
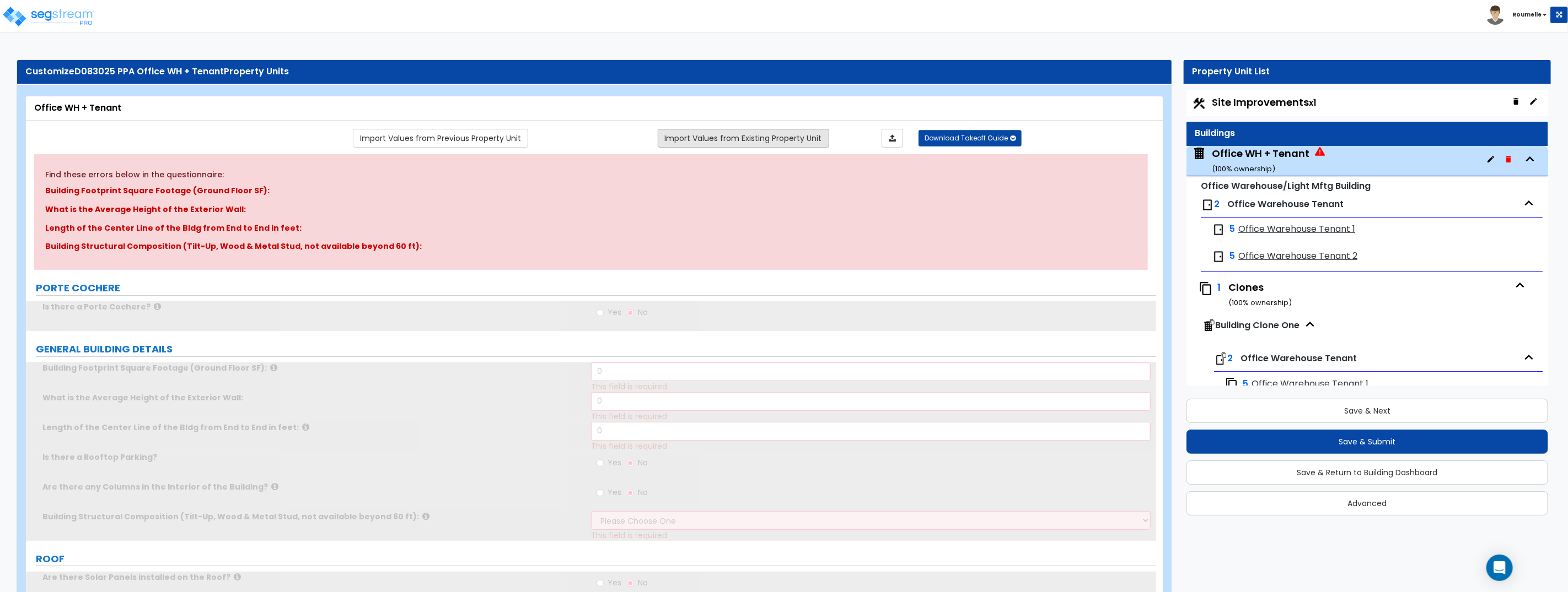
click at [739, 136] on link "Import Values from Existing Property Unit" at bounding box center [743, 138] width 171 height 18
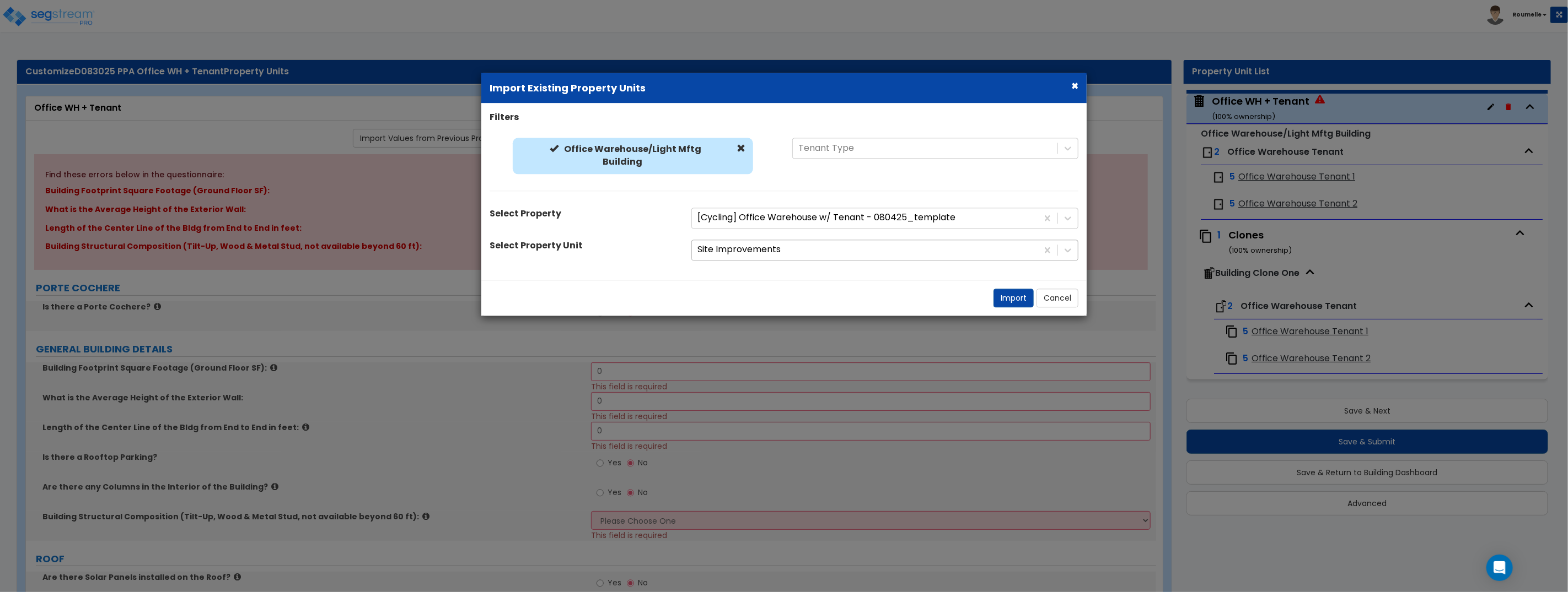
click at [735, 241] on div "Site Improvements" at bounding box center [865, 251] width 346 height 19
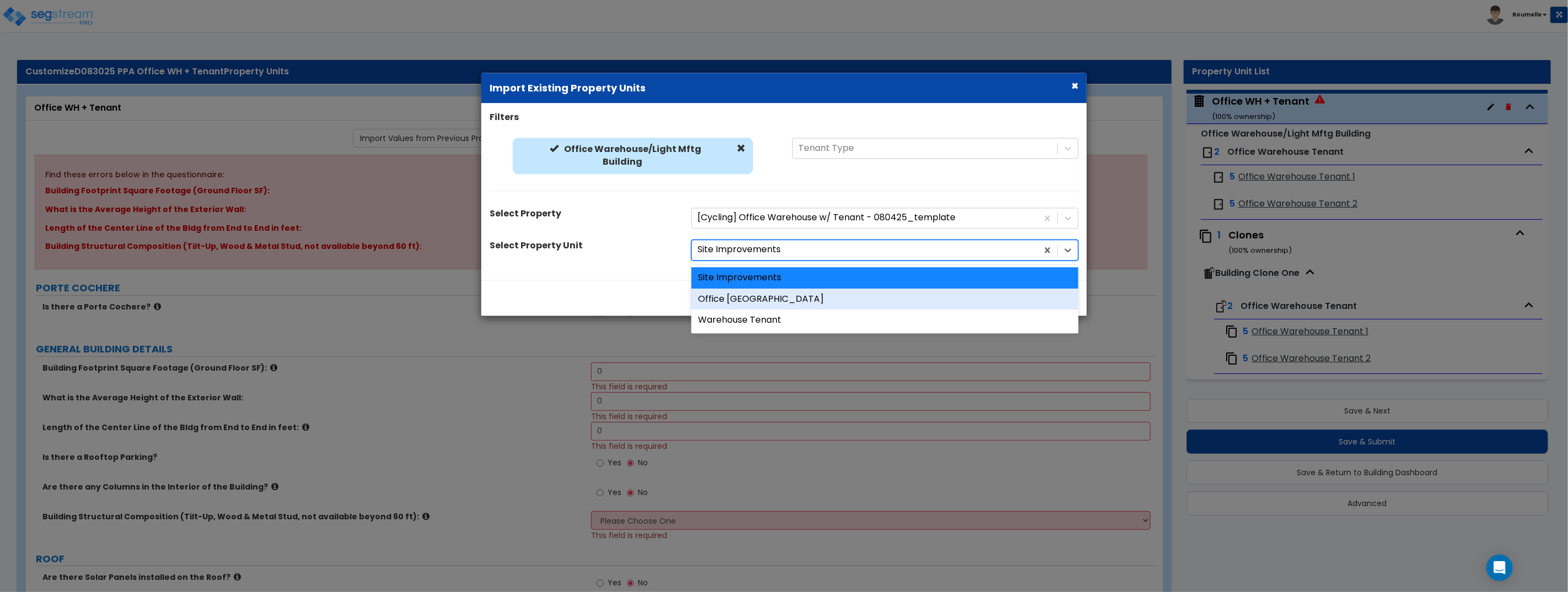
click at [749, 300] on div "Office Warehouse Building" at bounding box center [885, 299] width 387 height 22
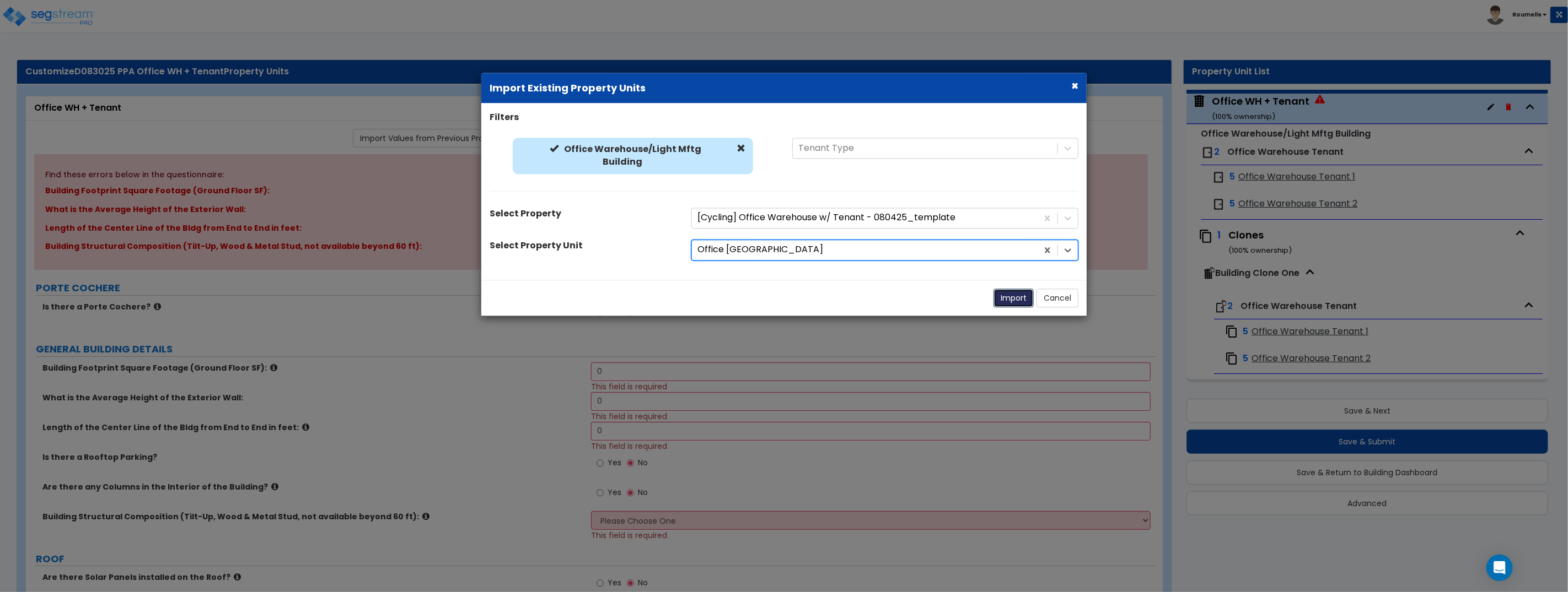
click at [1013, 300] on button "Import" at bounding box center [1013, 297] width 40 height 18
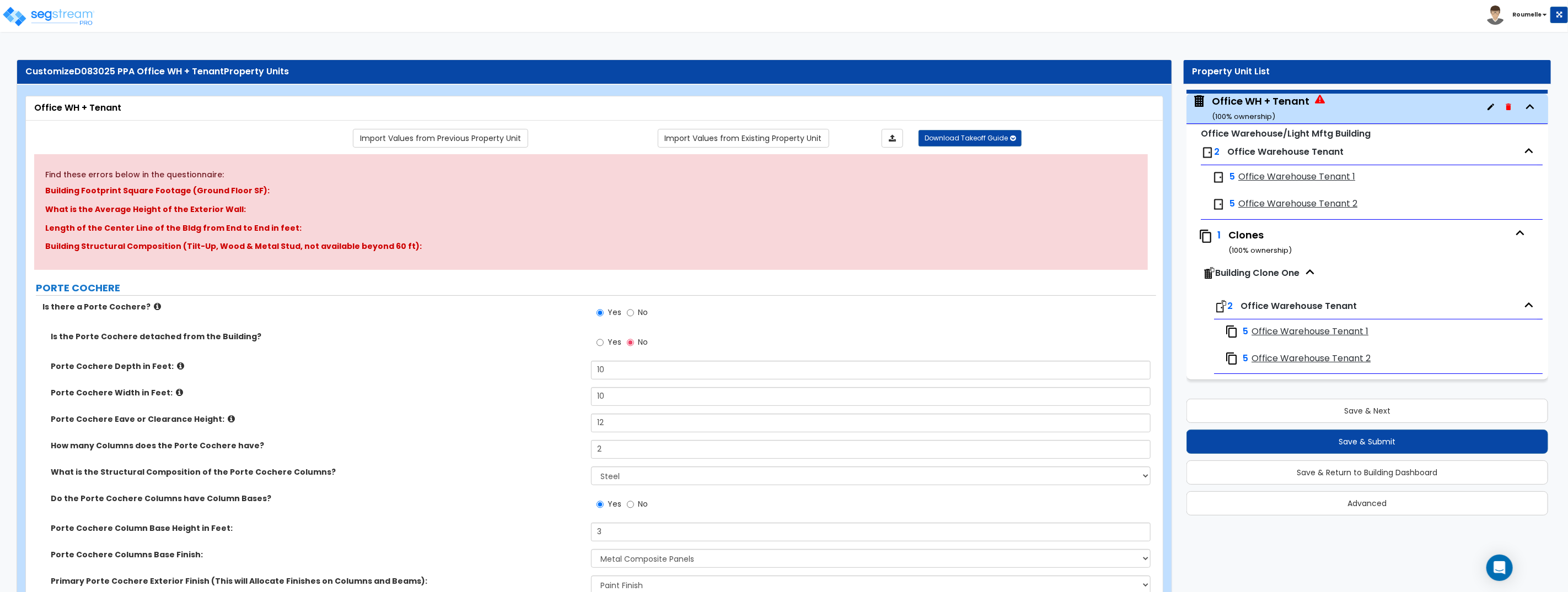
scroll to position [0, 0]
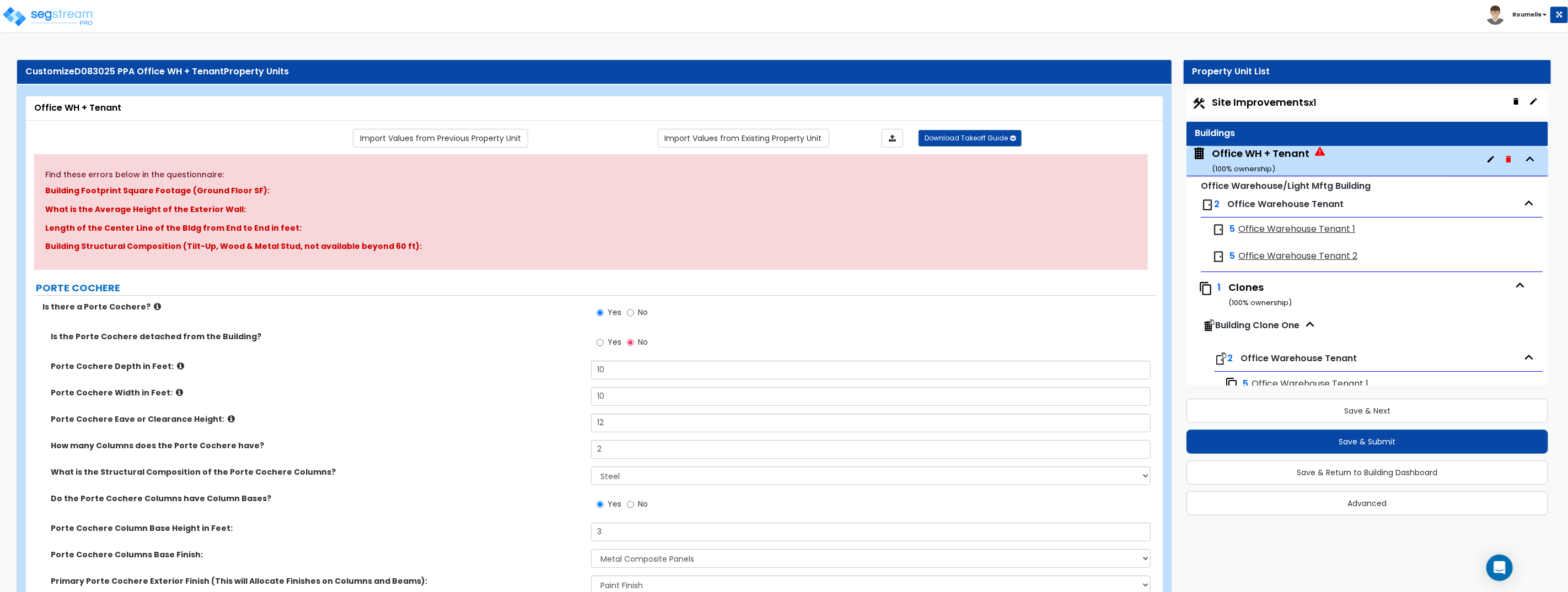
click at [491, 312] on div "Is there a Porte Cochere? Yes No" at bounding box center [591, 316] width 1130 height 30
click at [1395, 412] on button "Save & Next" at bounding box center [1367, 411] width 362 height 24
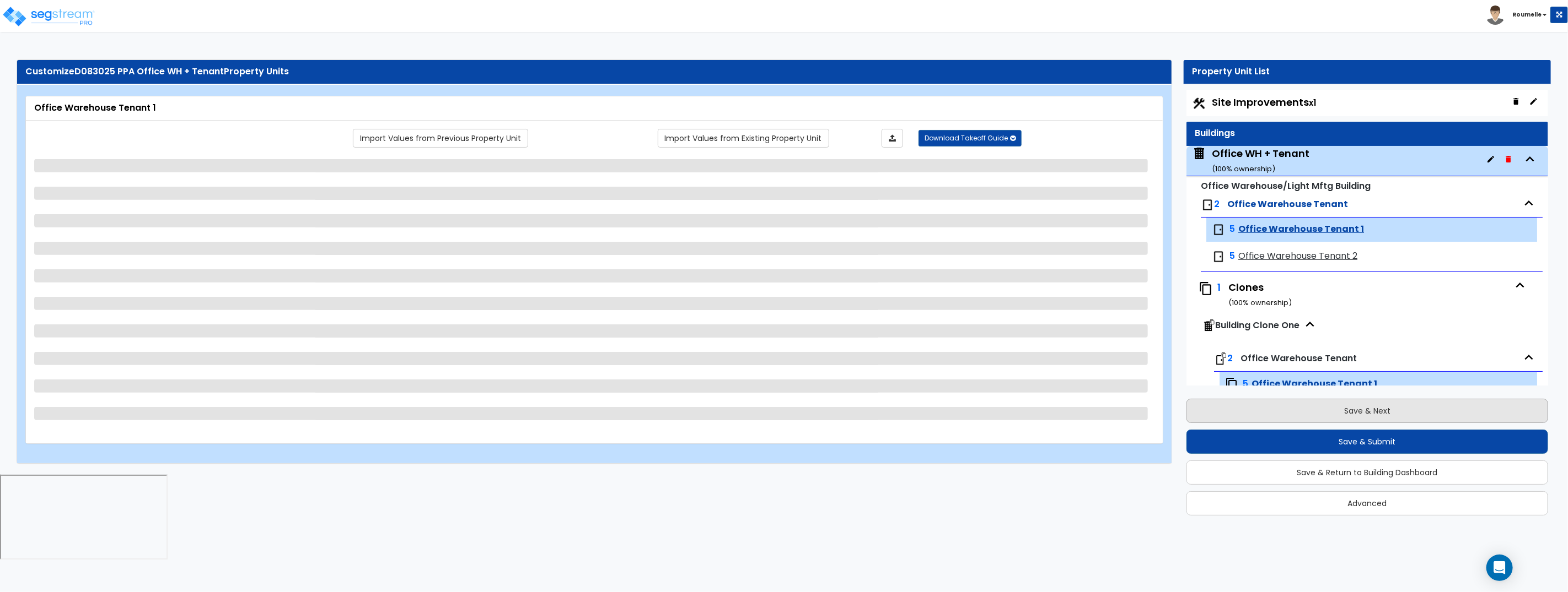
scroll to position [53, 0]
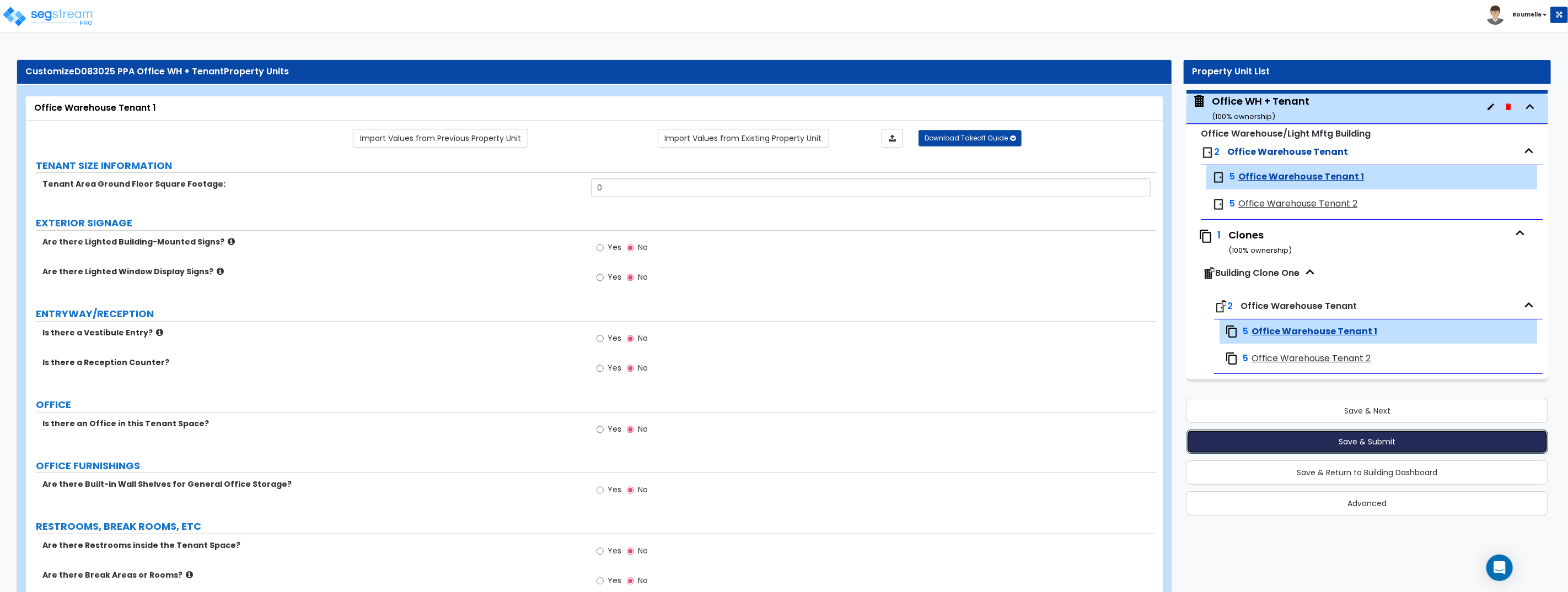
click at [1398, 441] on button "Save & Submit" at bounding box center [1367, 442] width 362 height 24
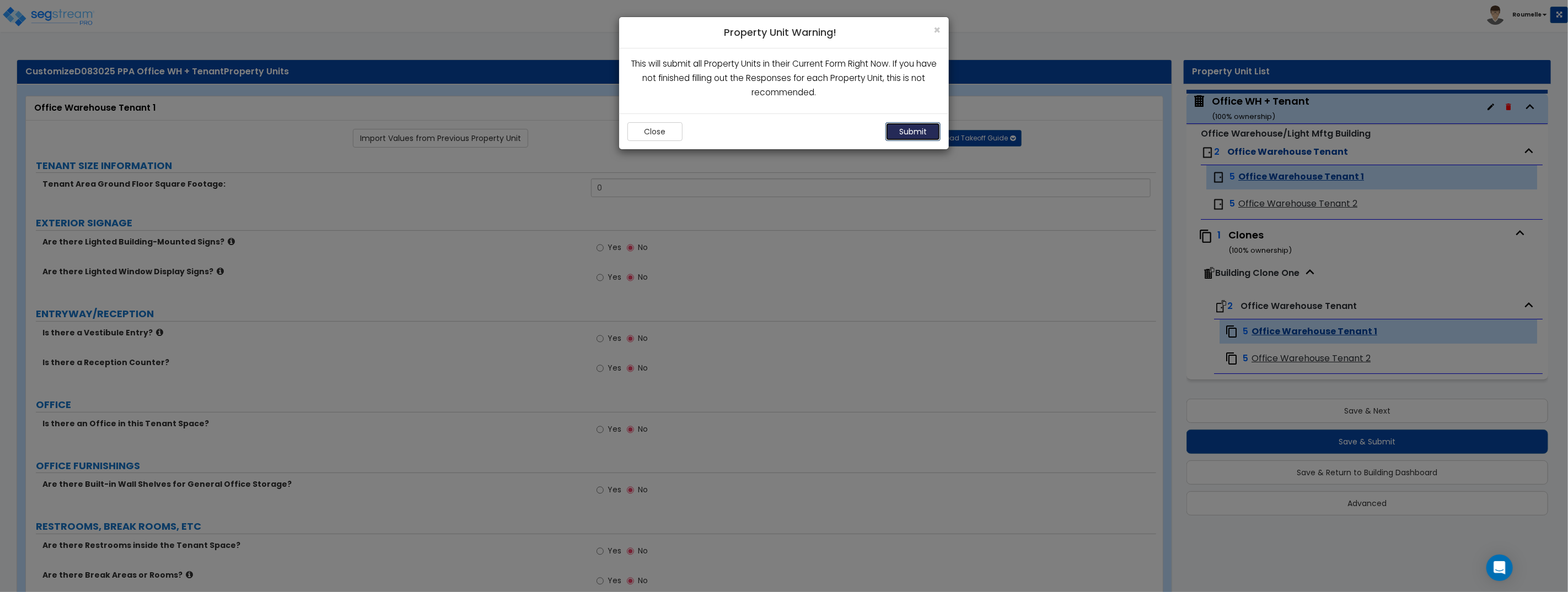
click at [912, 136] on button "Submit" at bounding box center [913, 131] width 55 height 18
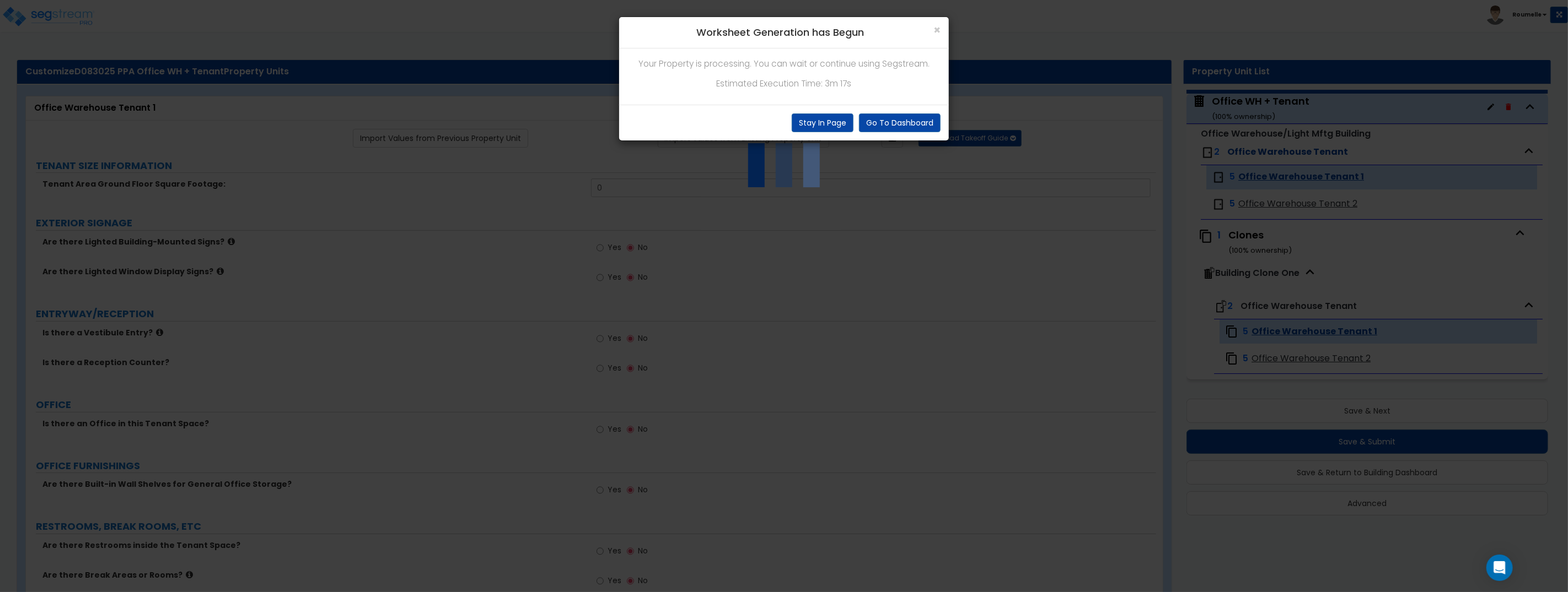
click at [848, 76] on p "Estimated Execution Time: 3m 17s" at bounding box center [784, 84] width 313 height 14
click at [838, 82] on p "Estimated Execution Time: 3m 17s" at bounding box center [784, 84] width 313 height 14
drag, startPoint x: 838, startPoint y: 82, endPoint x: 853, endPoint y: 84, distance: 15.1
click at [840, 83] on p "Estimated Execution Time: 3m 17s" at bounding box center [784, 84] width 313 height 14
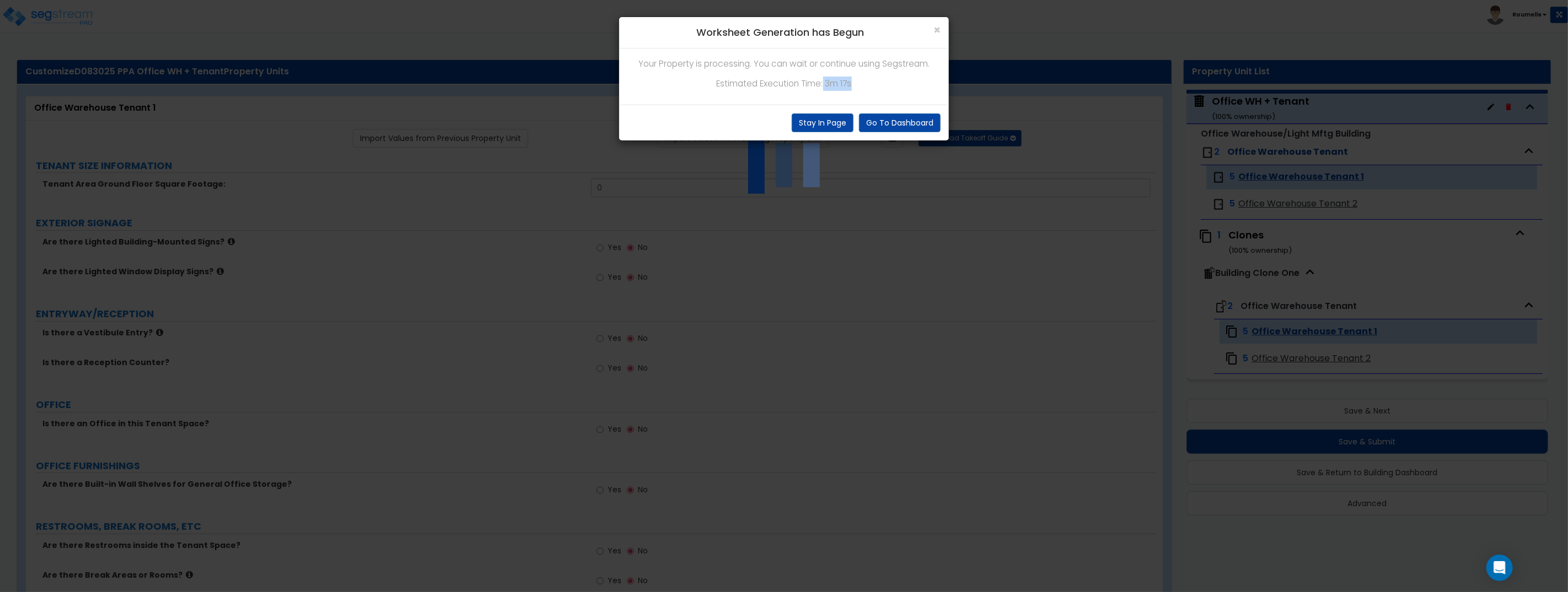
drag, startPoint x: 825, startPoint y: 83, endPoint x: 854, endPoint y: 109, distance: 38.9
click at [865, 84] on p "Estimated Execution Time: 3m 17s" at bounding box center [784, 84] width 313 height 14
copy p "3m 17s"
click at [834, 120] on button "Stay In Page" at bounding box center [822, 122] width 62 height 18
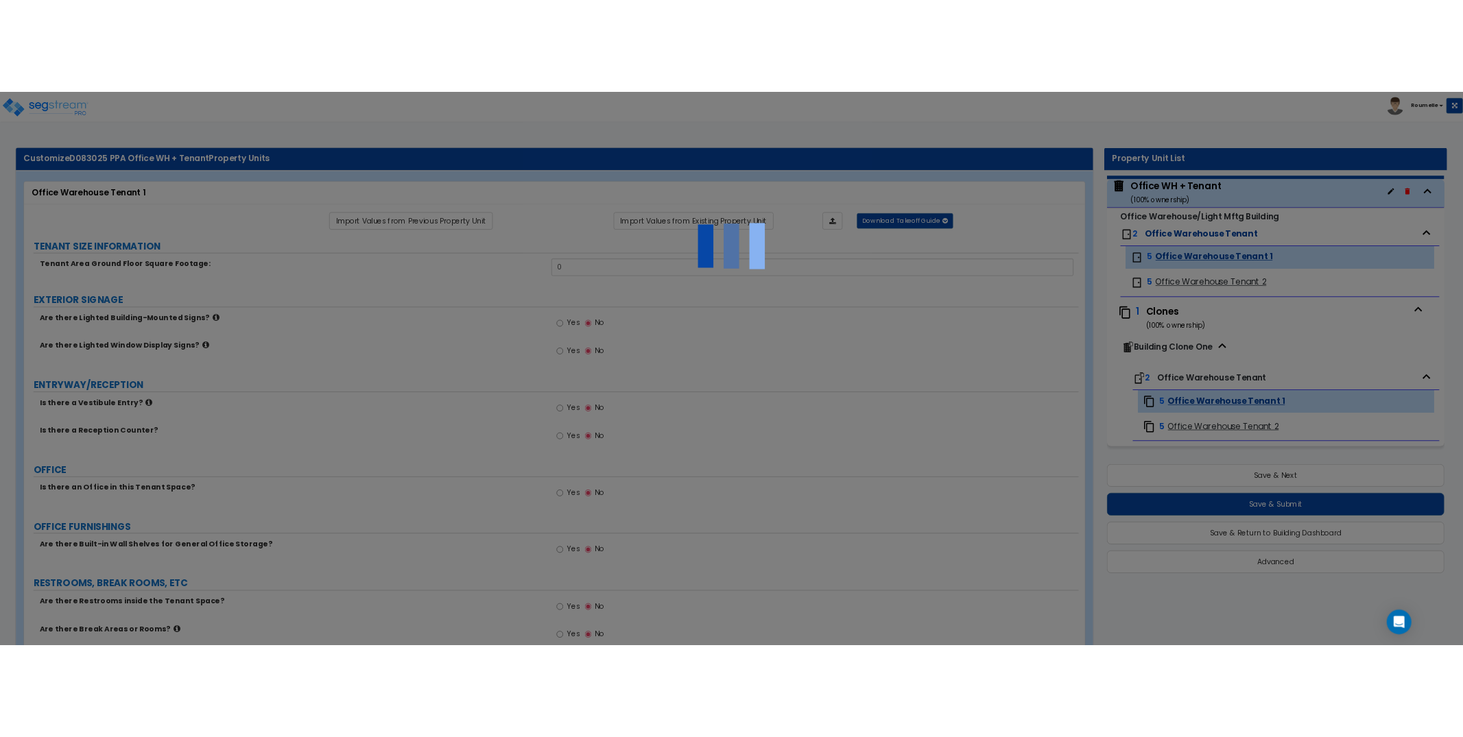
scroll to position [3, 0]
